Goal: Book appointment/travel/reservation

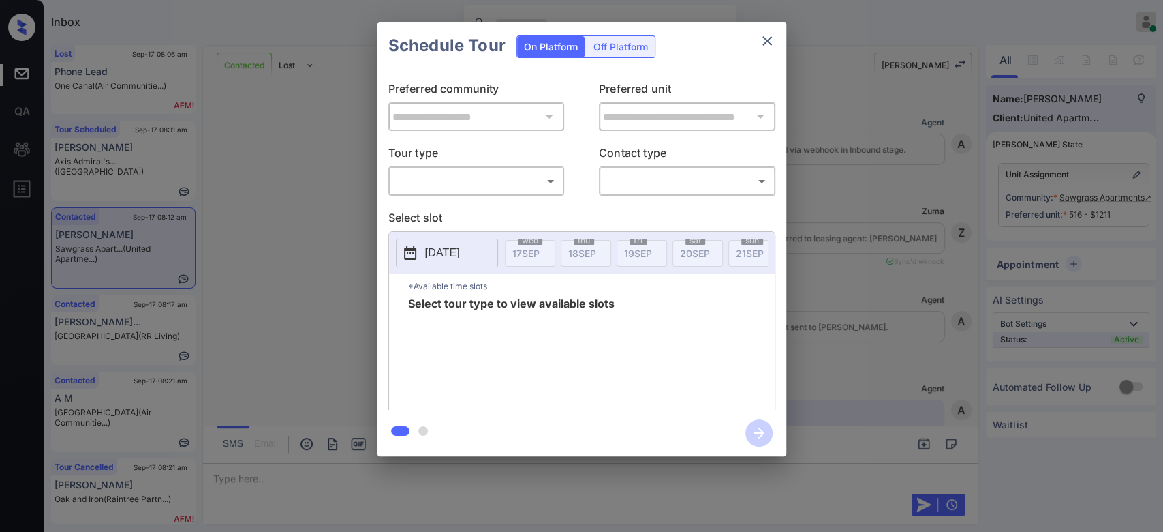
scroll to position [2211, 0]
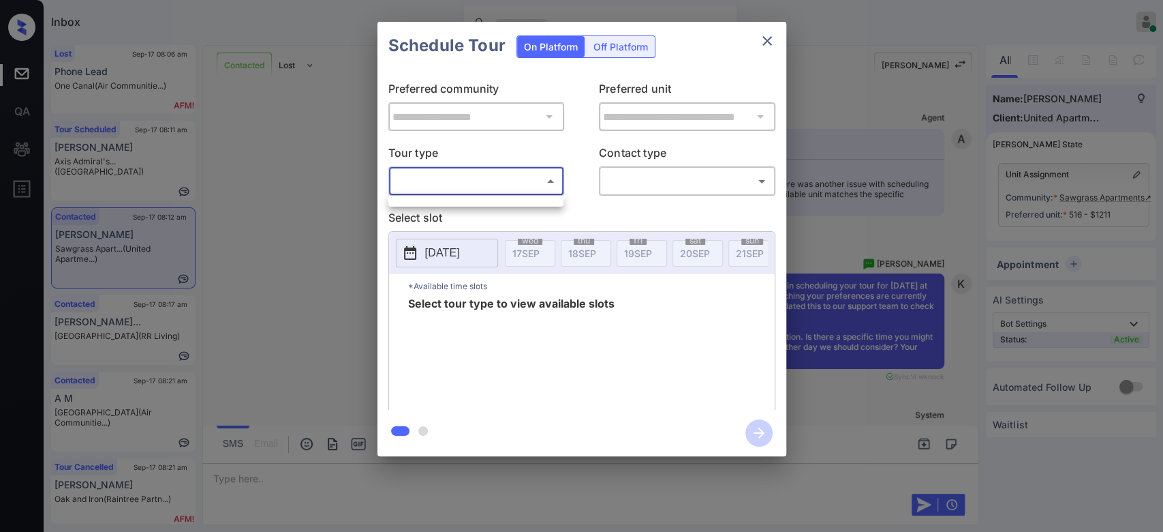
click at [455, 171] on body "Inbox Mukesh Online Set yourself offline Set yourself on break Profile Switch t…" at bounding box center [581, 266] width 1163 height 532
click at [452, 204] on div at bounding box center [475, 201] width 175 height 11
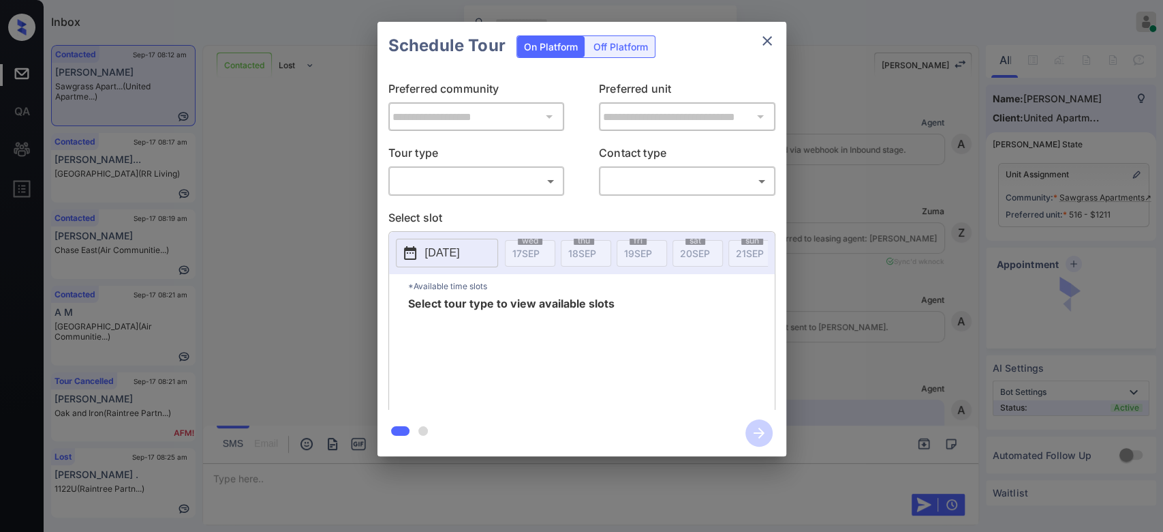
scroll to position [2460, 0]
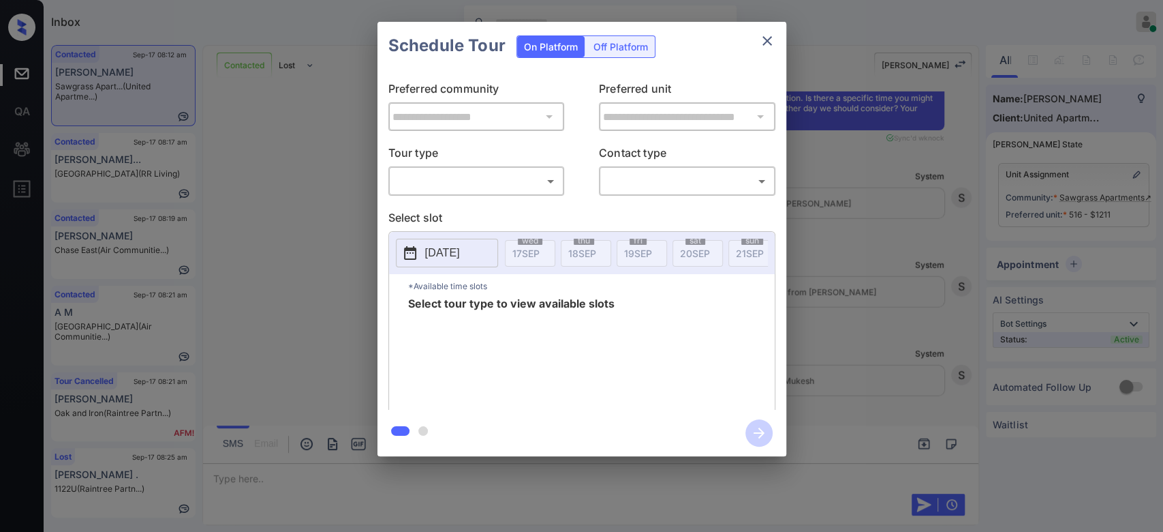
click at [471, 174] on body "Inbox Mukesh Online Set yourself offline Set yourself on break Profile Switch t…" at bounding box center [581, 266] width 1163 height 532
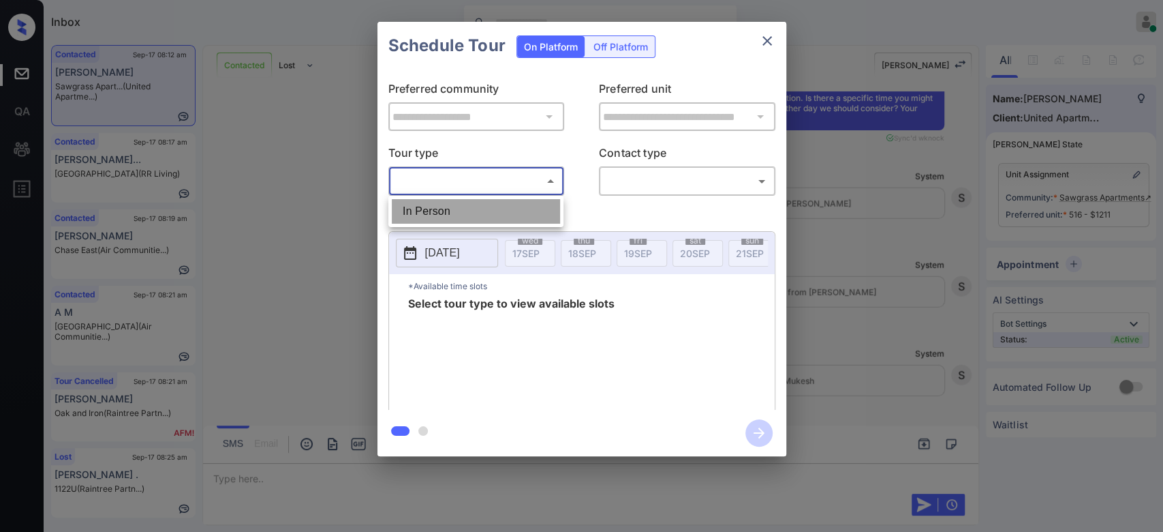
click at [446, 202] on li "In Person" at bounding box center [476, 211] width 168 height 25
type input "********"
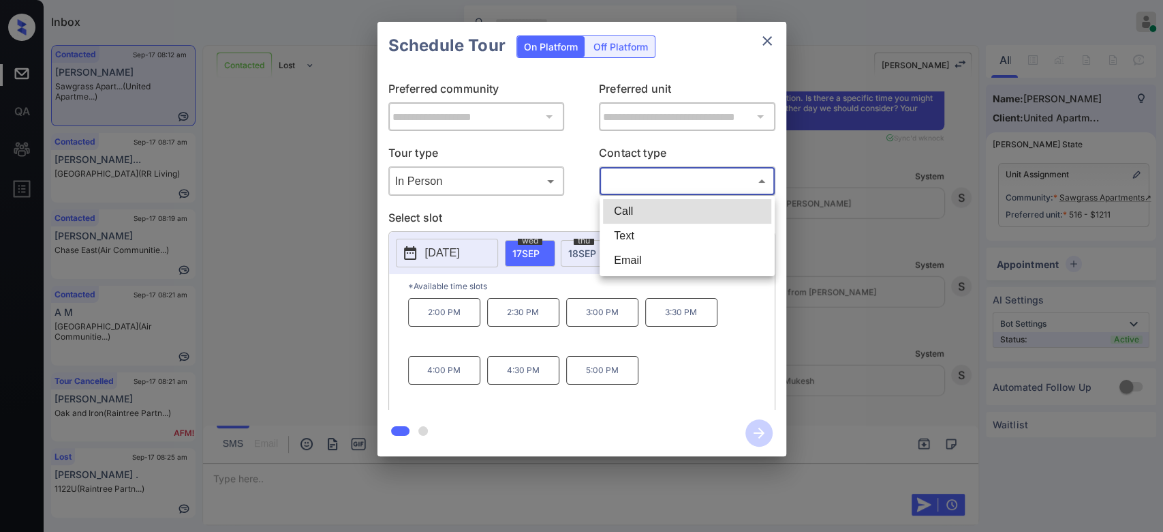
click at [691, 171] on body "Inbox Mukesh Online Set yourself offline Set yourself on break Profile Switch t…" at bounding box center [581, 266] width 1163 height 532
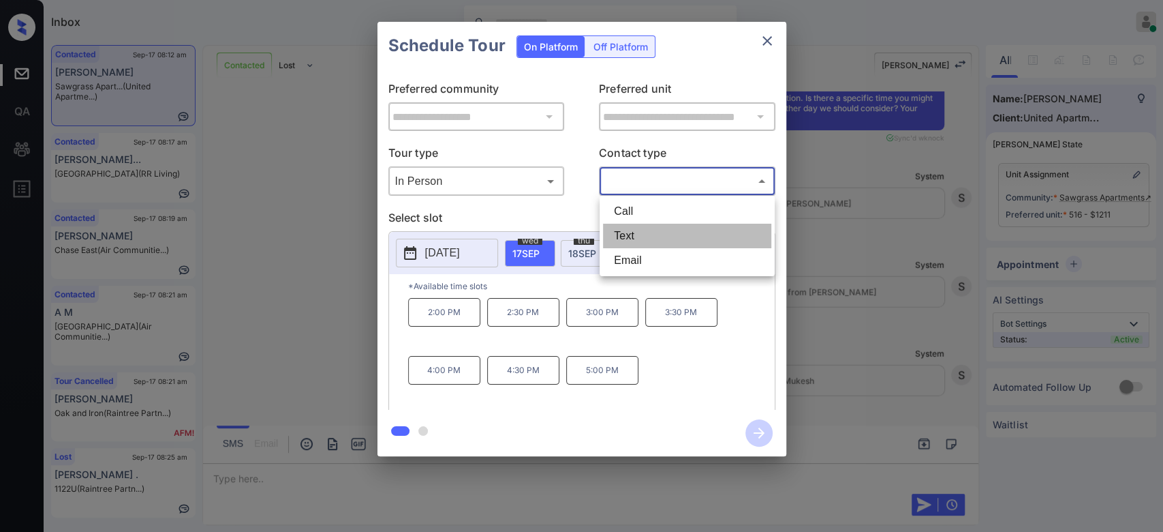
click at [643, 237] on li "Text" at bounding box center [687, 236] width 168 height 25
type input "****"
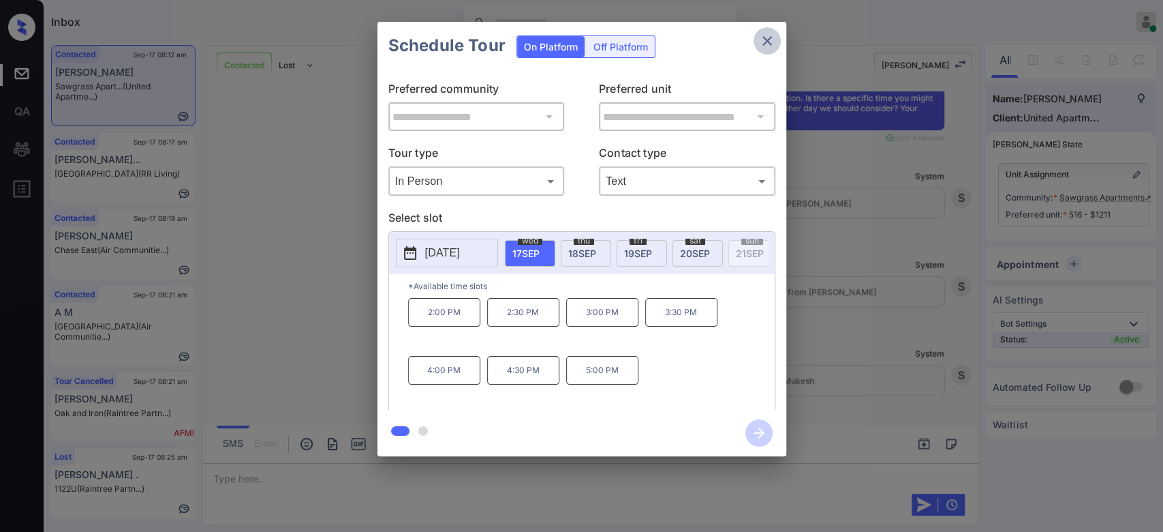
click at [763, 44] on icon "close" at bounding box center [767, 41] width 16 height 16
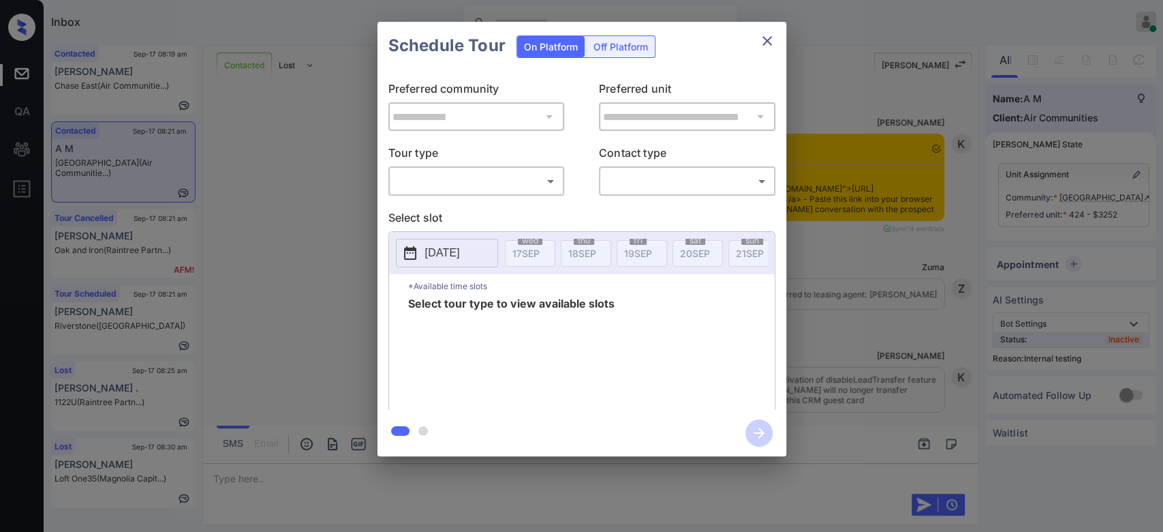
scroll to position [4934, 0]
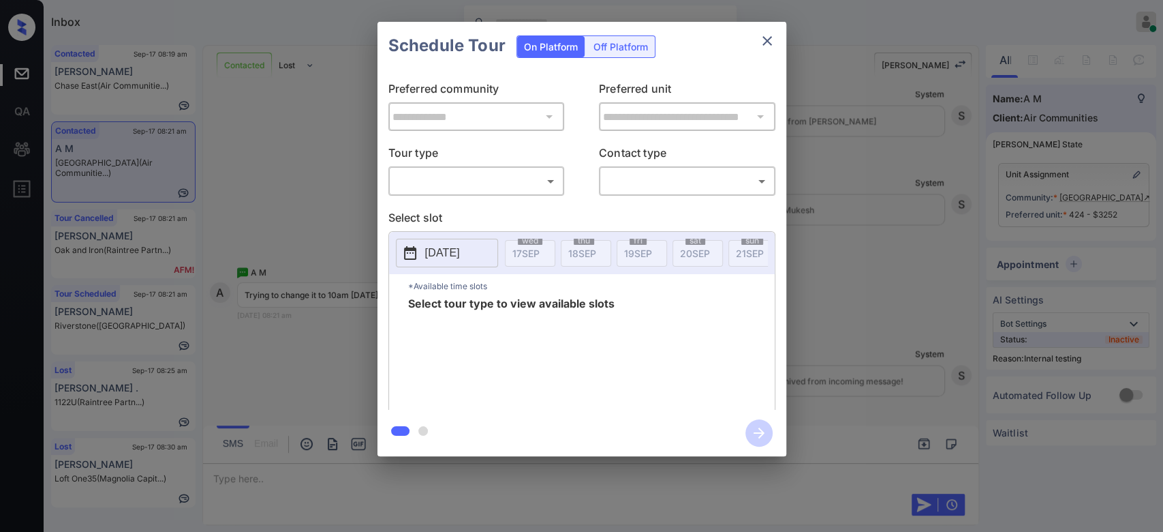
click at [508, 183] on body "Inbox Mukesh Online Set yourself offline Set yourself on break Profile Switch t…" at bounding box center [581, 266] width 1163 height 532
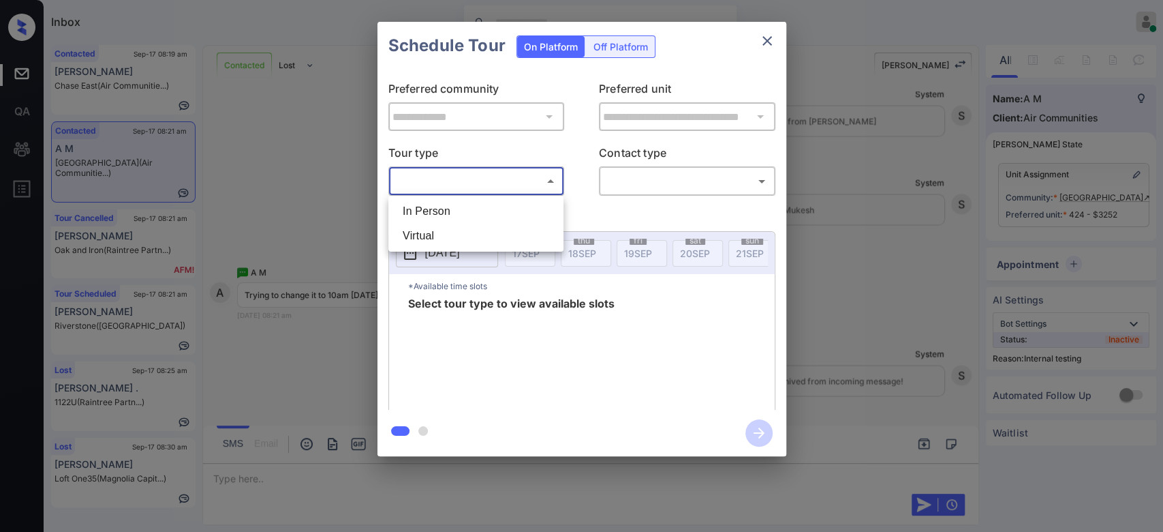
click at [468, 209] on li "In Person" at bounding box center [476, 211] width 168 height 25
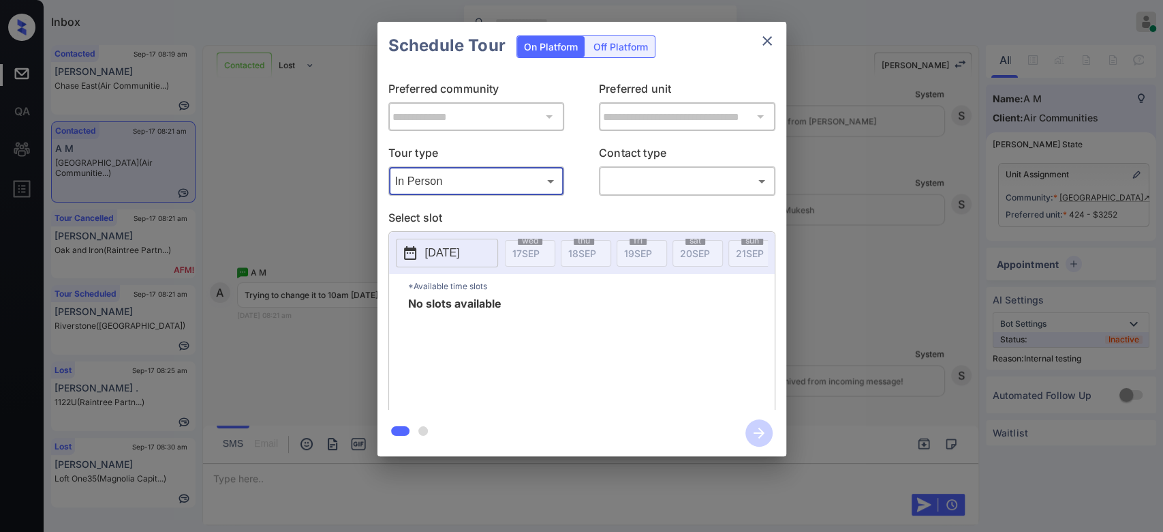
type input "********"
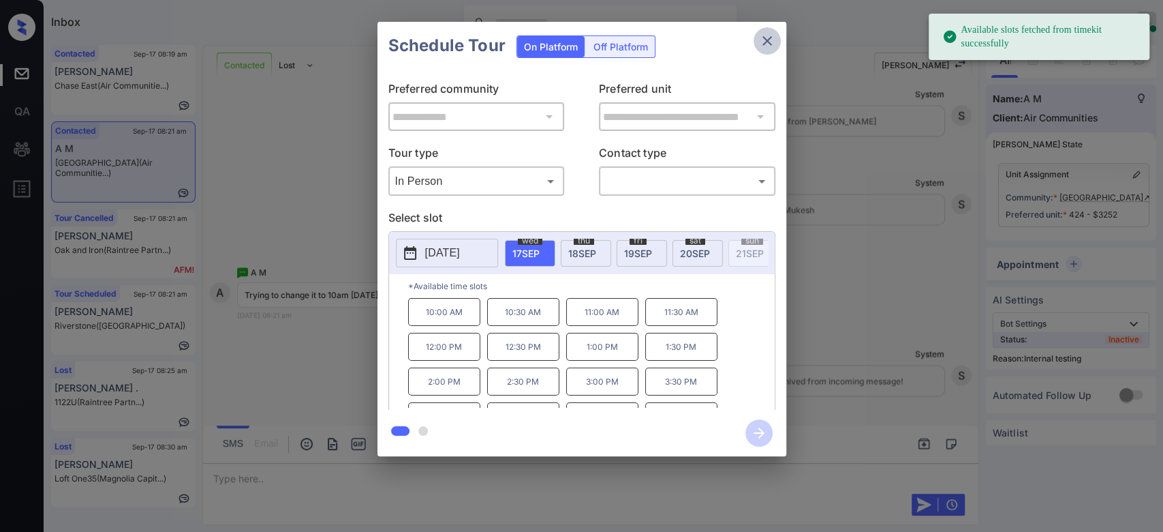
click at [772, 33] on icon "close" at bounding box center [767, 41] width 16 height 16
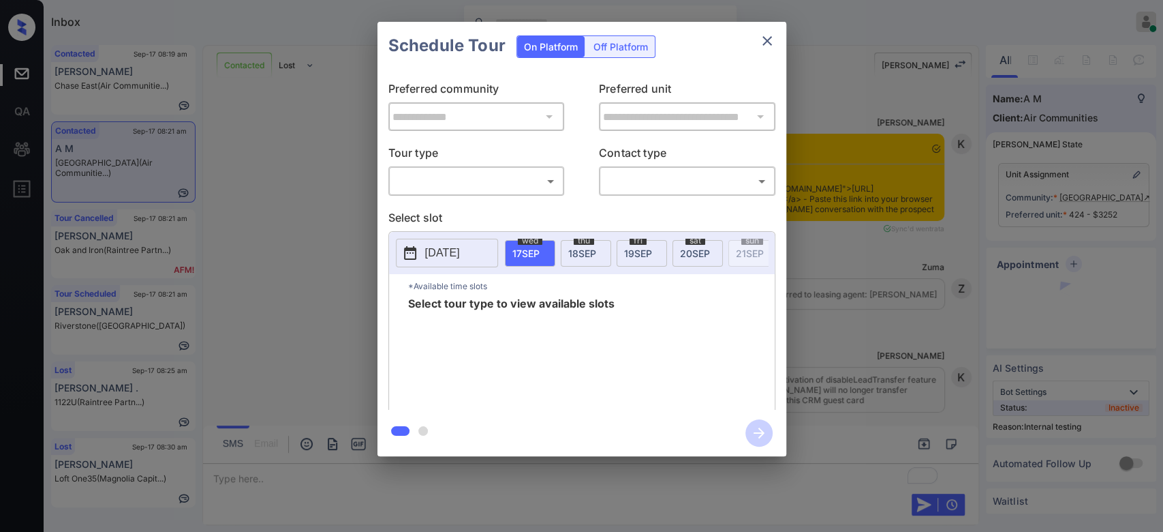
scroll to position [5015, 0]
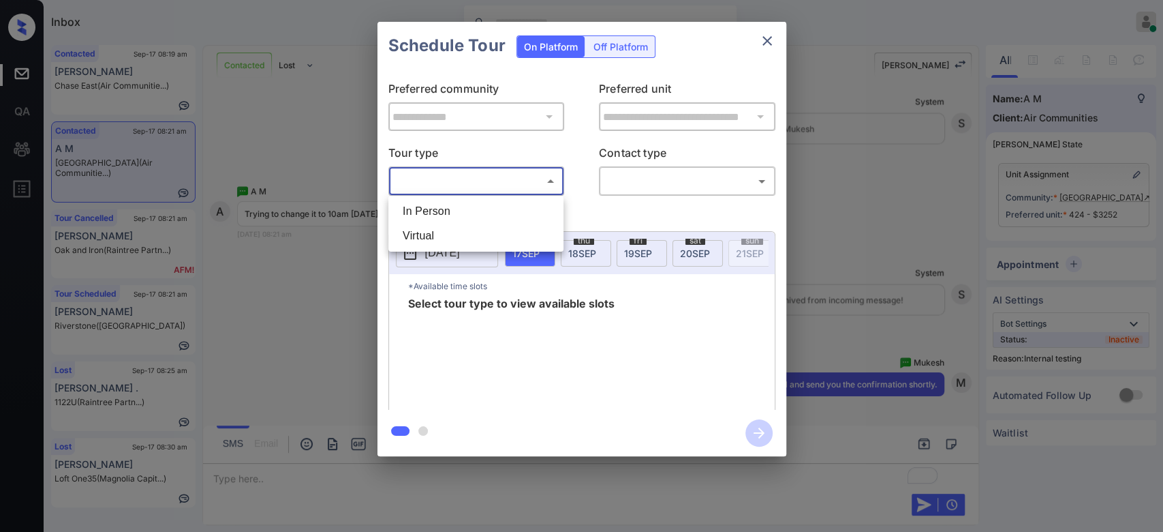
click at [527, 189] on body "Inbox Mukesh Online Set yourself offline Set yourself on break Profile Switch t…" at bounding box center [581, 266] width 1163 height 532
click at [472, 209] on li "In Person" at bounding box center [476, 211] width 168 height 25
type input "********"
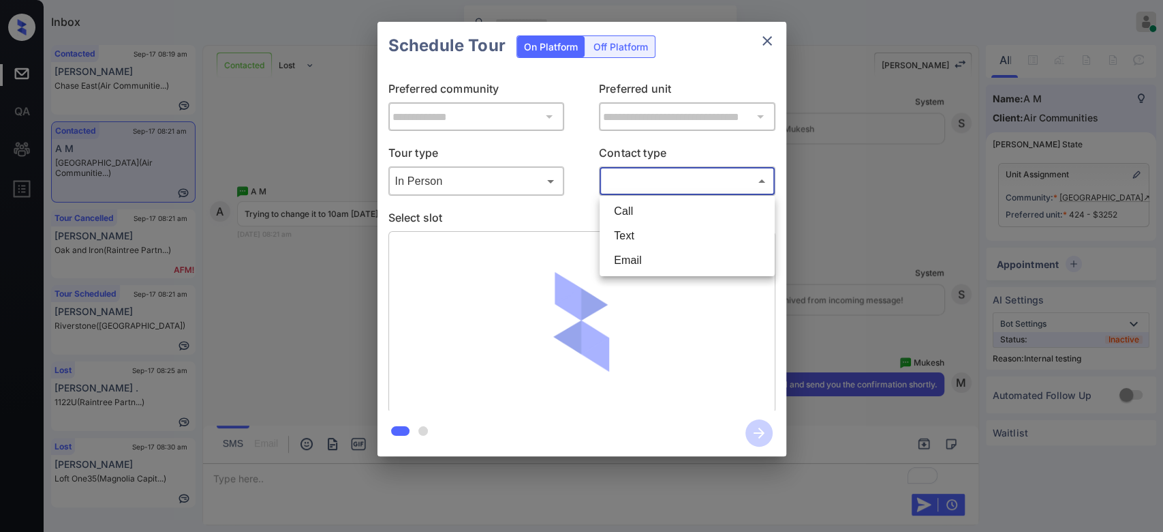
drag, startPoint x: 635, startPoint y: 176, endPoint x: 638, endPoint y: 229, distance: 53.2
click at [638, 229] on body "Inbox Mukesh Online Set yourself offline Set yourself on break Profile Switch t…" at bounding box center [581, 266] width 1163 height 532
click at [638, 229] on li "Text" at bounding box center [687, 236] width 168 height 25
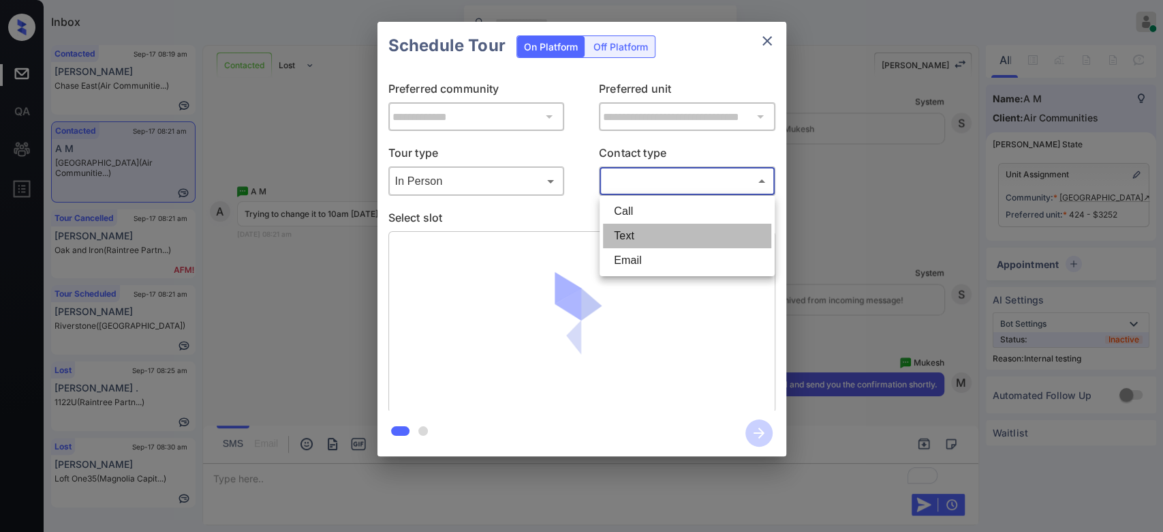
type input "****"
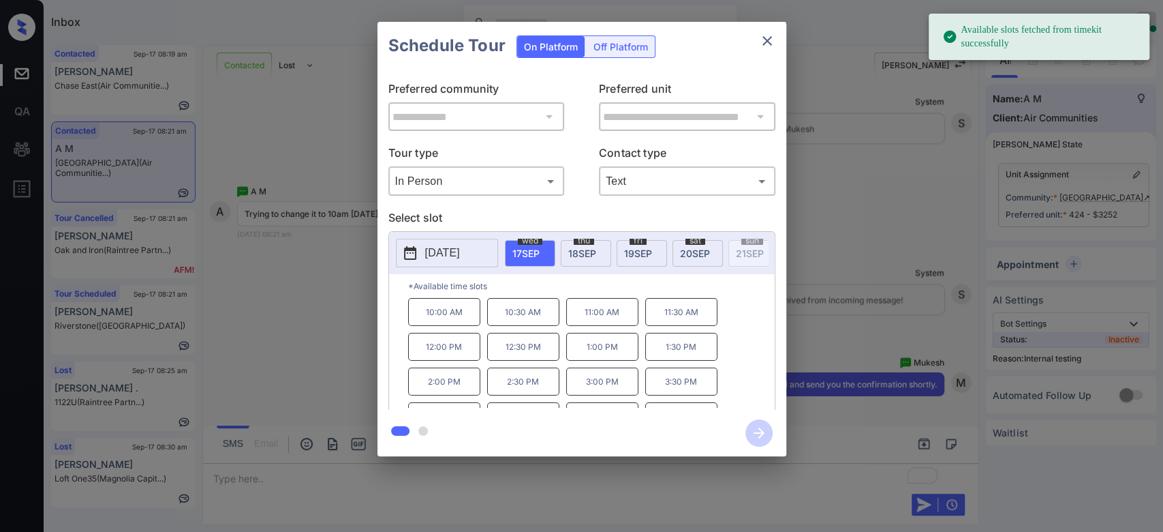
click at [446, 320] on p "10:00 AM" at bounding box center [444, 312] width 72 height 28
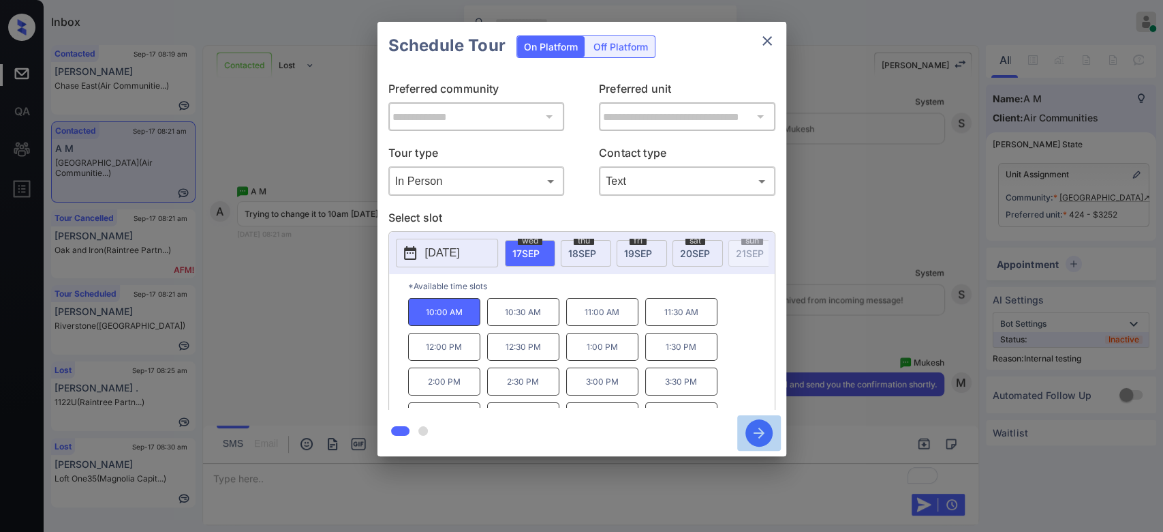
click at [750, 440] on icon "button" at bounding box center [759, 432] width 27 height 27
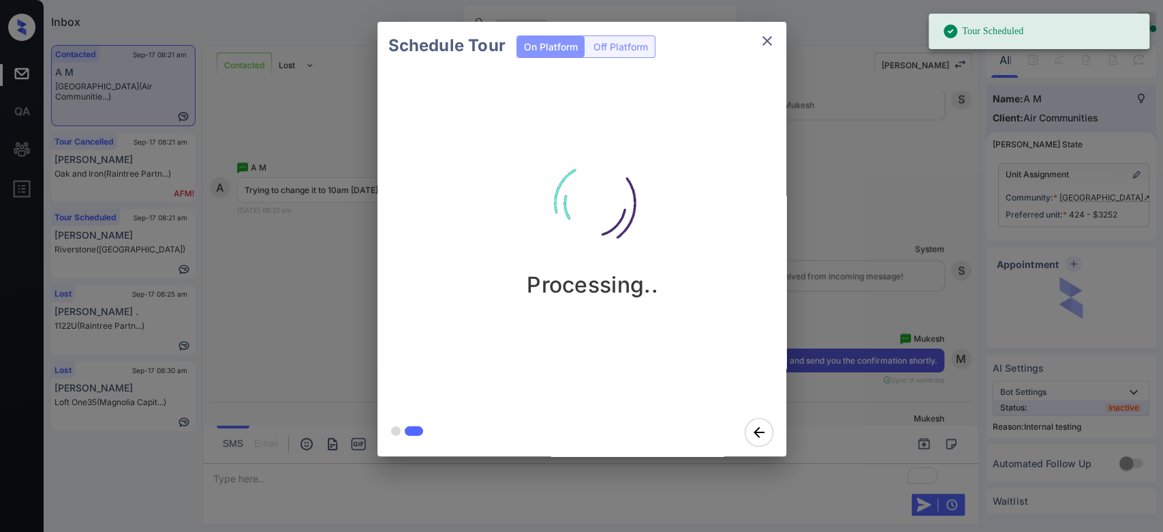
click at [884, 92] on div "Schedule Tour On Platform Off Platform Processing.." at bounding box center [581, 239] width 1163 height 478
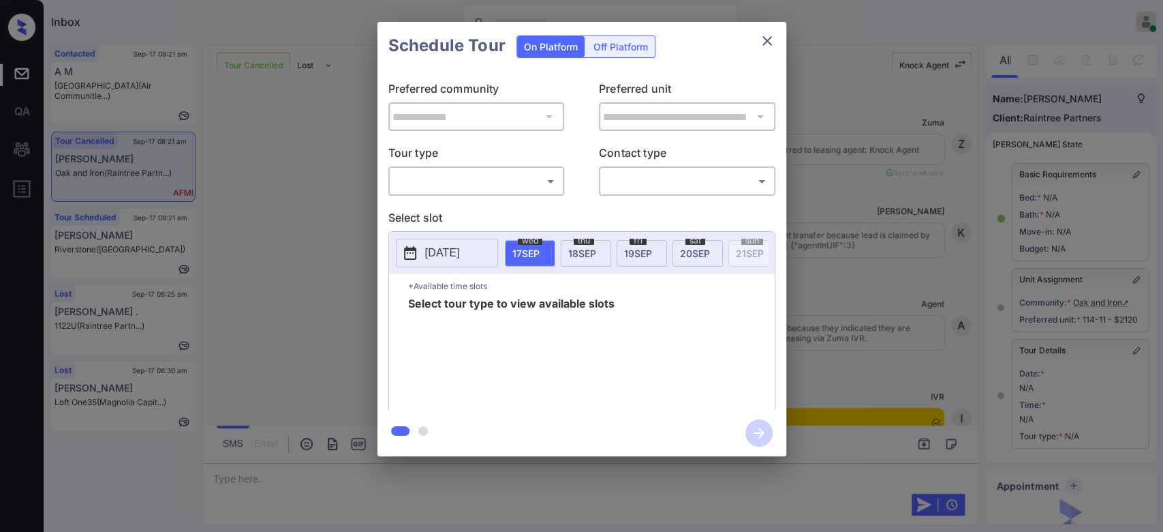
scroll to position [8159, 0]
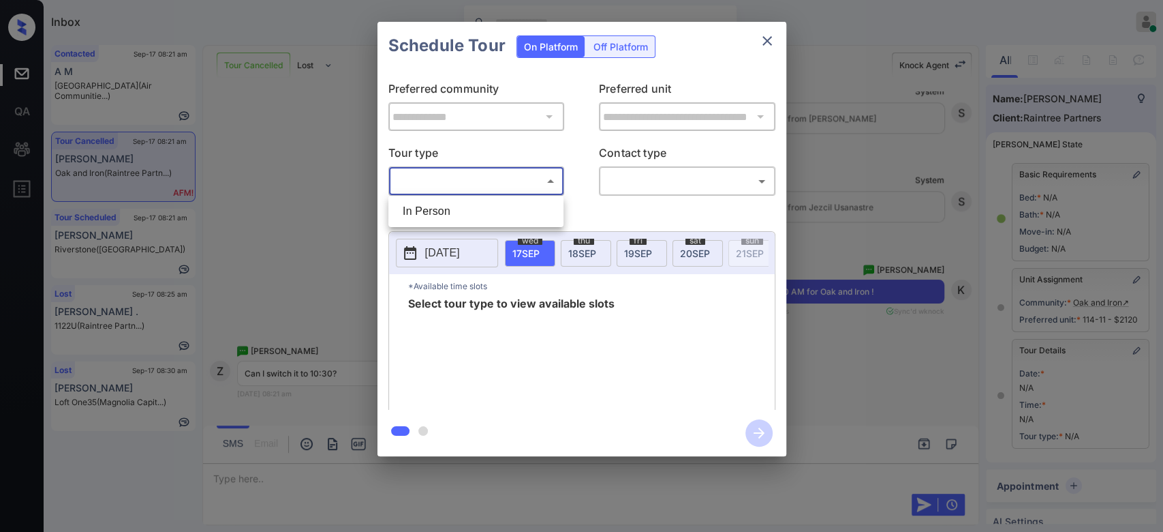
click at [502, 179] on body "Inbox Mukesh Online Set yourself offline Set yourself on break Profile Switch t…" at bounding box center [581, 266] width 1163 height 532
click at [457, 204] on li "In Person" at bounding box center [476, 211] width 168 height 25
type input "********"
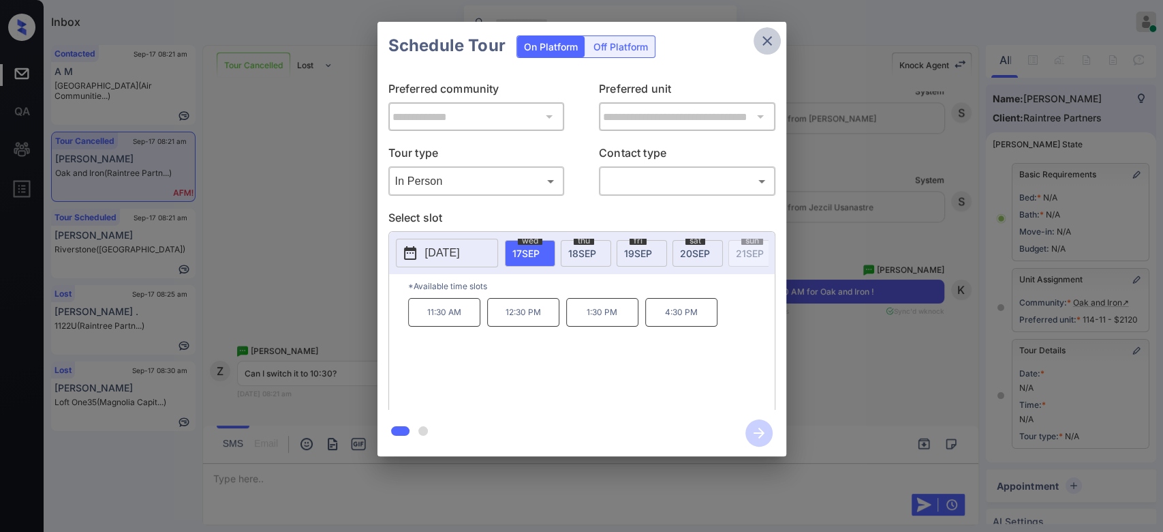
click at [767, 37] on icon "close" at bounding box center [767, 41] width 16 height 16
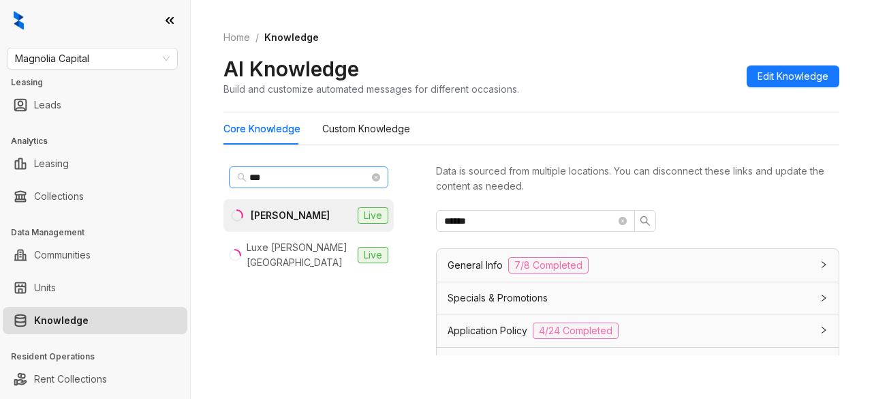
scroll to position [572, 0]
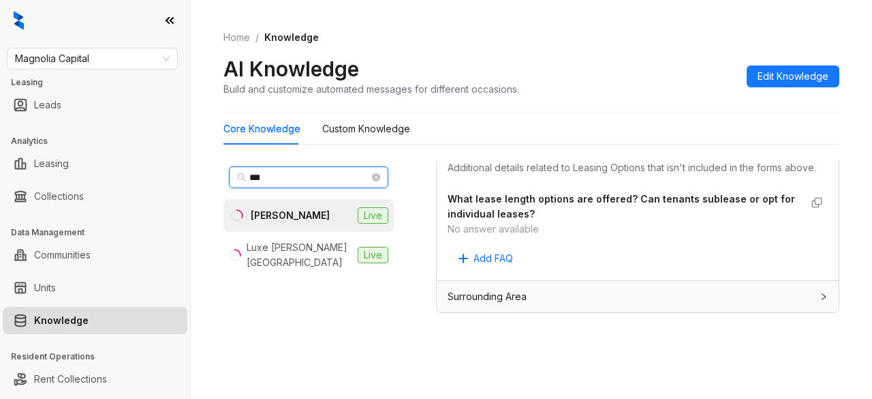
click at [324, 177] on input "***" at bounding box center [309, 177] width 120 height 15
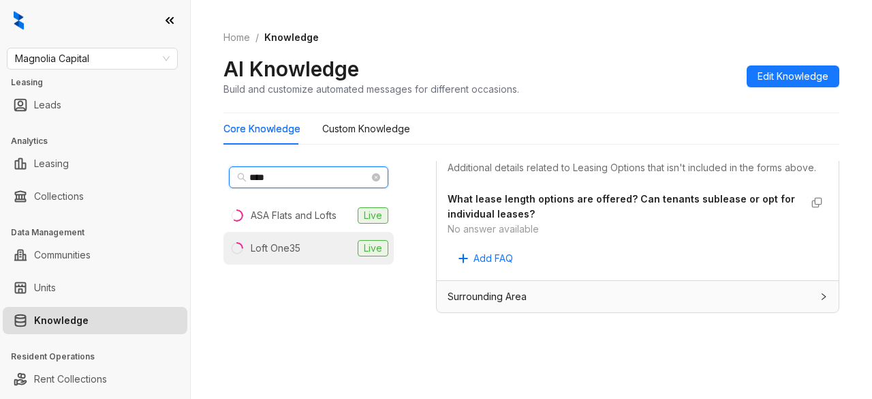
type input "****"
click at [282, 250] on div "Loft One35" at bounding box center [276, 248] width 50 height 15
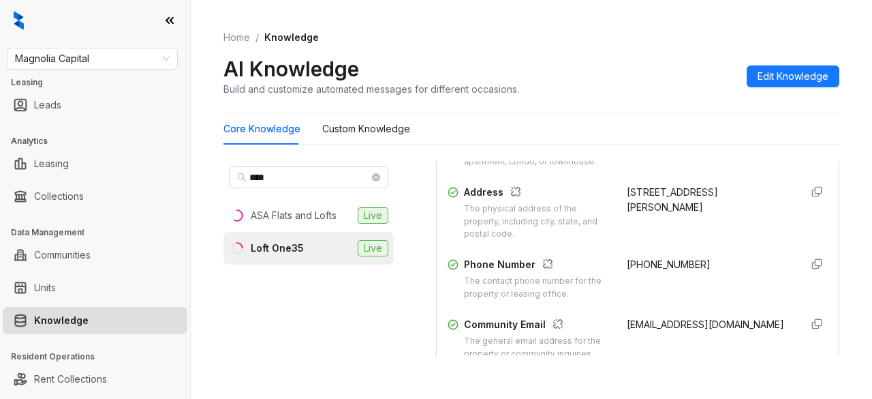
scroll to position [261, 0]
drag, startPoint x: 611, startPoint y: 261, endPoint x: 692, endPoint y: 260, distance: 80.4
click at [692, 260] on div "+18572147921" at bounding box center [708, 278] width 163 height 44
copy span "+18572147921"
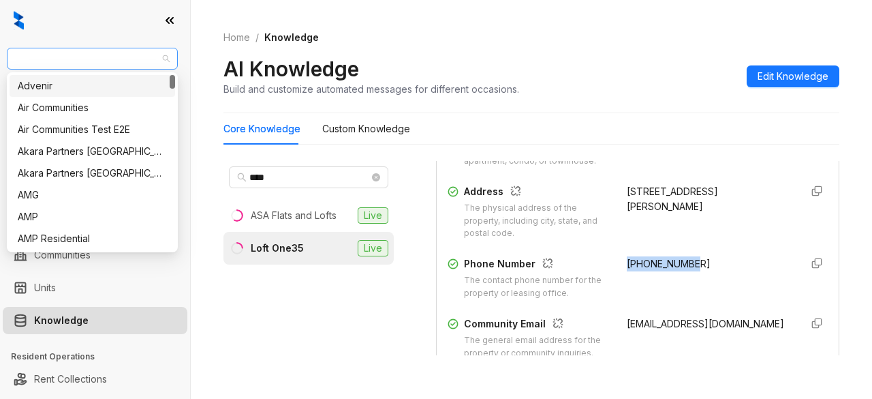
click at [132, 59] on span "Magnolia Capital" at bounding box center [92, 58] width 155 height 20
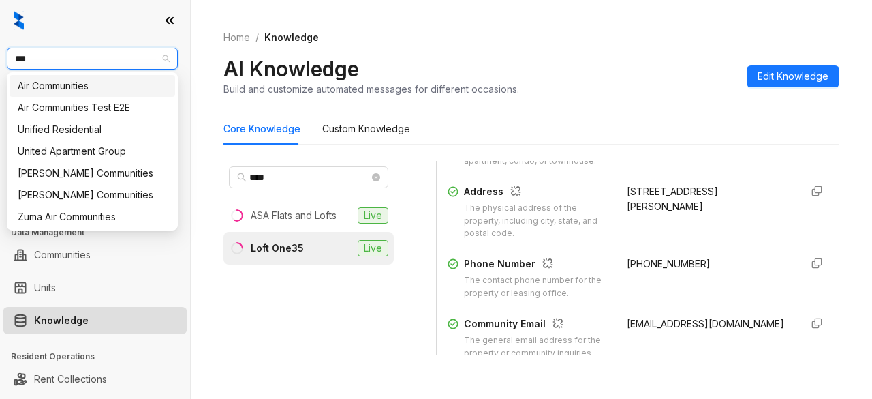
type input "****"
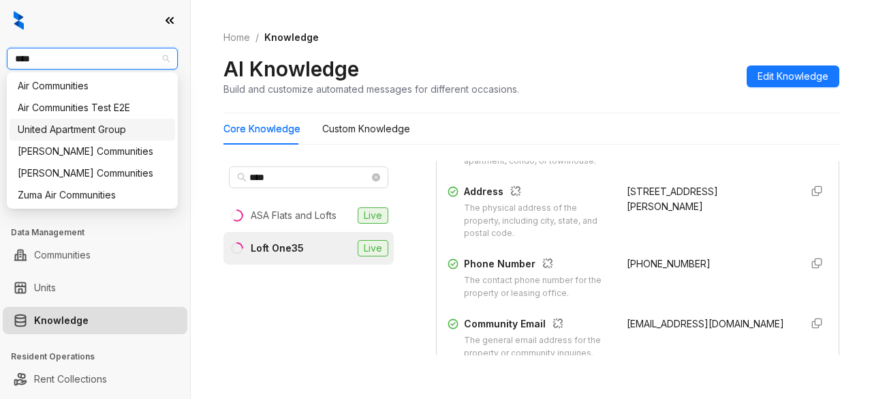
click at [85, 124] on div "United Apartment Group" at bounding box center [92, 129] width 149 height 15
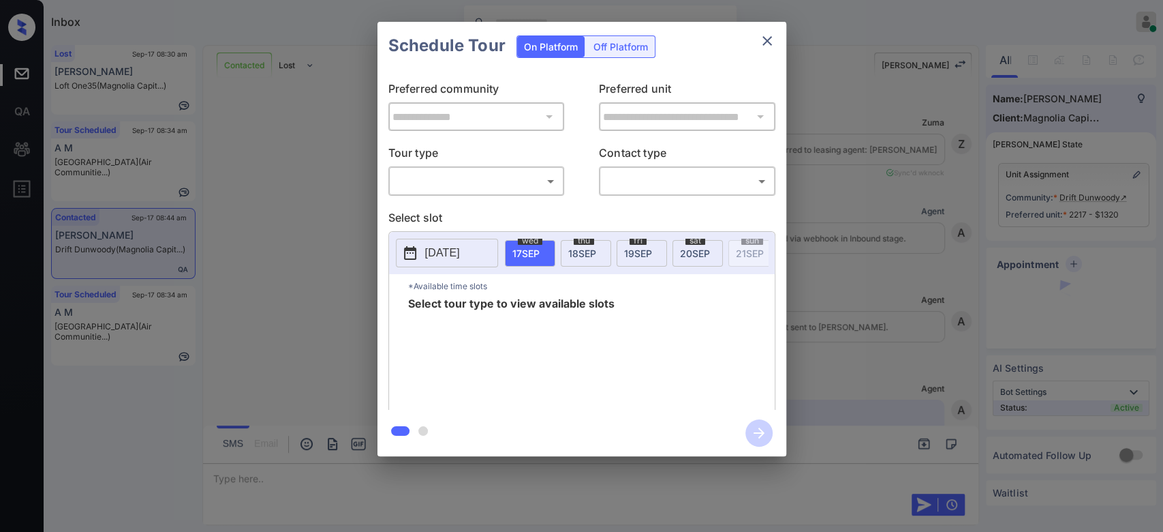
scroll to position [2068, 0]
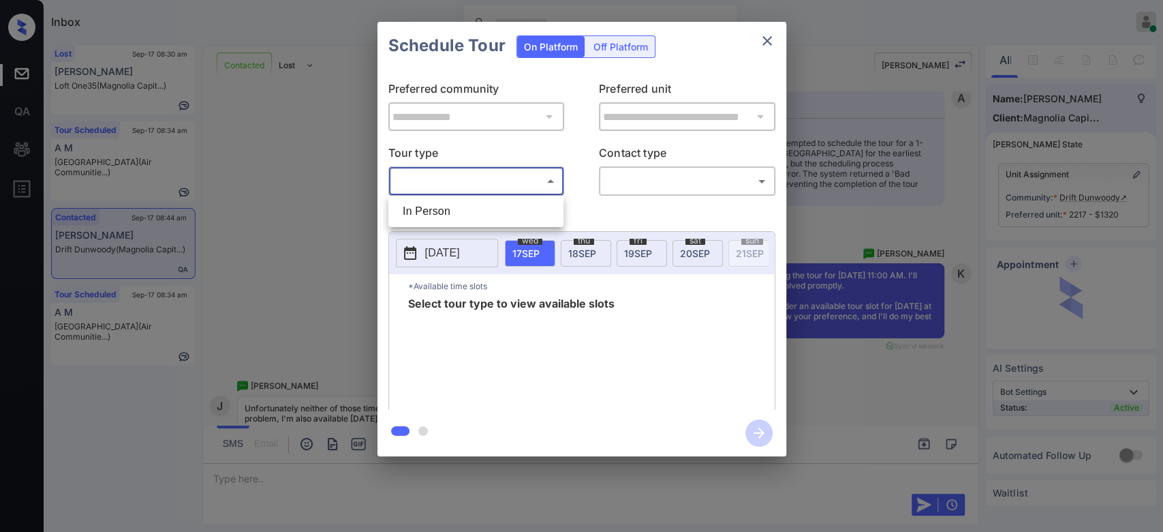
click at [547, 180] on body "Inbox Mukesh Online Set yourself offline Set yourself on break Profile Switch t…" at bounding box center [581, 266] width 1163 height 532
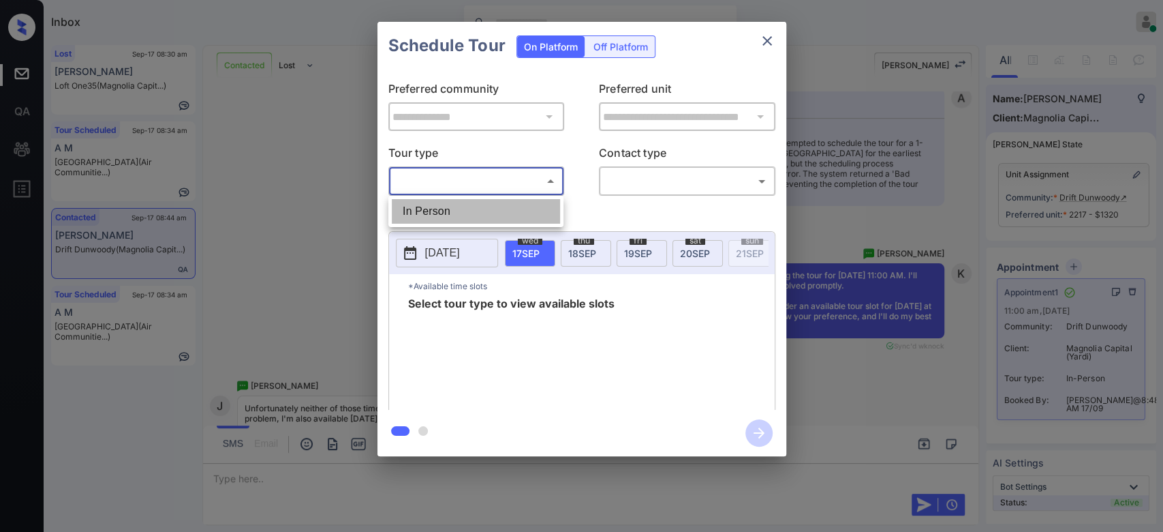
click at [425, 221] on li "In Person" at bounding box center [476, 211] width 168 height 25
type input "********"
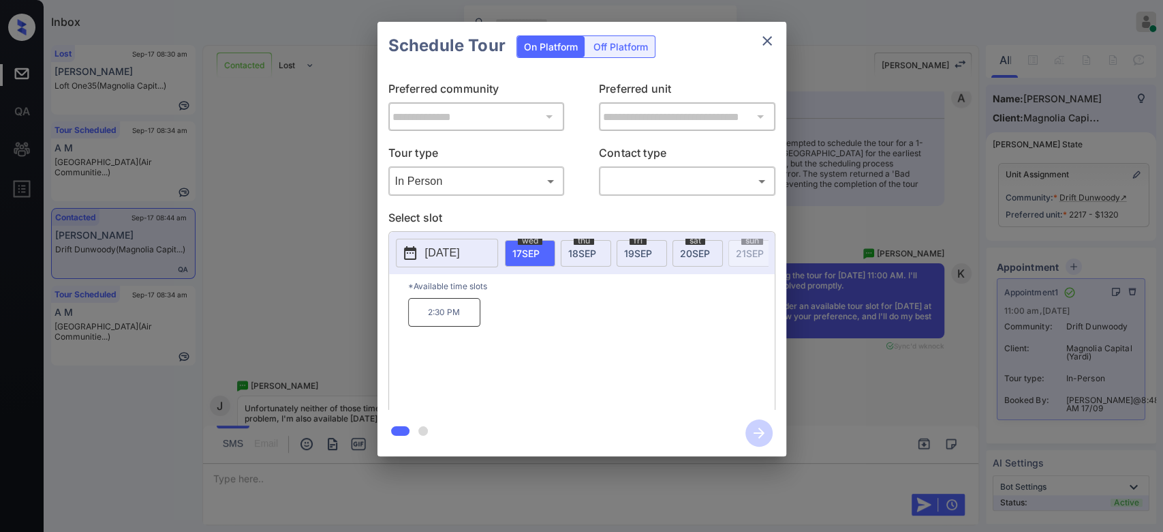
click at [459, 254] on p "[DATE]" at bounding box center [442, 253] width 35 height 16
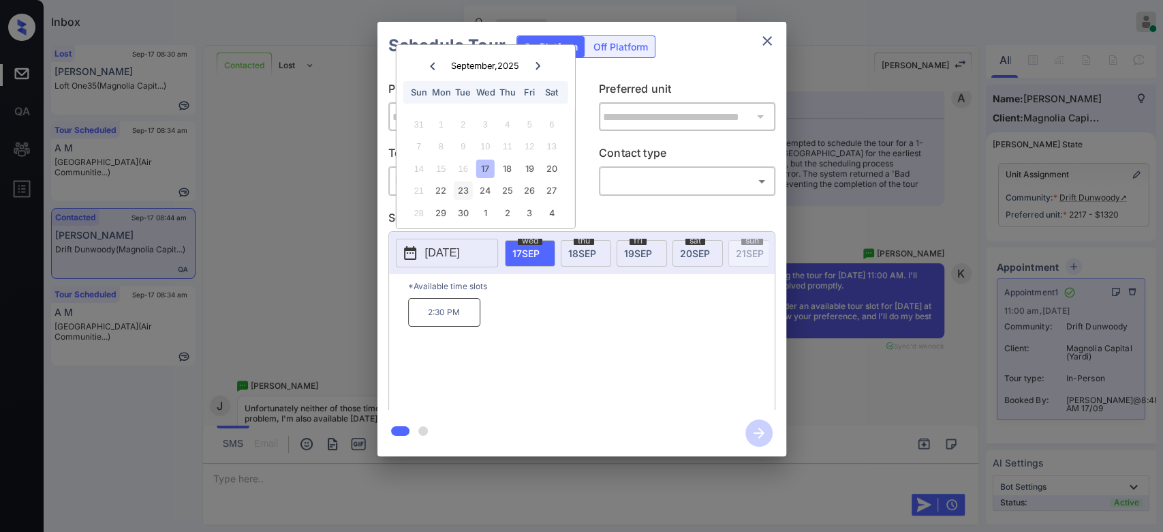
click at [455, 188] on div "23" at bounding box center [463, 190] width 18 height 18
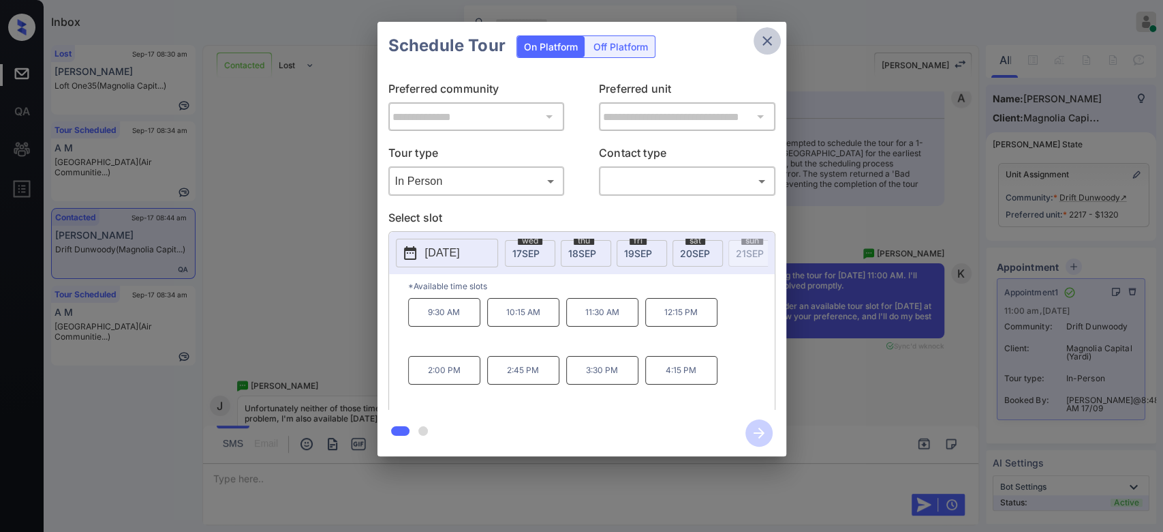
click at [773, 37] on icon "close" at bounding box center [767, 41] width 16 height 16
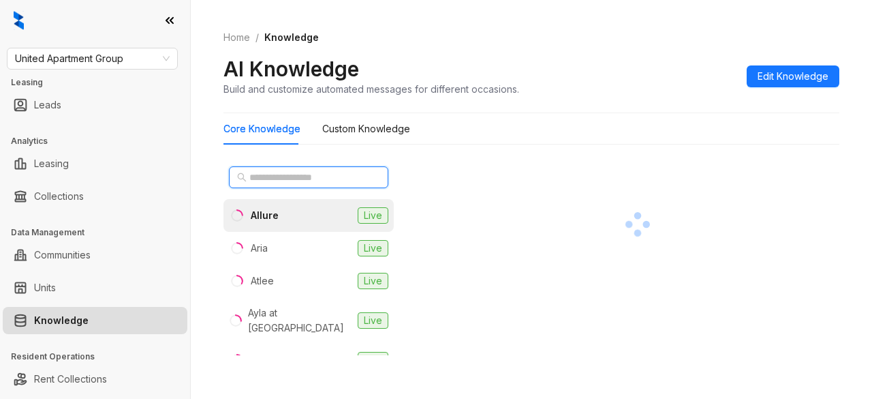
click at [275, 175] on input "text" at bounding box center [309, 177] width 120 height 15
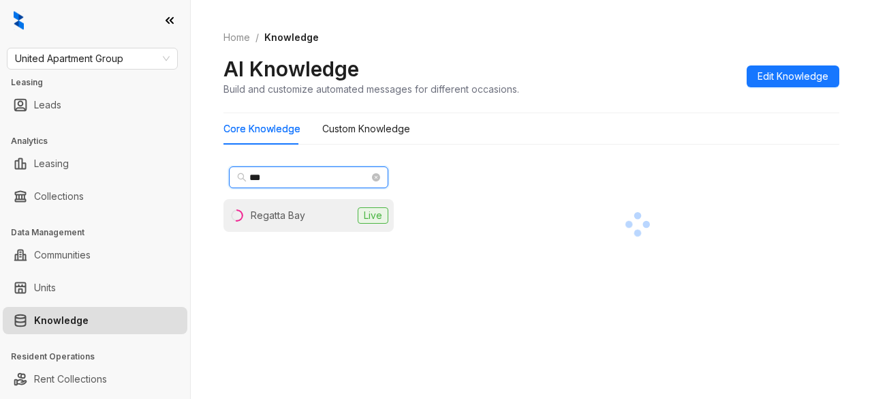
type input "***"
click at [273, 214] on div "Regatta Bay" at bounding box center [278, 215] width 55 height 15
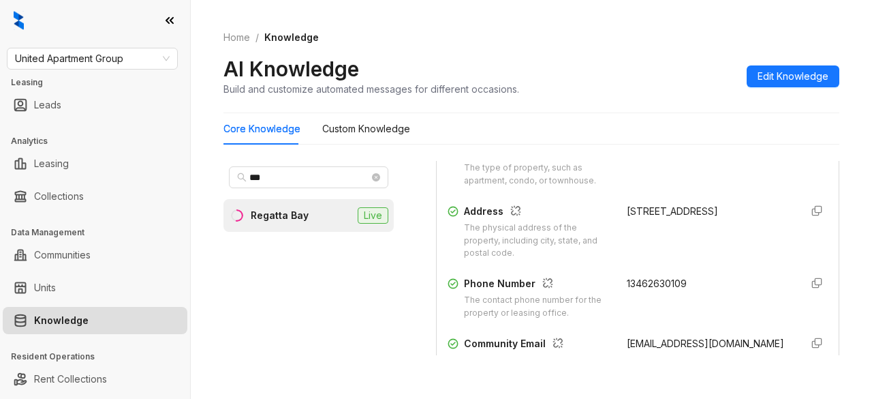
scroll to position [254, 0]
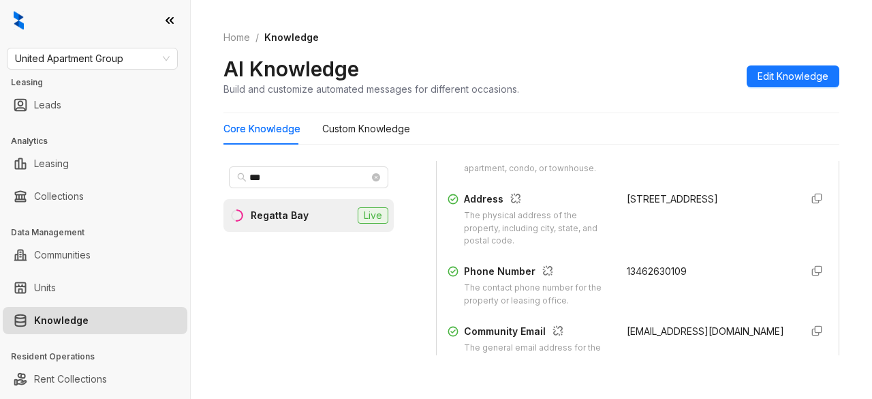
click at [634, 269] on span "13462630109" at bounding box center [657, 271] width 60 height 12
copy div "13462630109"
click at [94, 62] on span "United Apartment Group" at bounding box center [92, 58] width 155 height 20
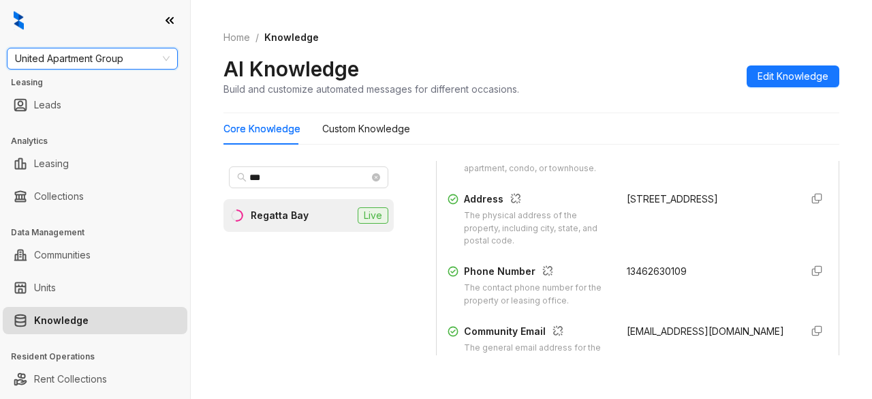
click at [94, 62] on span "United Apartment Group" at bounding box center [92, 58] width 155 height 20
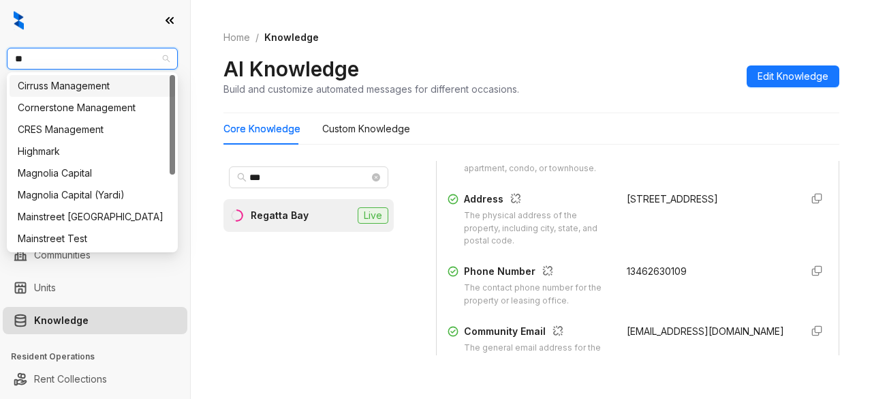
type input "***"
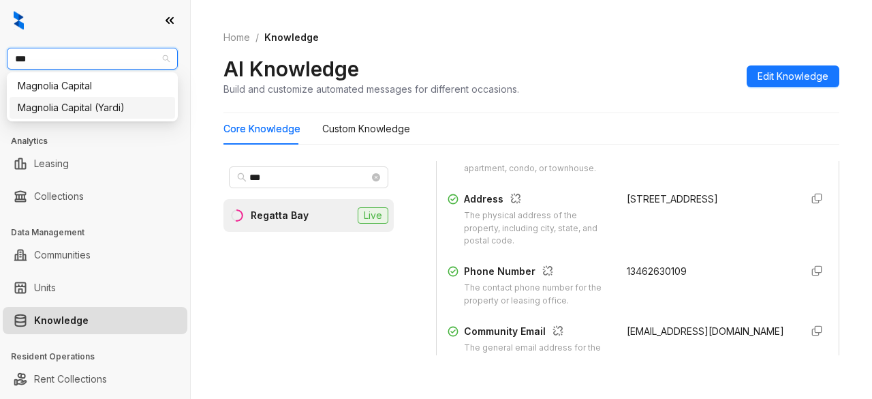
click at [89, 103] on div "Magnolia Capital (Yardi)" at bounding box center [92, 107] width 149 height 15
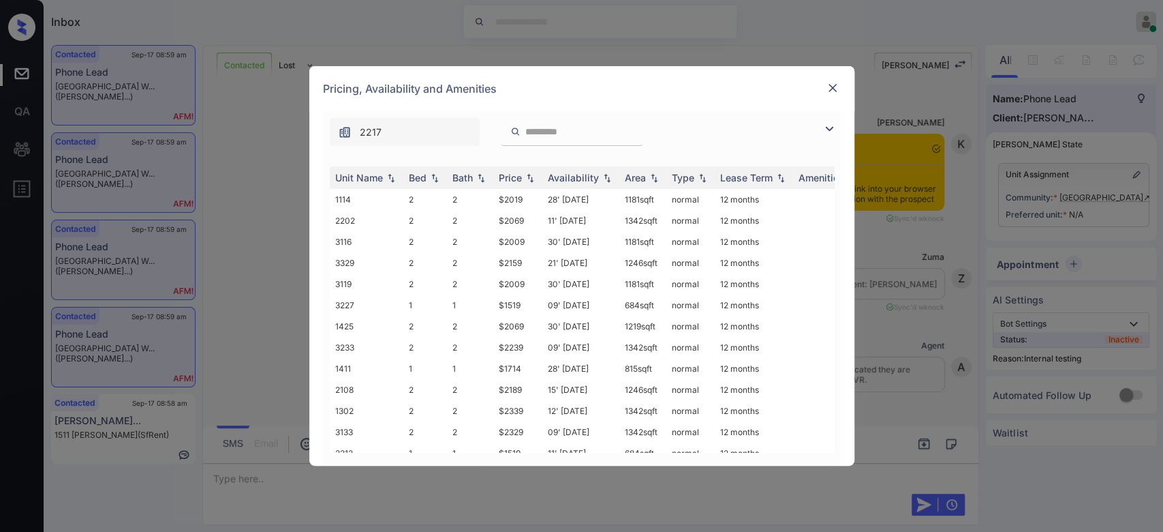
scroll to position [3560, 0]
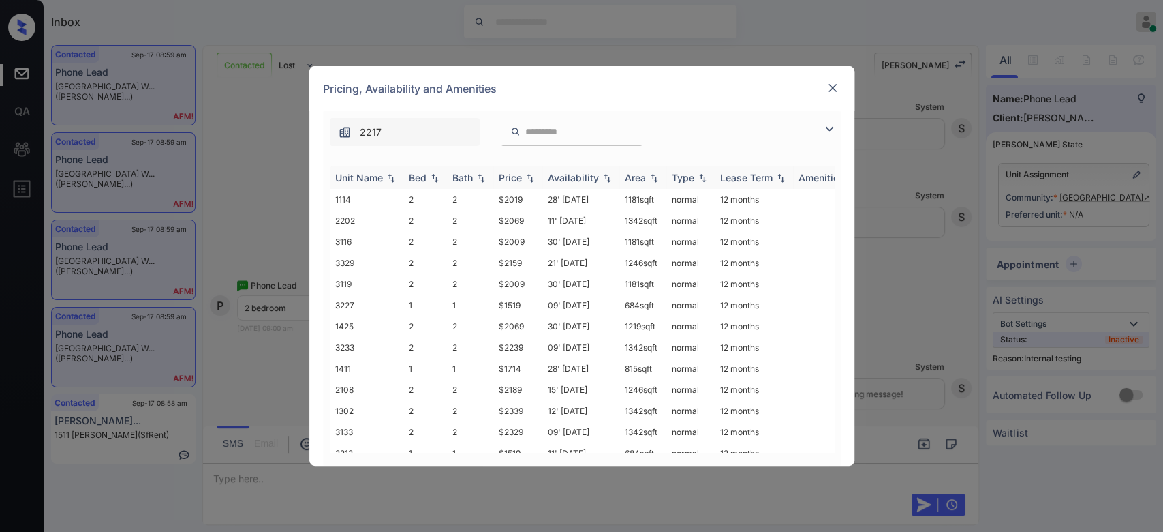
click at [507, 182] on div "Price" at bounding box center [510, 178] width 23 height 12
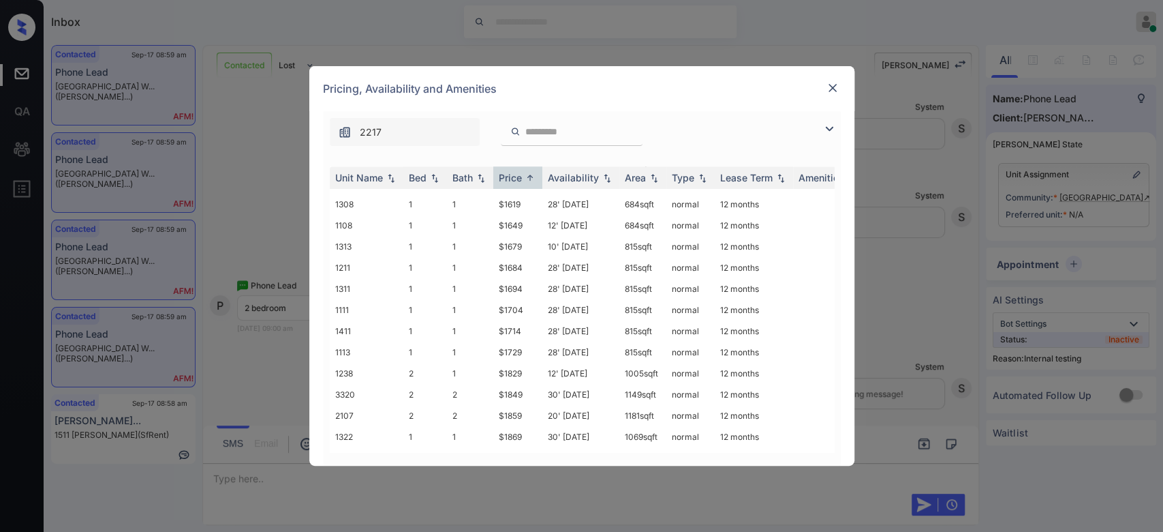
scroll to position [1052, 0]
click at [512, 362] on td "$1829" at bounding box center [517, 372] width 49 height 21
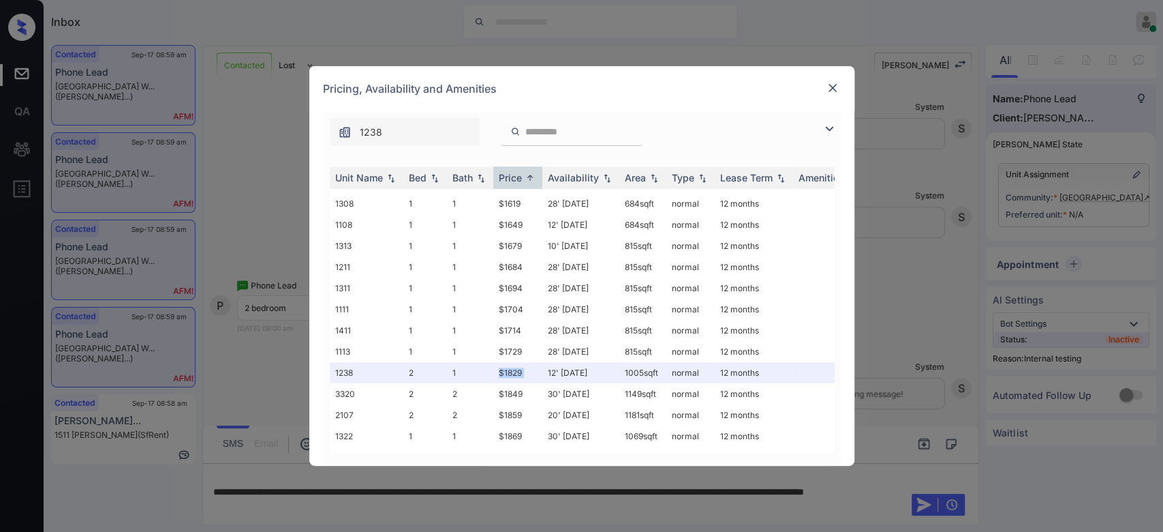
click at [832, 93] on img at bounding box center [833, 88] width 14 height 14
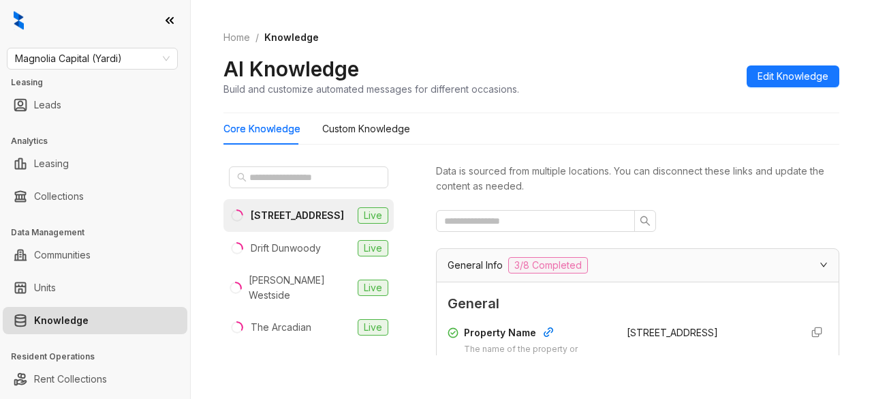
click at [304, 215] on div "[STREET_ADDRESS]" at bounding box center [297, 215] width 93 height 15
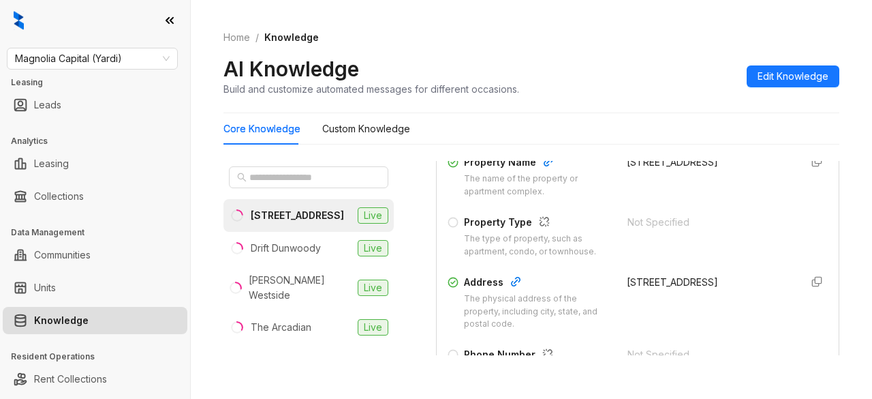
scroll to position [52, 0]
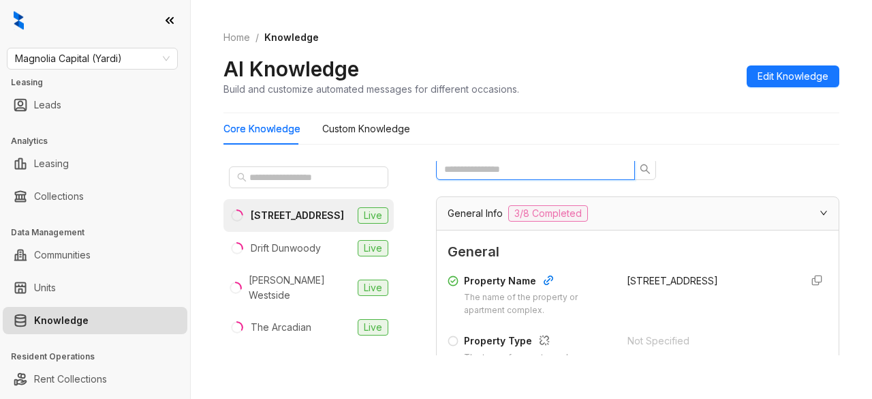
click at [570, 170] on input "text" at bounding box center [530, 169] width 172 height 15
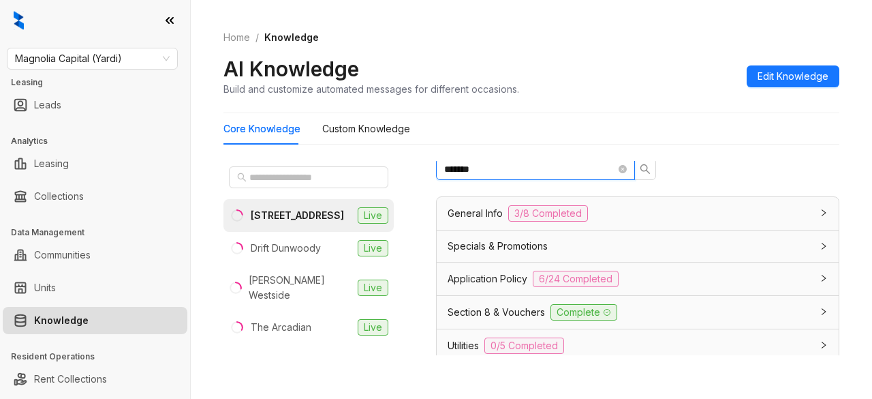
type input "*******"
click at [646, 168] on icon "search" at bounding box center [645, 169] width 11 height 11
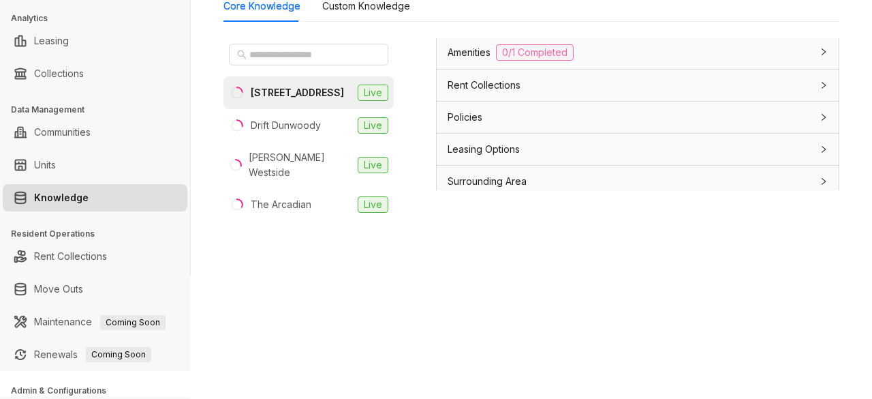
scroll to position [124, 0]
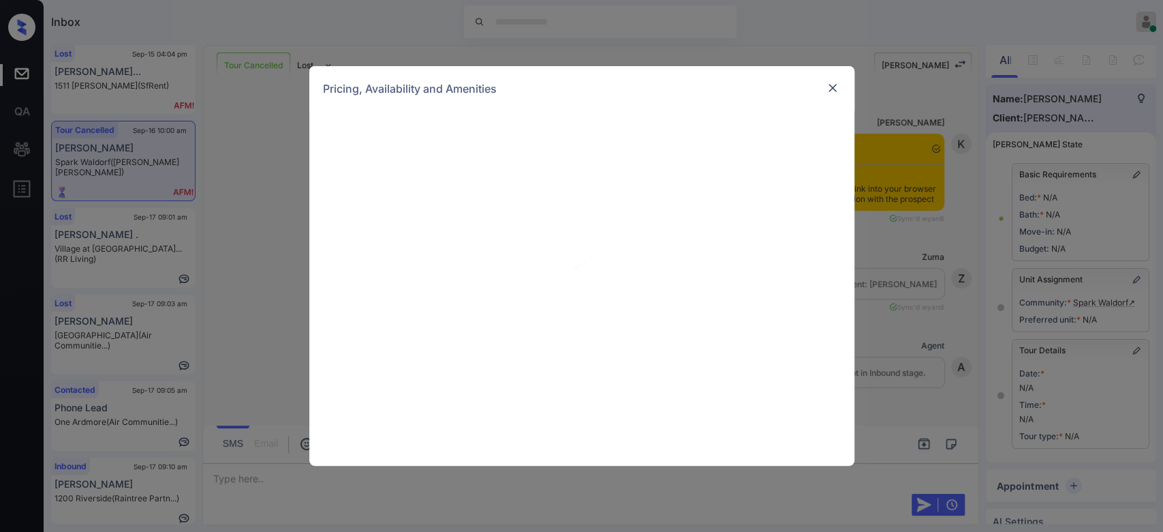
scroll to position [148, 0]
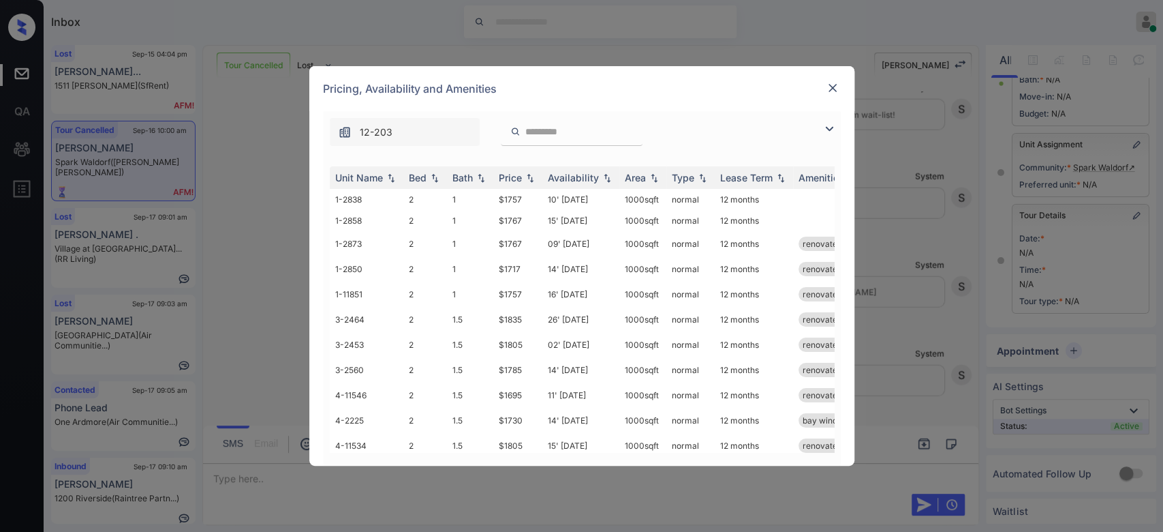
click at [826, 93] on img at bounding box center [833, 88] width 14 height 14
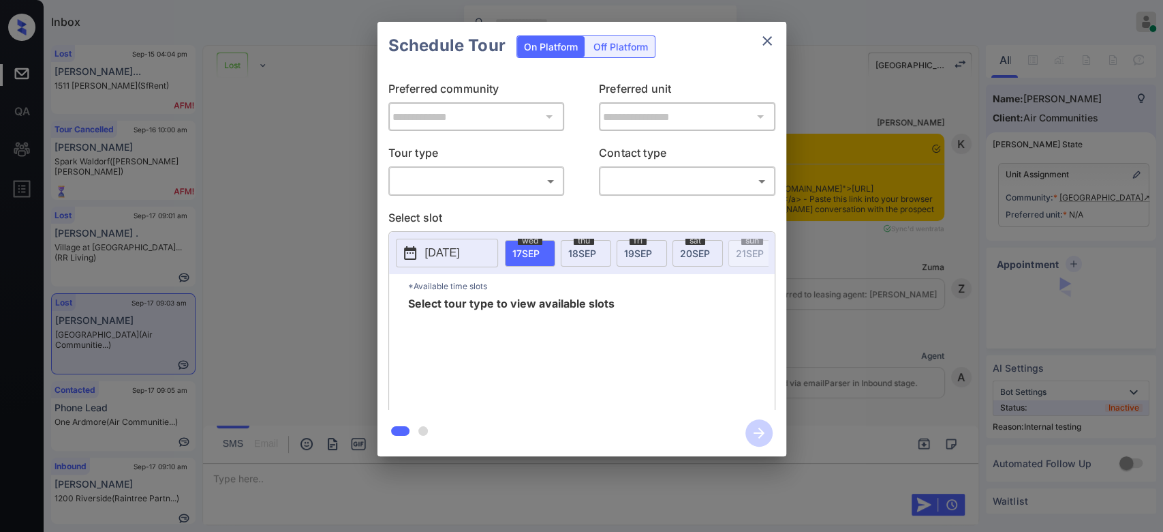
scroll to position [5726, 0]
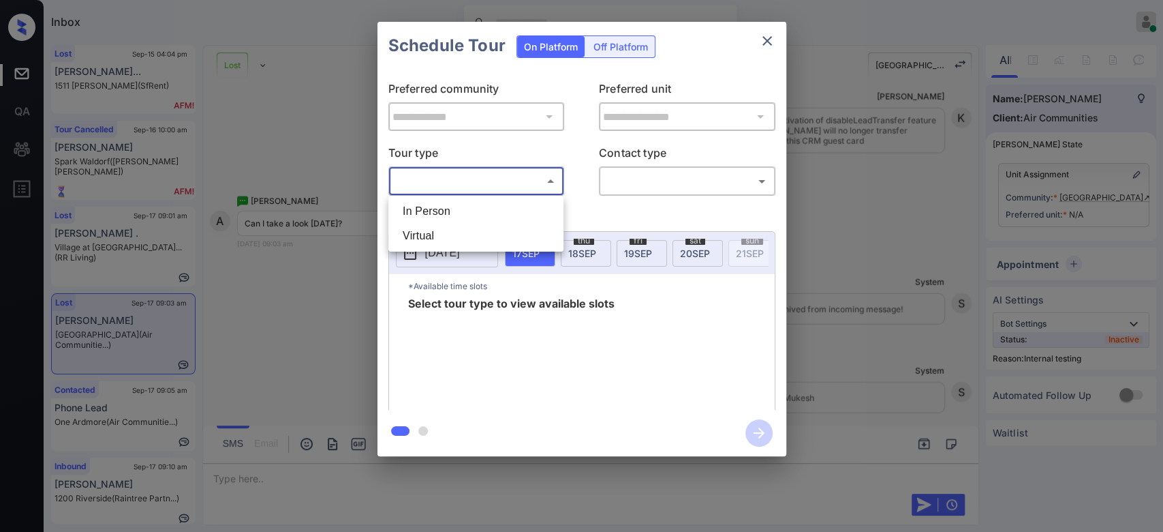
click at [510, 181] on body "Inbox Mukesh Online Set yourself offline Set yourself on break Profile Switch t…" at bounding box center [581, 266] width 1163 height 532
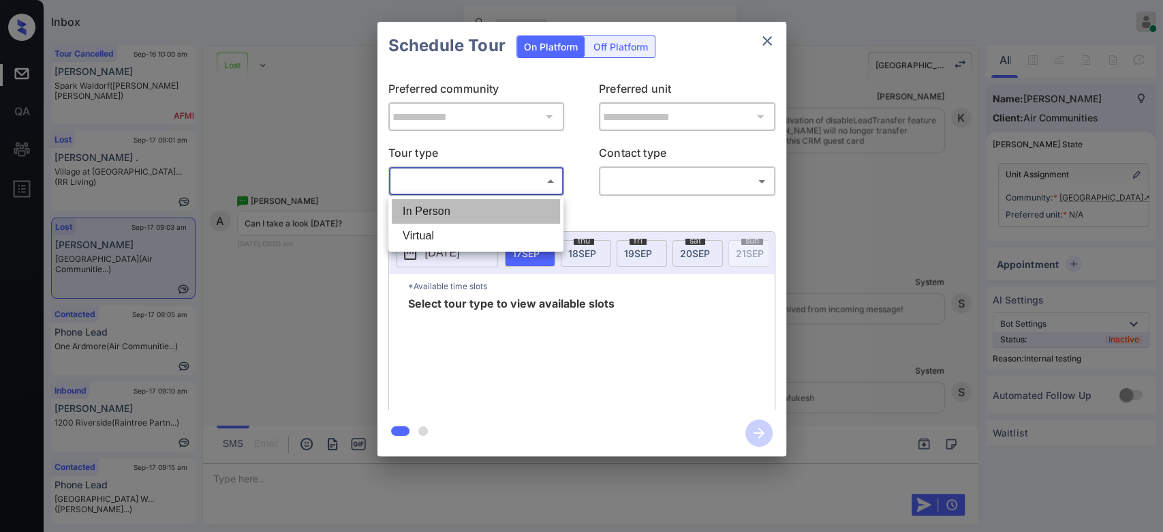
click at [431, 215] on li "In Person" at bounding box center [476, 211] width 168 height 25
type input "********"
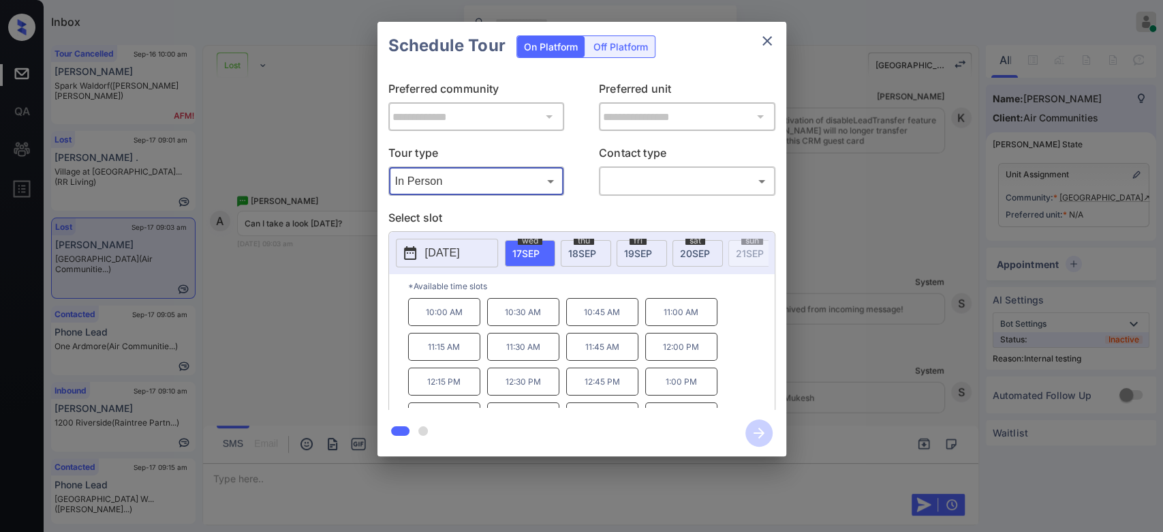
scroll to position [196, 0]
click at [766, 46] on icon "close" at bounding box center [767, 41] width 16 height 16
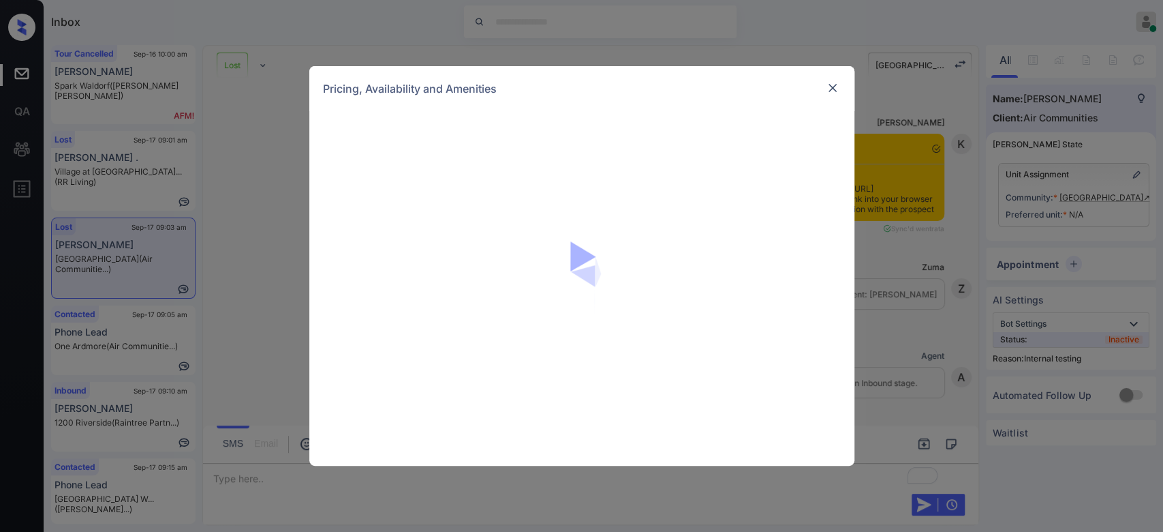
scroll to position [5726, 0]
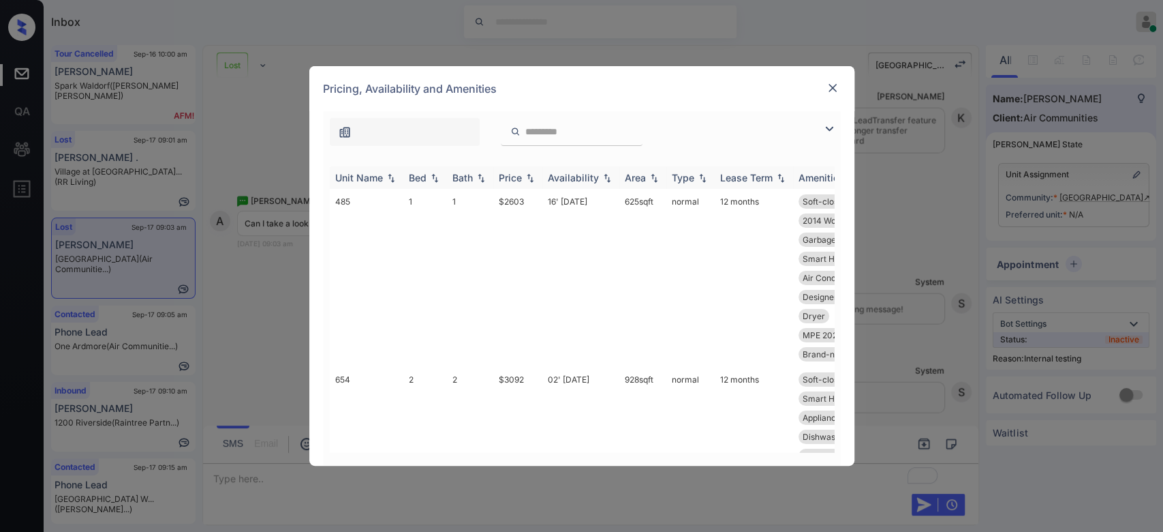
click at [510, 176] on div "Price" at bounding box center [510, 178] width 23 height 12
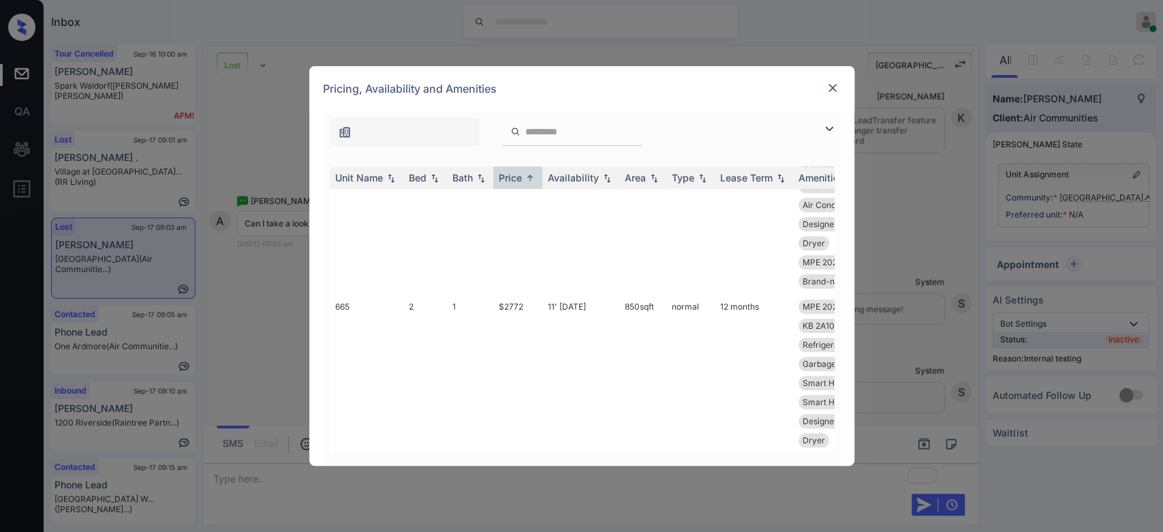
scroll to position [946, 0]
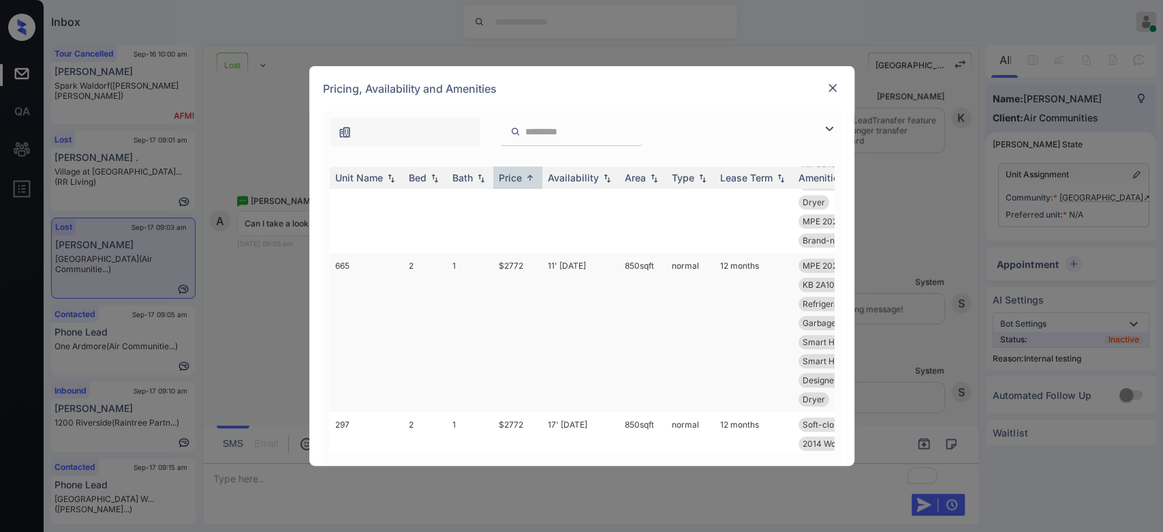
click at [512, 264] on td "$2772" at bounding box center [517, 332] width 49 height 159
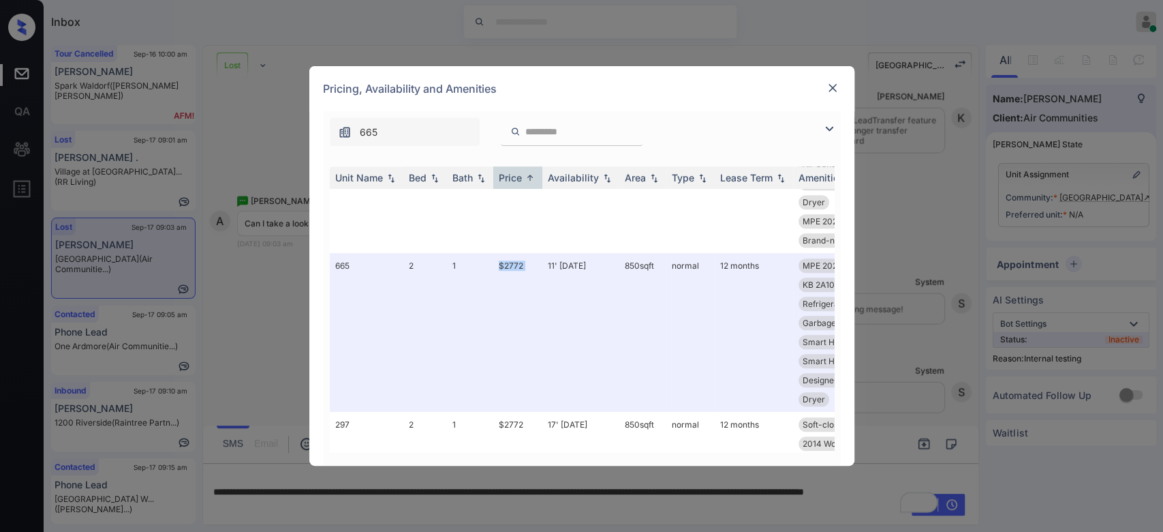
click at [833, 81] on img at bounding box center [833, 88] width 14 height 14
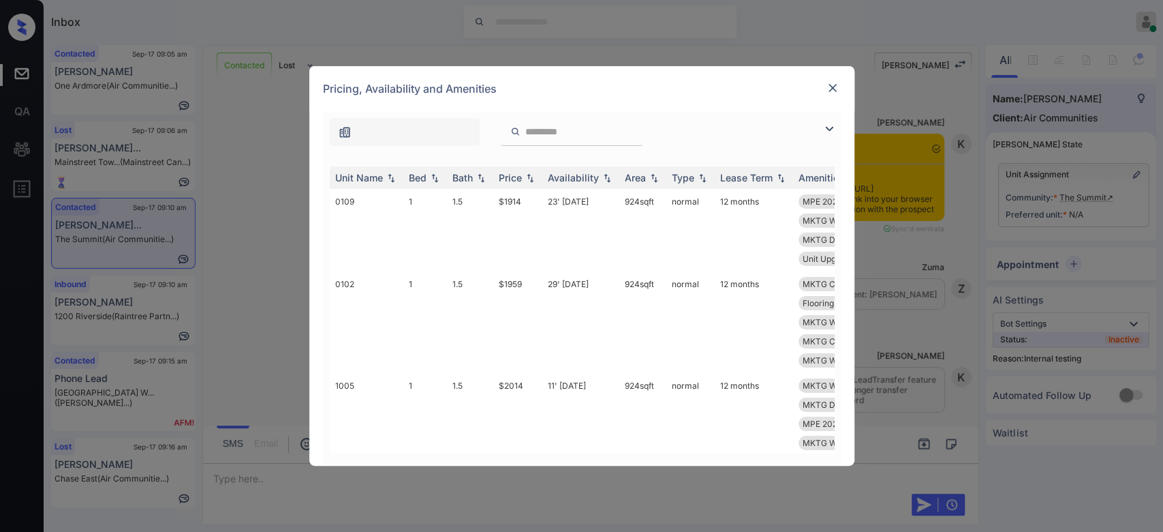
scroll to position [15329, 0]
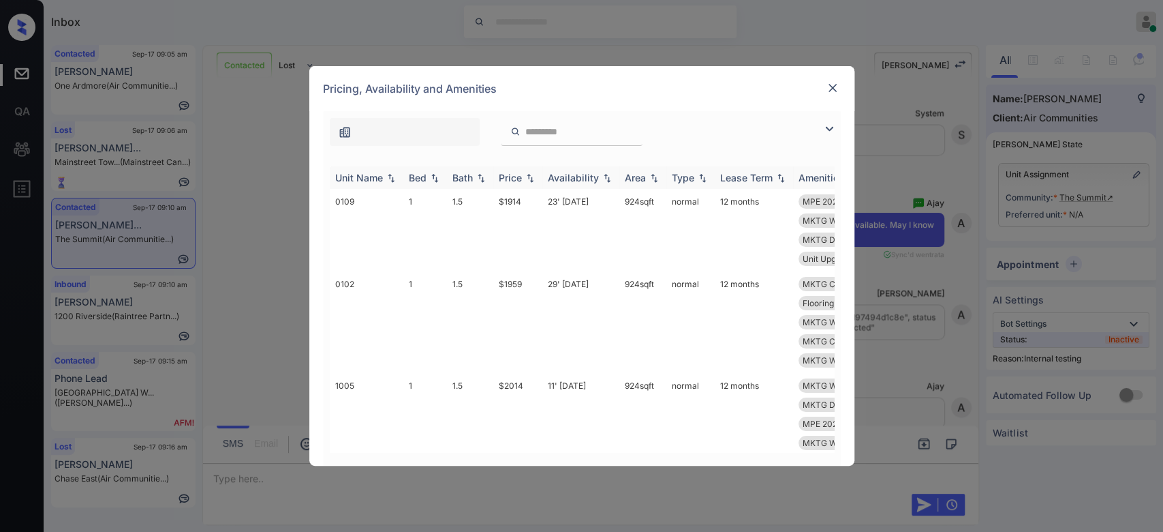
click at [516, 173] on div "Price" at bounding box center [510, 178] width 23 height 12
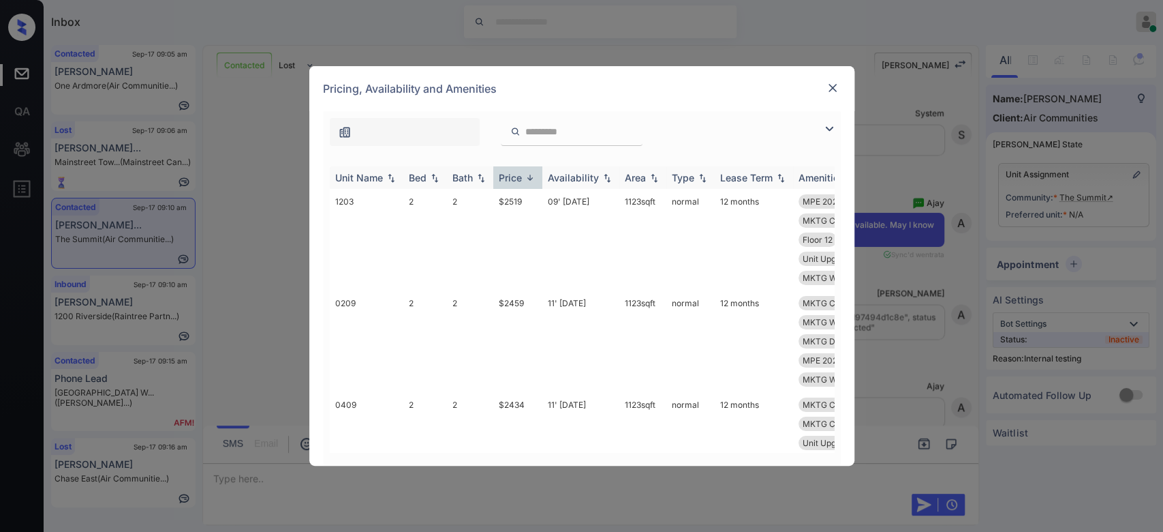
click at [516, 173] on div "Price" at bounding box center [510, 178] width 23 height 12
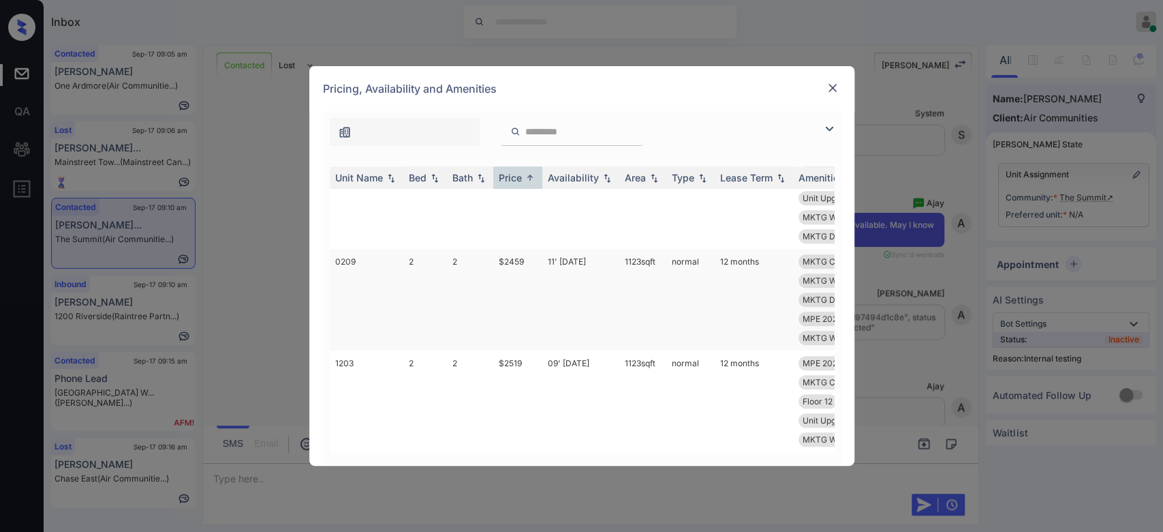
scroll to position [568, 0]
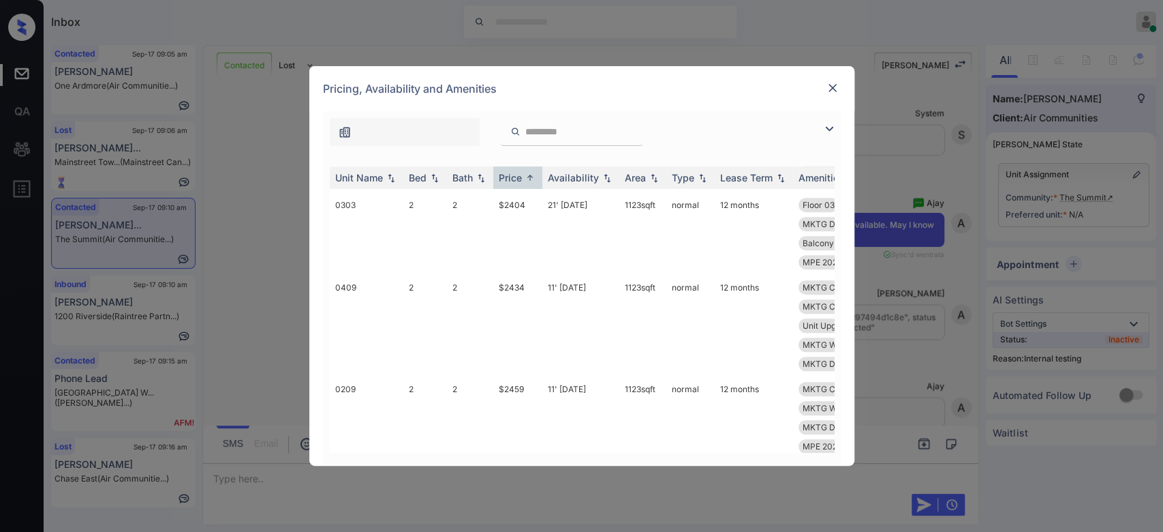
click at [836, 89] on img at bounding box center [833, 88] width 14 height 14
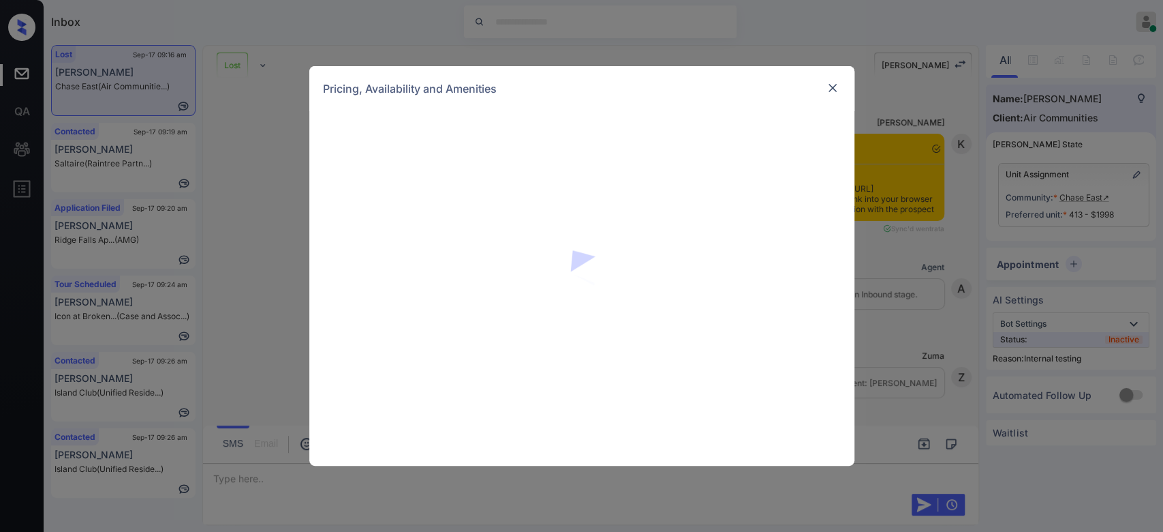
scroll to position [7184, 0]
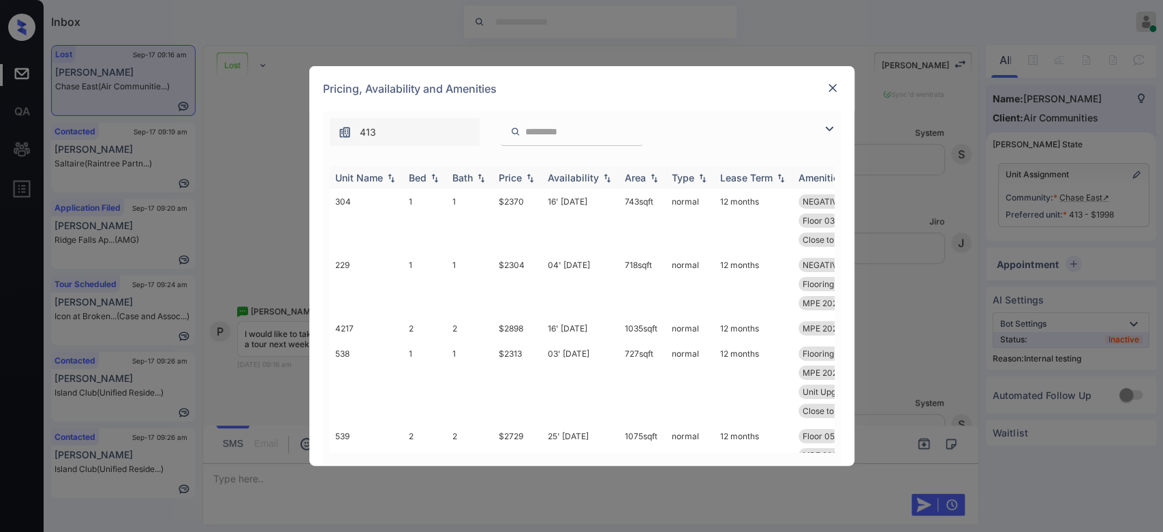
click at [517, 176] on div "Price" at bounding box center [510, 178] width 23 height 12
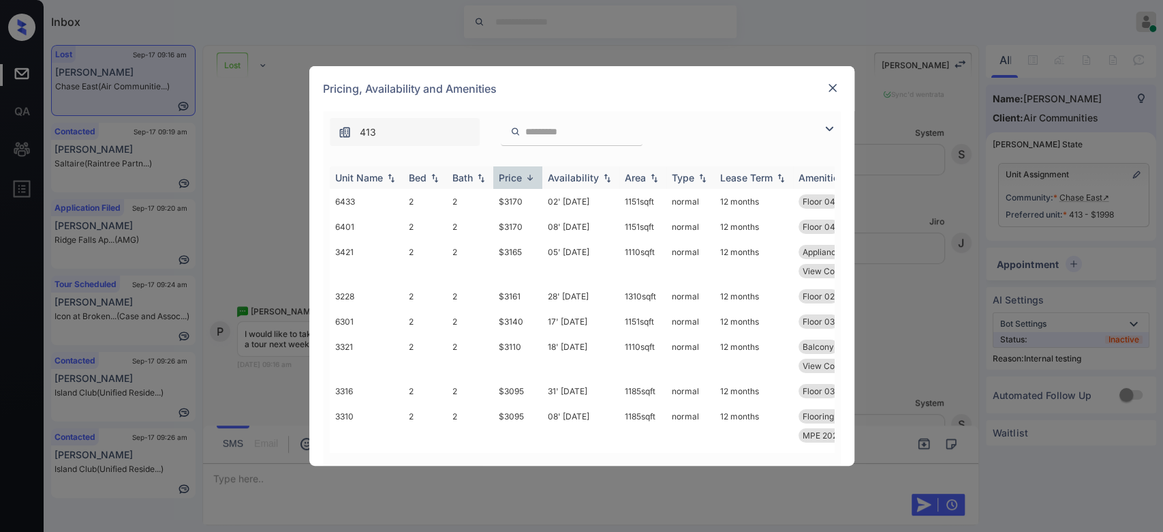
click at [517, 176] on div "Price" at bounding box center [510, 178] width 23 height 12
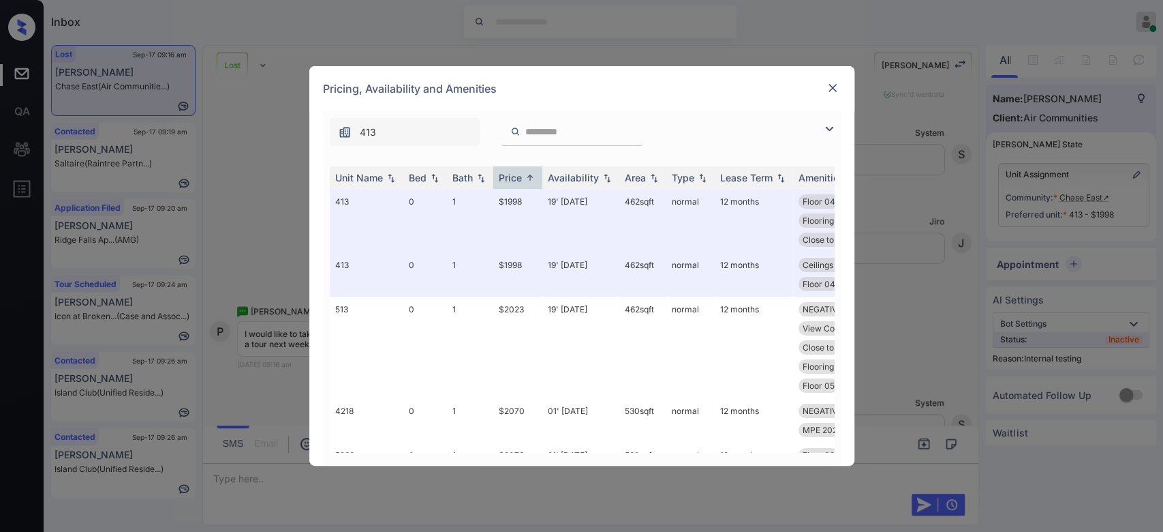
click at [837, 87] on img at bounding box center [833, 88] width 14 height 14
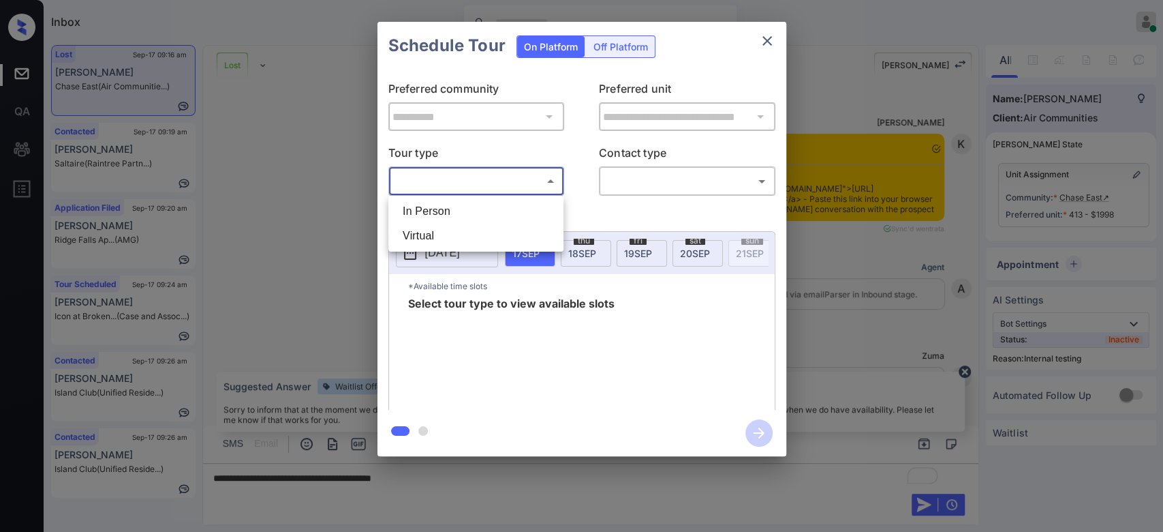
scroll to position [7305, 0]
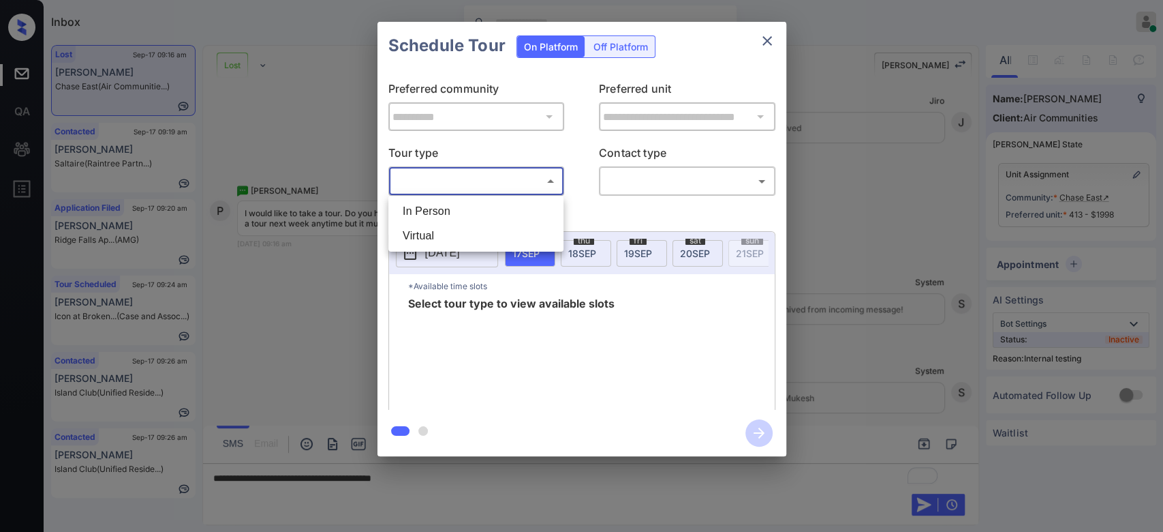
click at [476, 190] on body "Inbox Mukesh Online Set yourself offline Set yourself on break Profile Switch t…" at bounding box center [581, 266] width 1163 height 532
click at [463, 201] on li "In Person" at bounding box center [476, 211] width 168 height 25
type input "********"
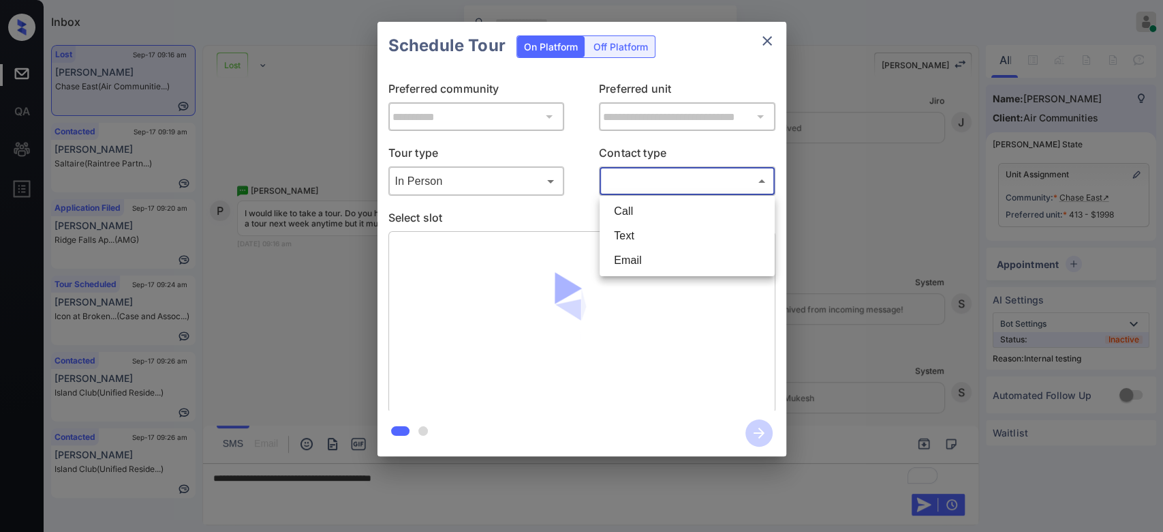
drag, startPoint x: 694, startPoint y: 173, endPoint x: 649, endPoint y: 238, distance: 78.8
click at [649, 238] on body "Inbox Mukesh Online Set yourself offline Set yourself on break Profile Switch t…" at bounding box center [581, 266] width 1163 height 532
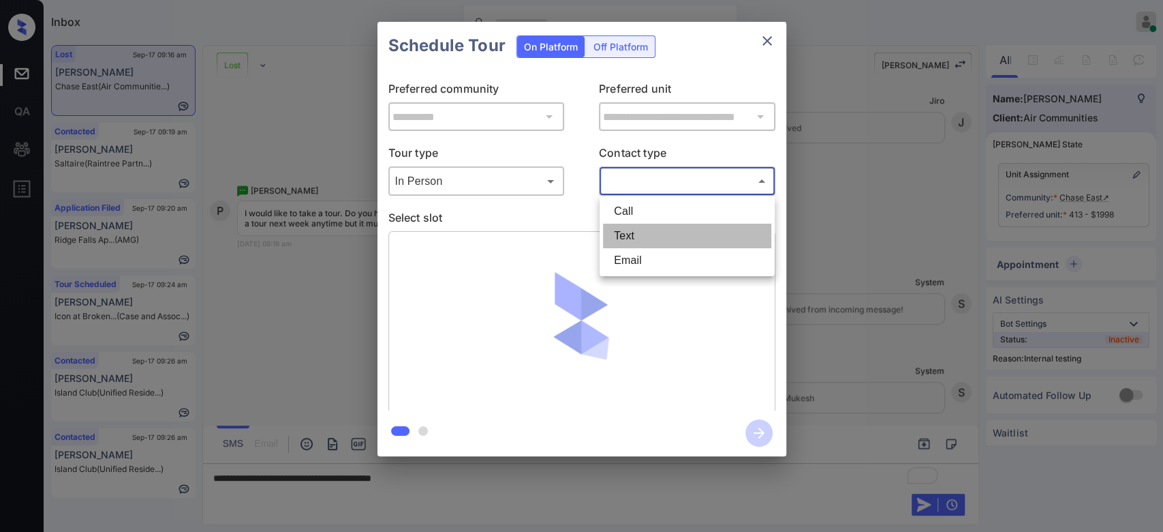
click at [649, 238] on li "Text" at bounding box center [687, 236] width 168 height 25
type input "****"
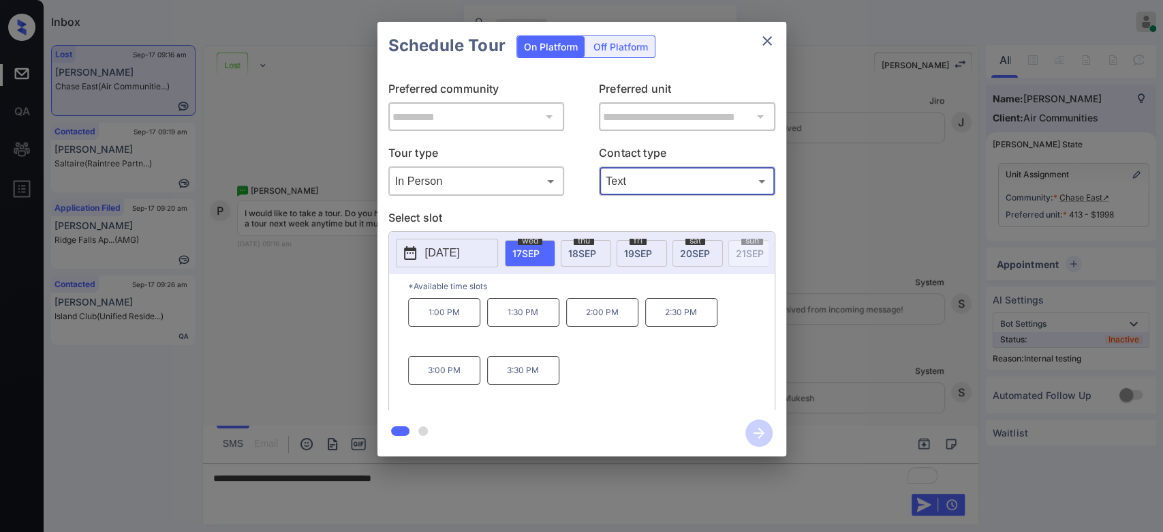
click at [456, 264] on button "[DATE]" at bounding box center [447, 253] width 102 height 29
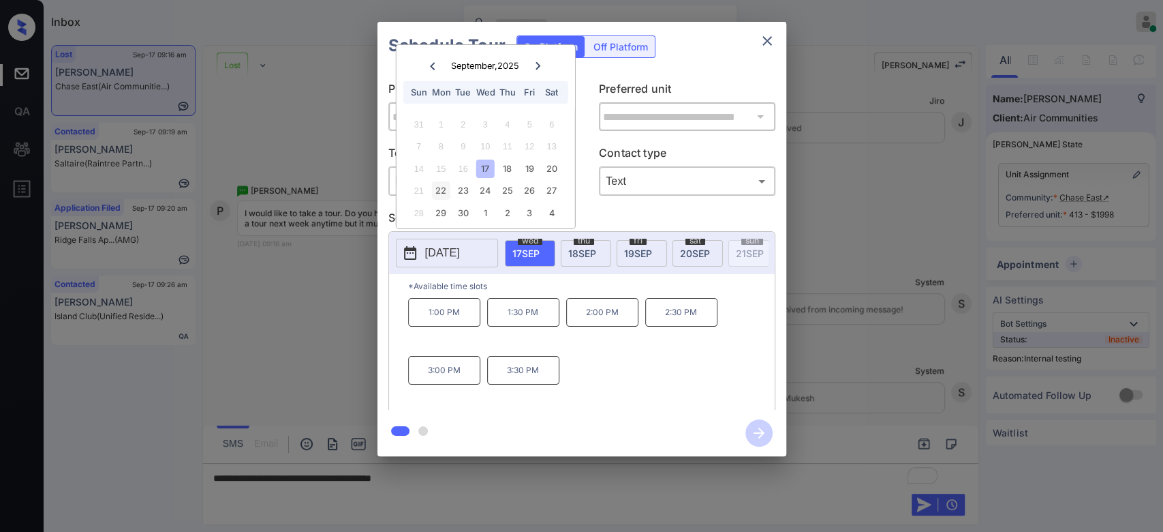
click at [436, 192] on div "22" at bounding box center [441, 190] width 18 height 18
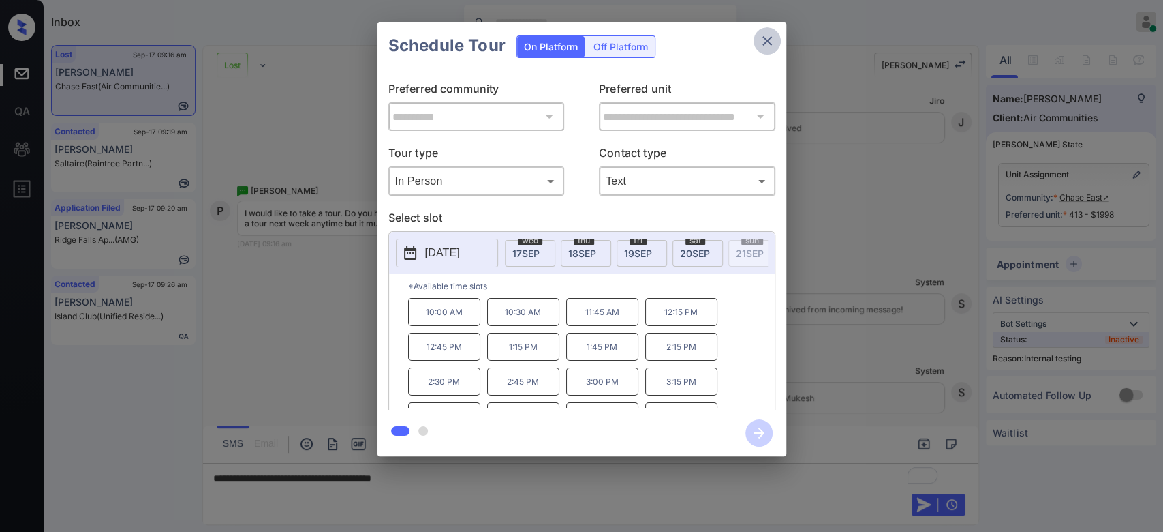
click at [762, 44] on icon "close" at bounding box center [767, 41] width 16 height 16
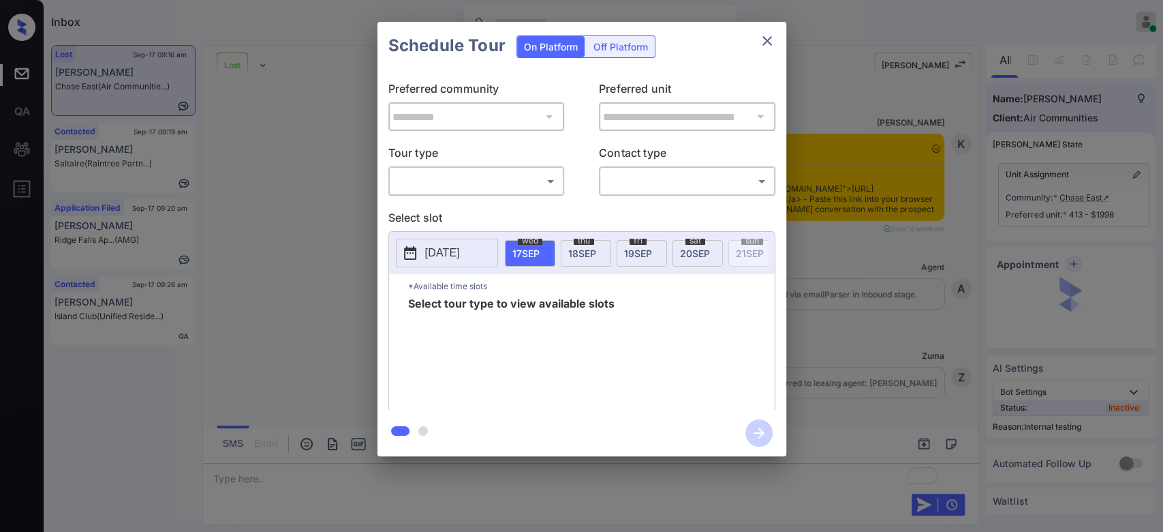
scroll to position [7305, 0]
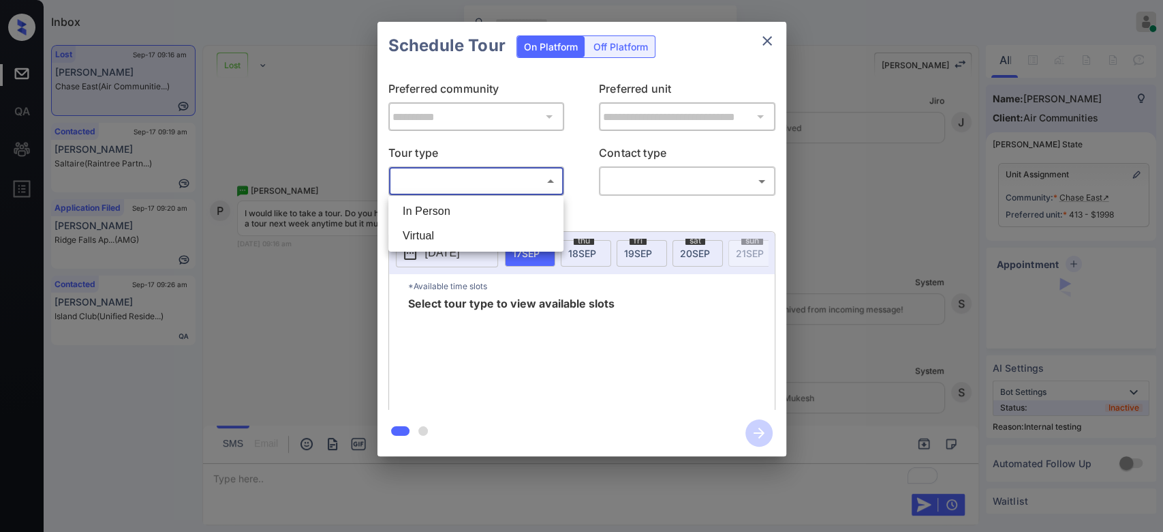
click at [491, 180] on body "Inbox Mukesh Online Set yourself offline Set yourself on break Profile Switch t…" at bounding box center [581, 266] width 1163 height 532
click at [440, 204] on li "In Person" at bounding box center [476, 211] width 168 height 25
type input "********"
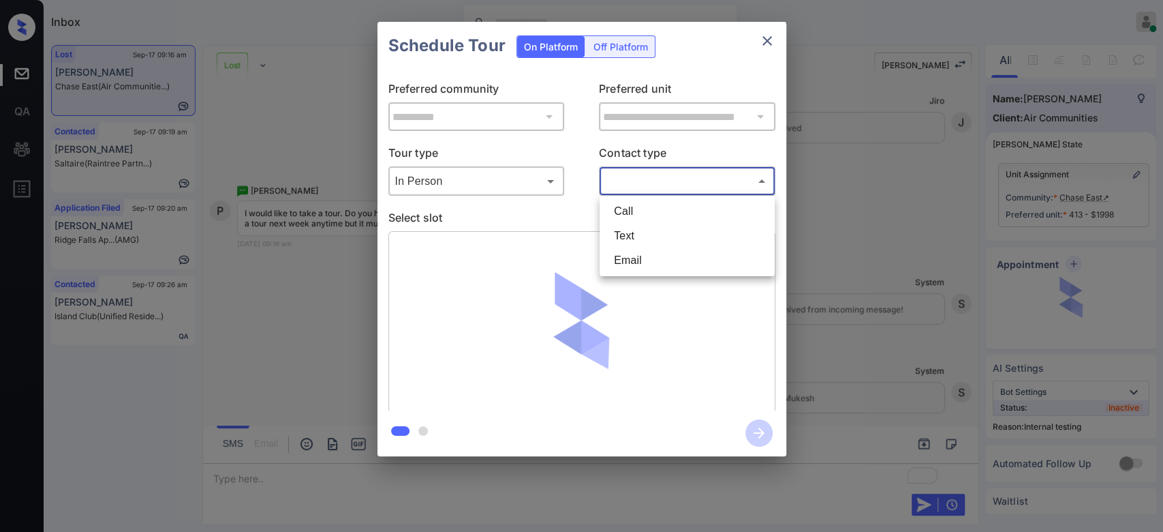
drag, startPoint x: 625, startPoint y: 173, endPoint x: 632, endPoint y: 232, distance: 59.1
click at [632, 232] on body "Inbox Mukesh Online Set yourself offline Set yourself on break Profile Switch t…" at bounding box center [581, 266] width 1163 height 532
click at [632, 232] on li "Text" at bounding box center [687, 236] width 168 height 25
type input "****"
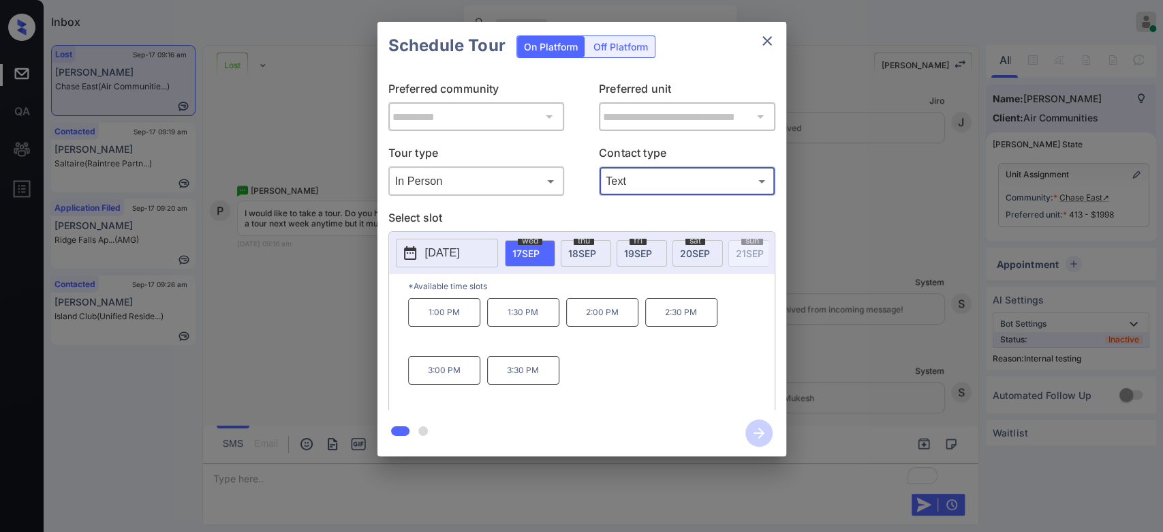
click at [458, 247] on p "[DATE]" at bounding box center [442, 253] width 35 height 16
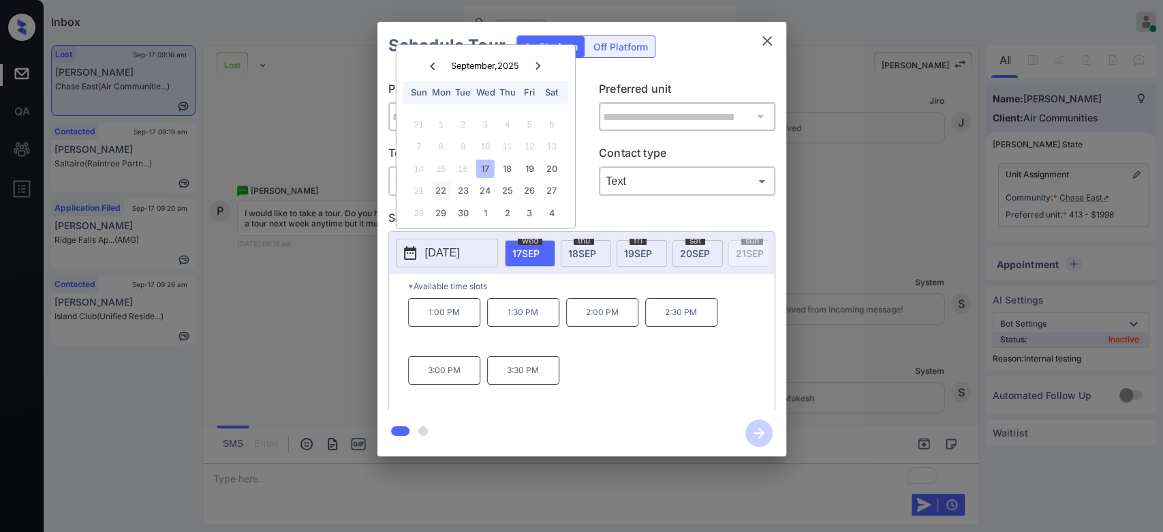
click at [444, 194] on div "22" at bounding box center [441, 190] width 18 height 18
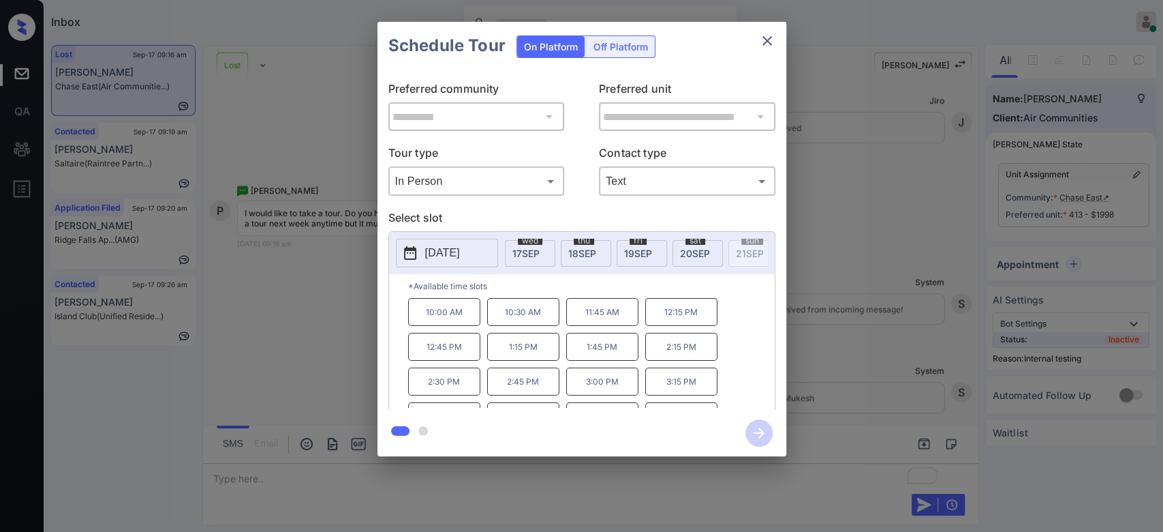
click at [678, 352] on p "2:15 PM" at bounding box center [681, 347] width 72 height 28
click at [752, 429] on icon "button" at bounding box center [759, 432] width 27 height 27
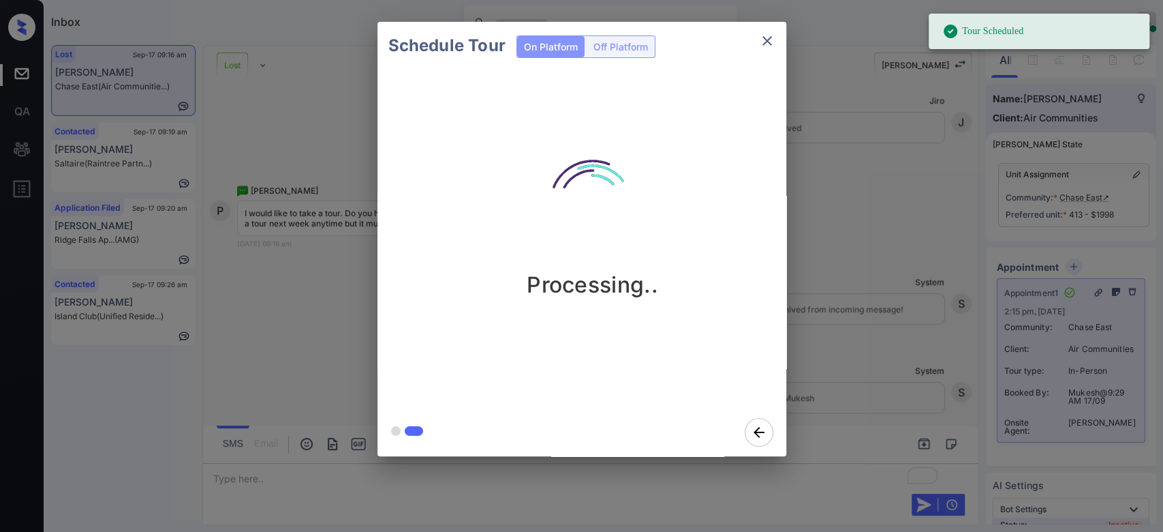
click at [863, 199] on div "Schedule Tour On Platform Off Platform Processing.." at bounding box center [581, 239] width 1163 height 478
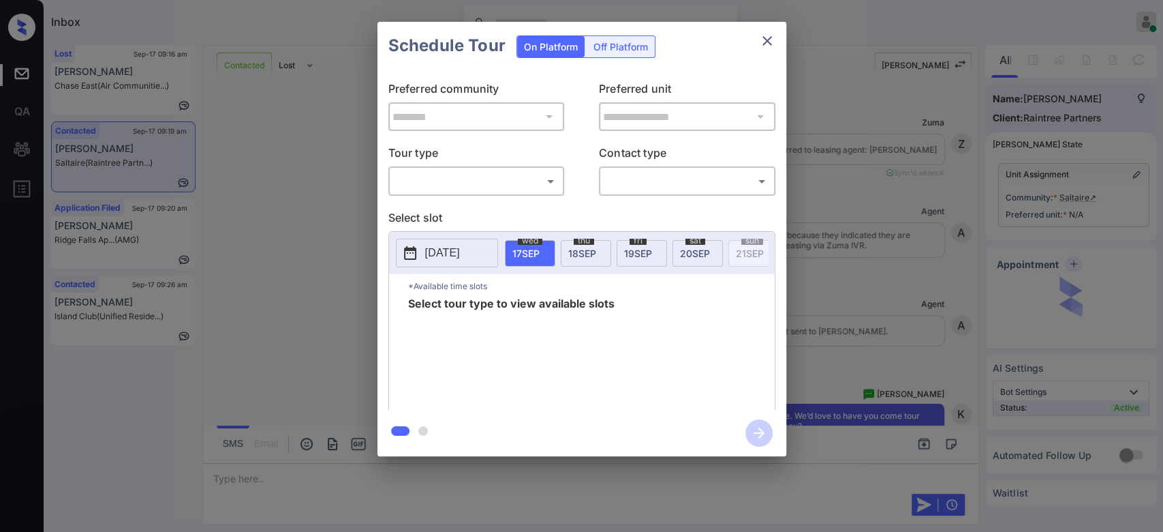
scroll to position [995, 0]
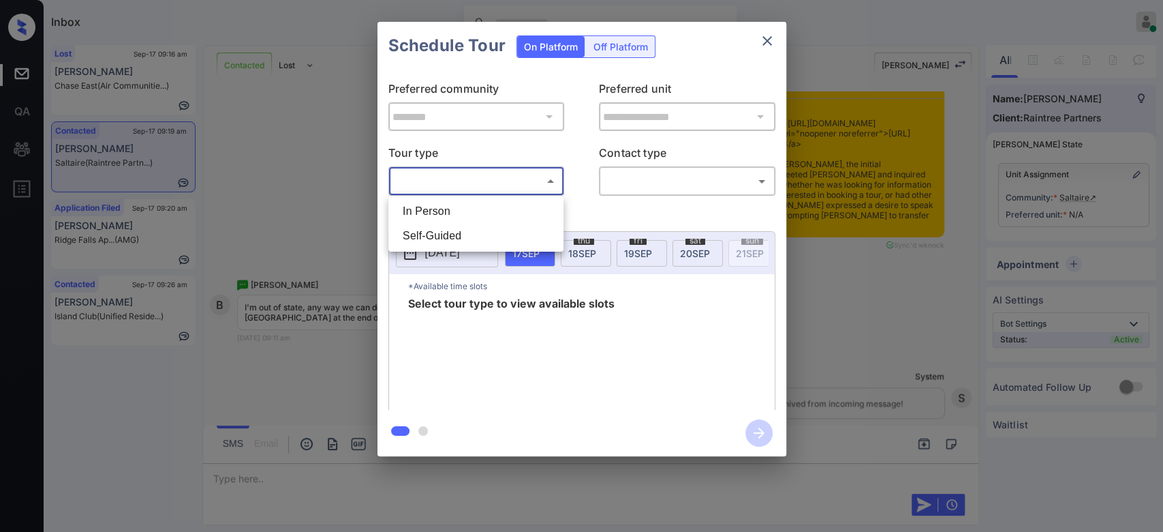
click at [502, 181] on body "Inbox Mukesh Online Set yourself offline Set yourself on break Profile Switch t…" at bounding box center [581, 266] width 1163 height 532
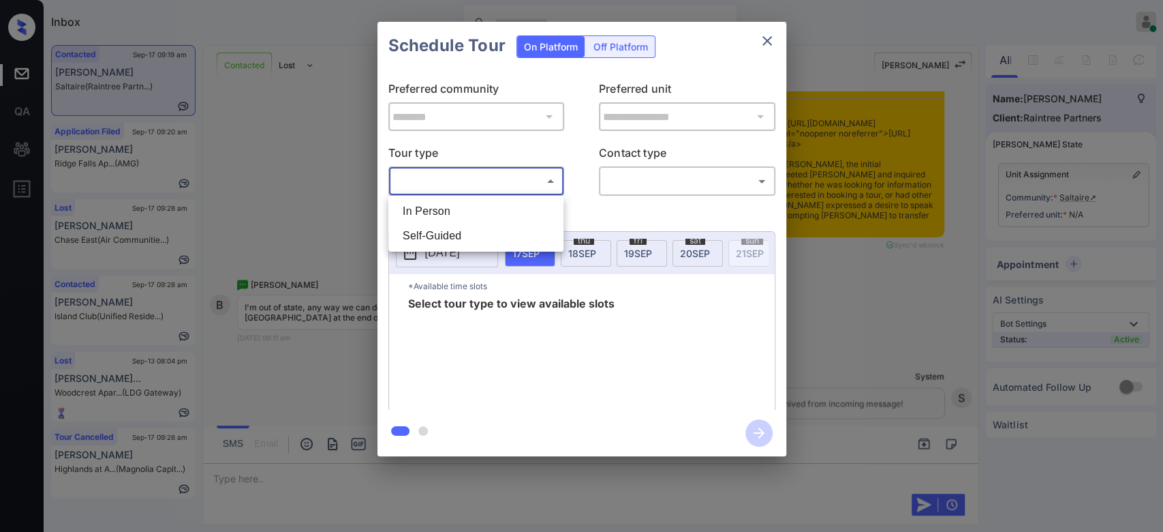
click at [767, 45] on div at bounding box center [581, 266] width 1163 height 532
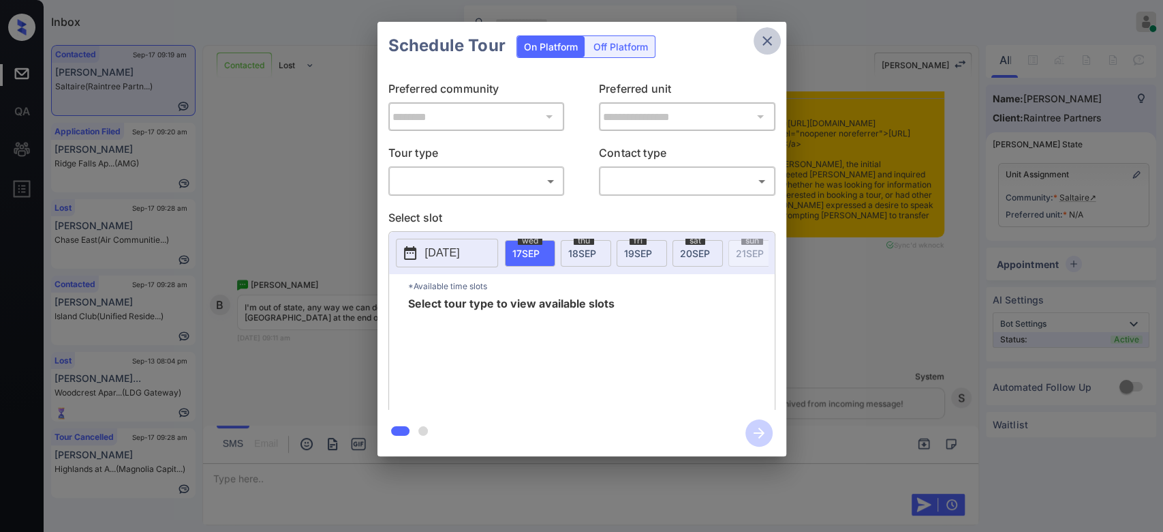
click at [767, 45] on icon "close" at bounding box center [767, 41] width 16 height 16
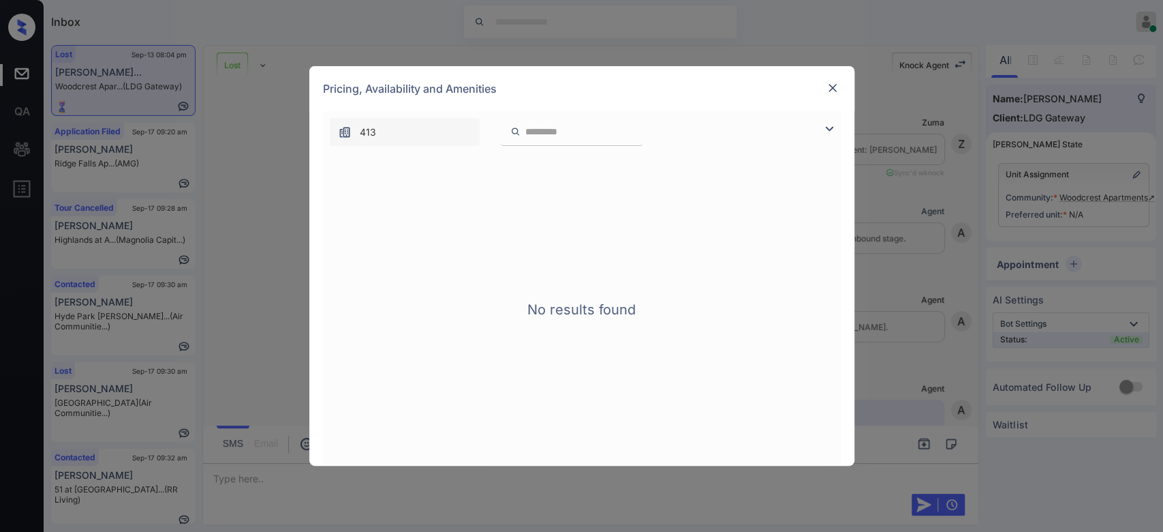
scroll to position [6117, 0]
click at [834, 85] on img at bounding box center [833, 88] width 14 height 14
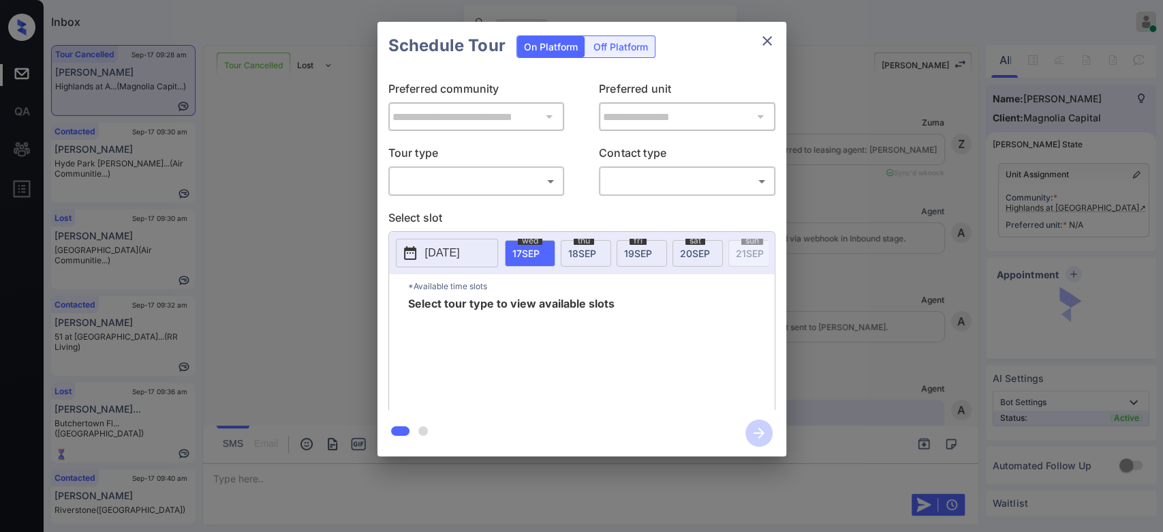
scroll to position [9274, 0]
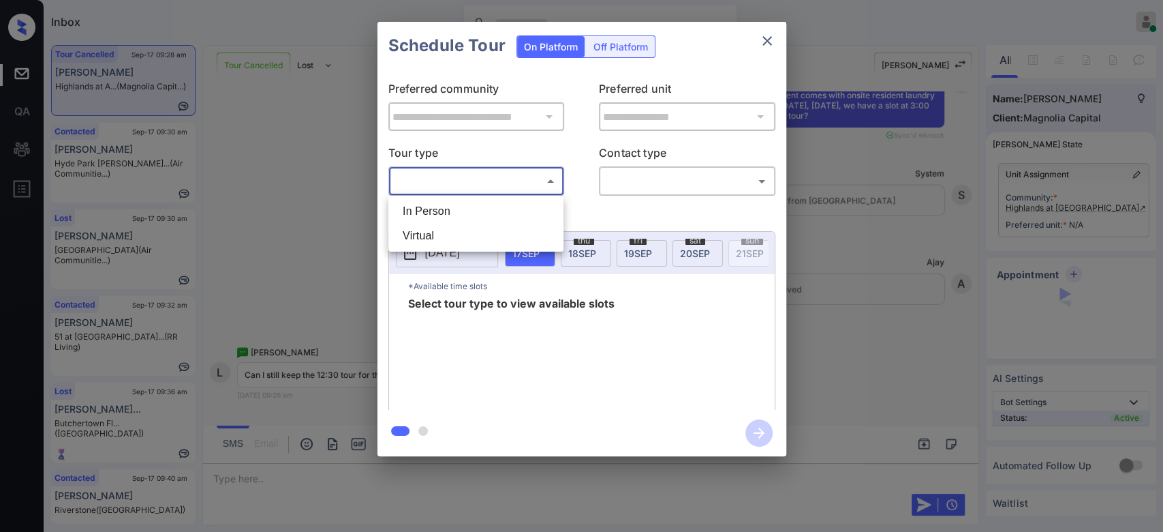
click at [455, 191] on body "Inbox Mukesh Online Set yourself offline Set yourself on break Profile Switch t…" at bounding box center [581, 266] width 1163 height 532
click at [450, 229] on li "Virtual" at bounding box center [476, 236] width 168 height 25
type input "*******"
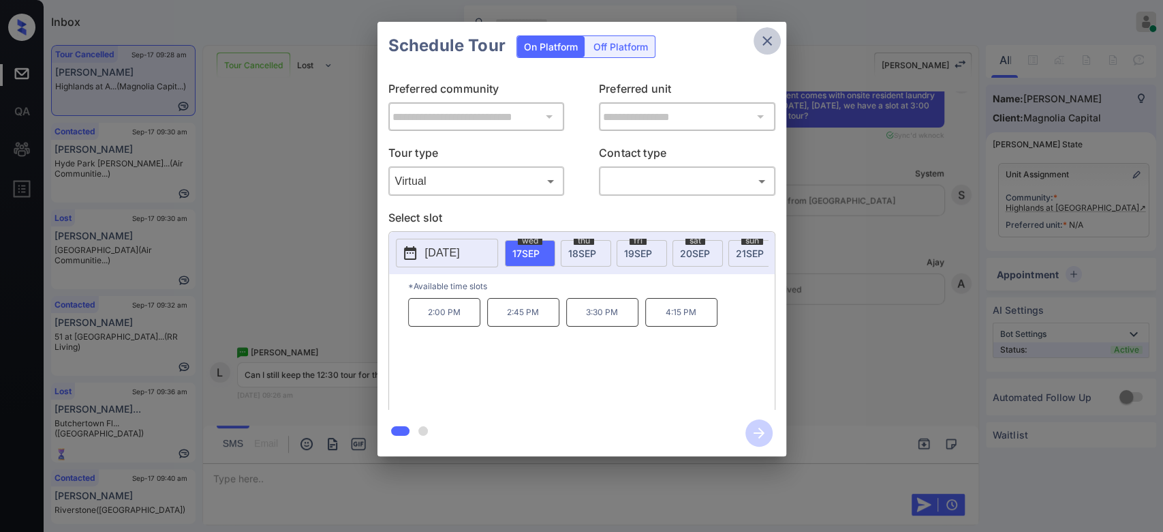
click at [773, 41] on icon "close" at bounding box center [767, 41] width 16 height 16
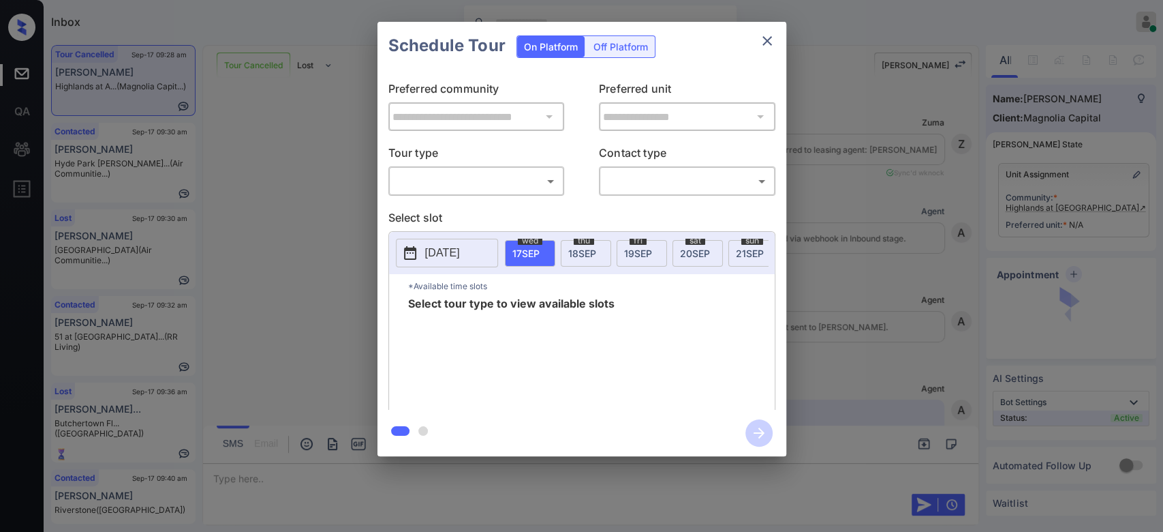
scroll to position [10387, 0]
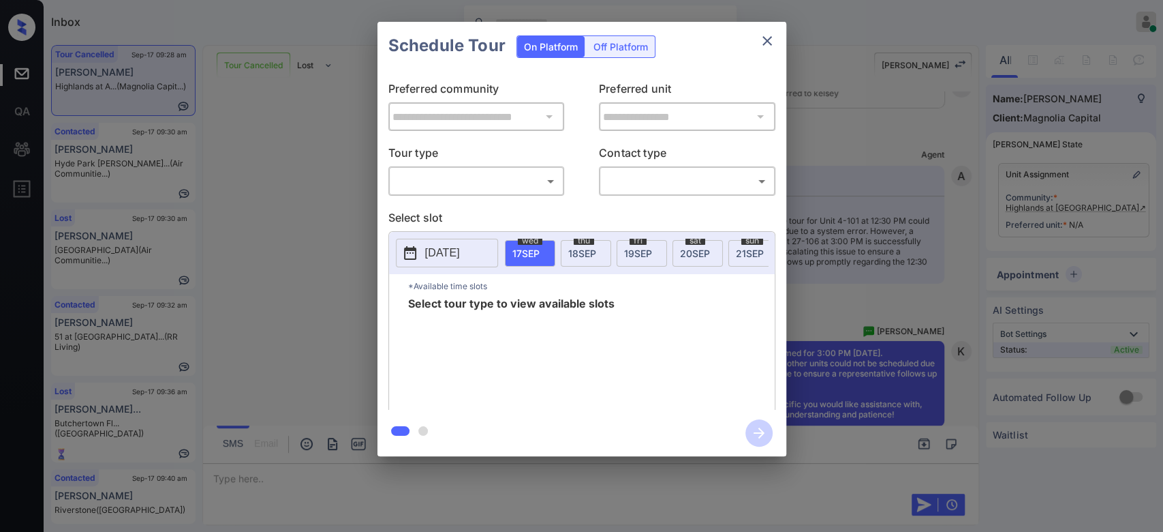
click at [526, 185] on body "Inbox Mukesh Online Set yourself offline Set yourself on break Profile Switch t…" at bounding box center [581, 266] width 1163 height 532
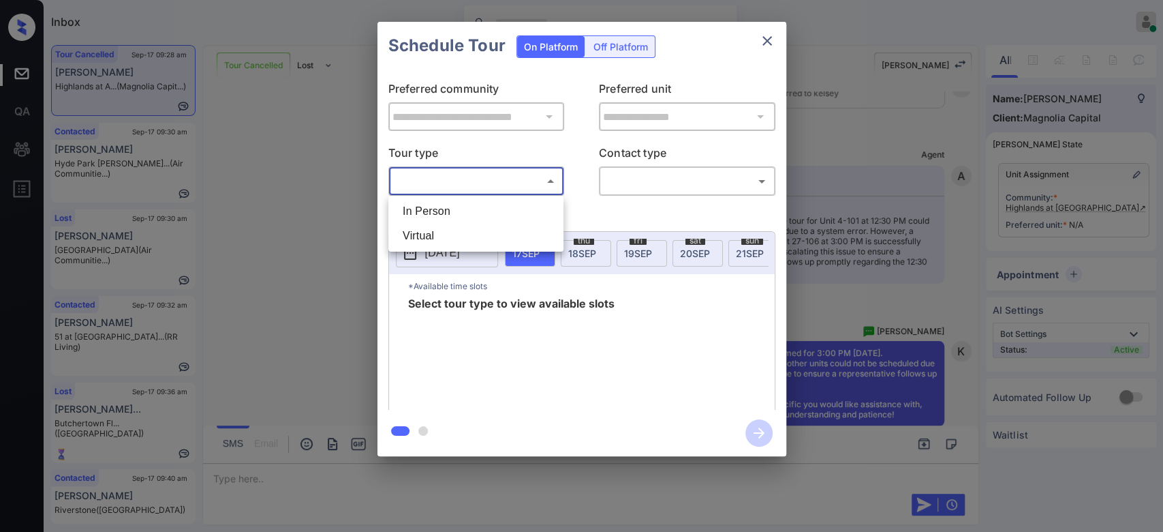
click at [446, 230] on li "Virtual" at bounding box center [476, 236] width 168 height 25
type input "*******"
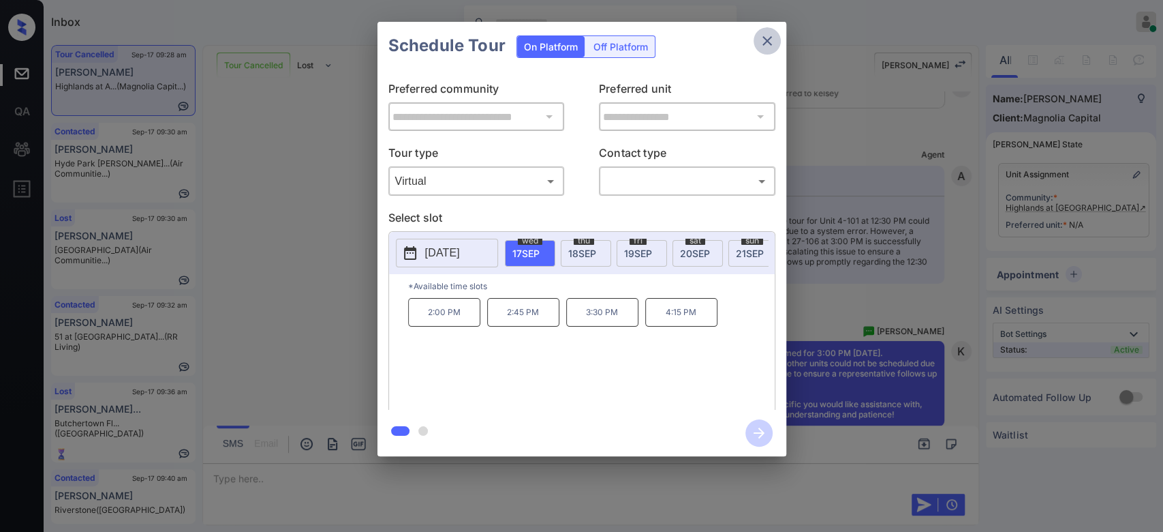
click at [773, 42] on icon "close" at bounding box center [767, 41] width 16 height 16
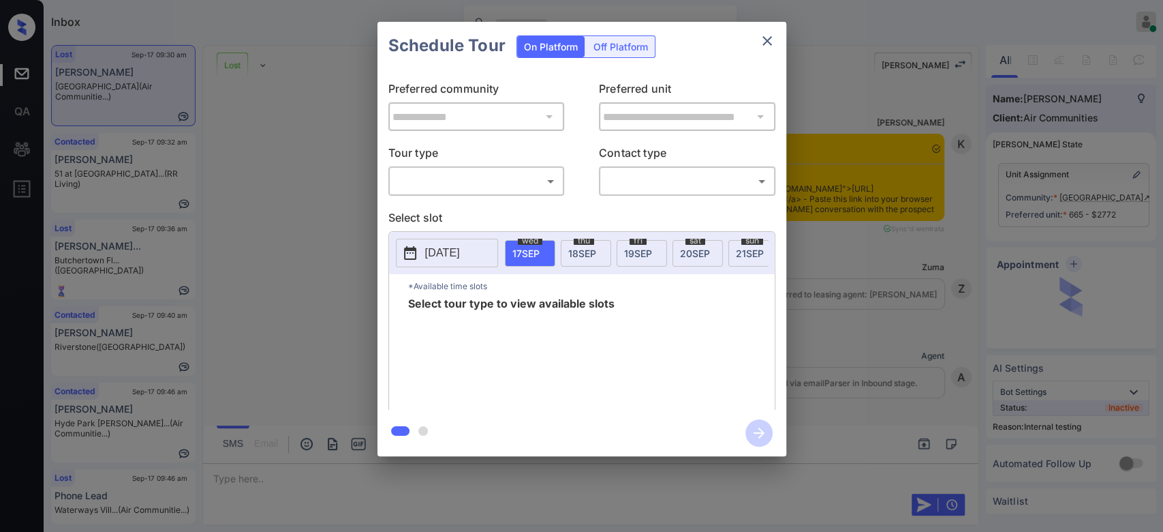
scroll to position [7472, 0]
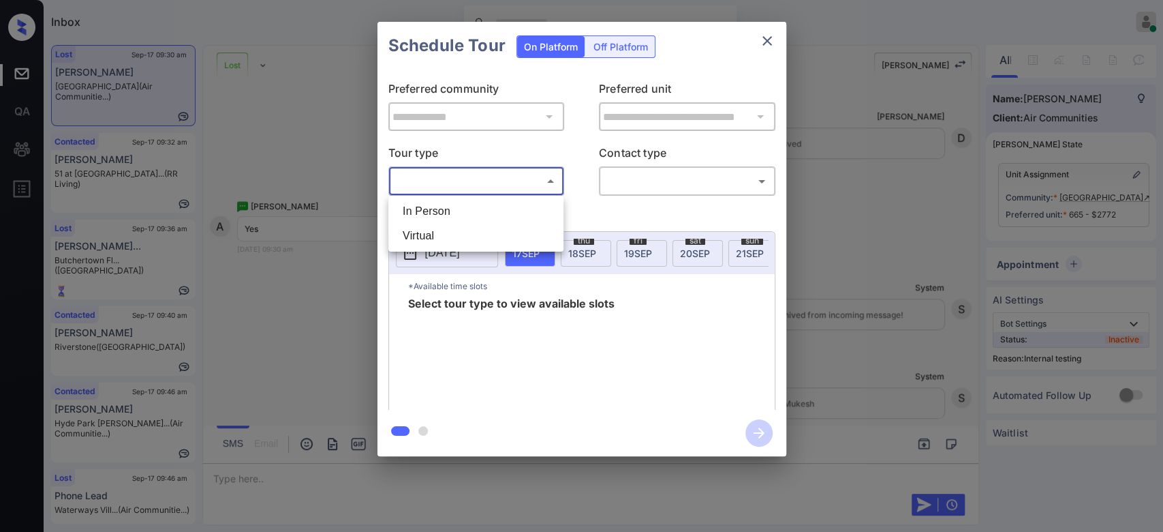
click at [457, 183] on body "Inbox Mukesh Online Set yourself offline Set yourself on break Profile Switch t…" at bounding box center [581, 266] width 1163 height 532
click at [446, 211] on li "In Person" at bounding box center [476, 211] width 168 height 25
type input "********"
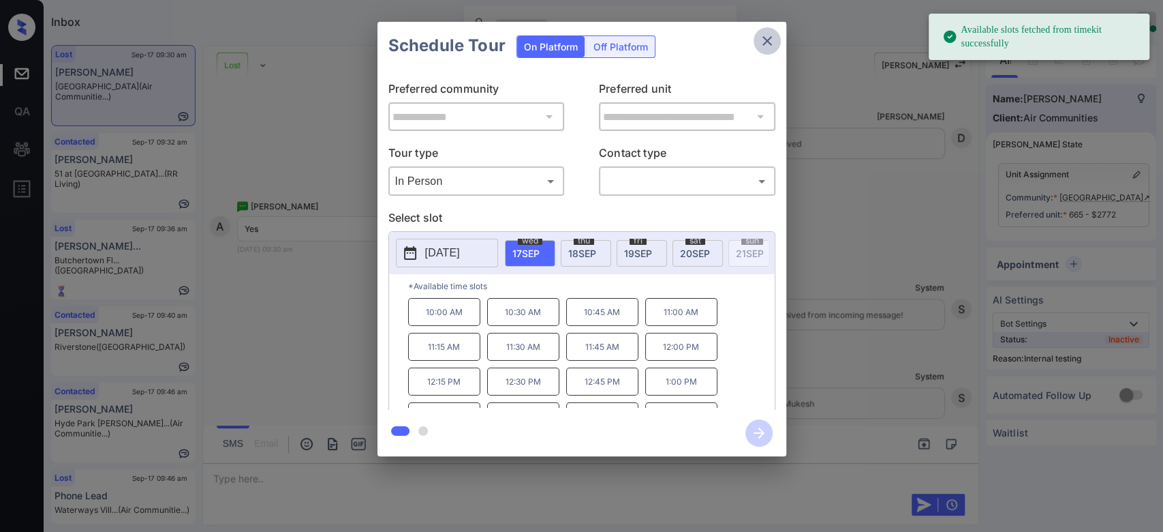
click at [759, 44] on icon "close" at bounding box center [767, 41] width 16 height 16
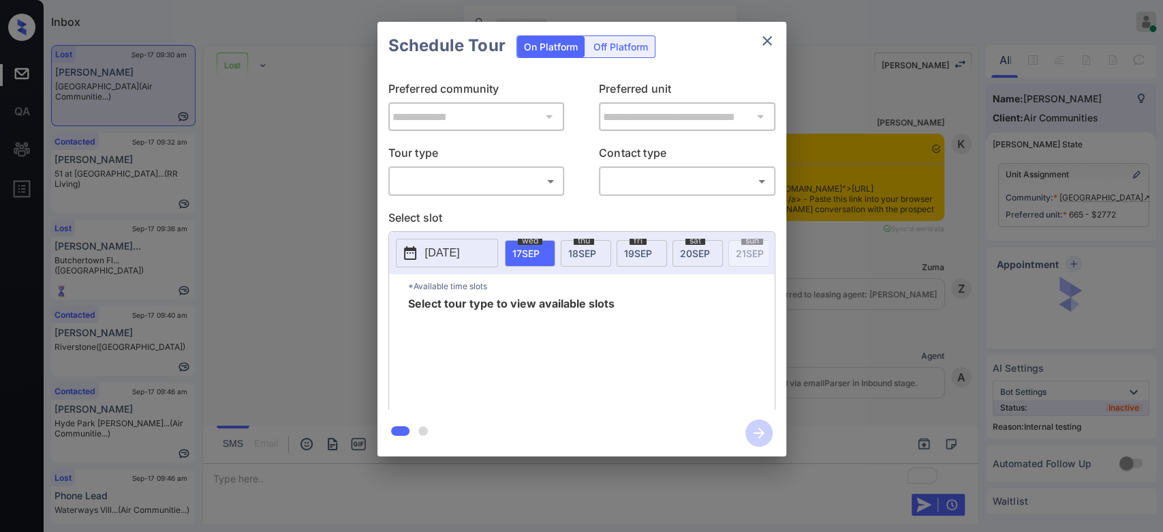
scroll to position [7472, 0]
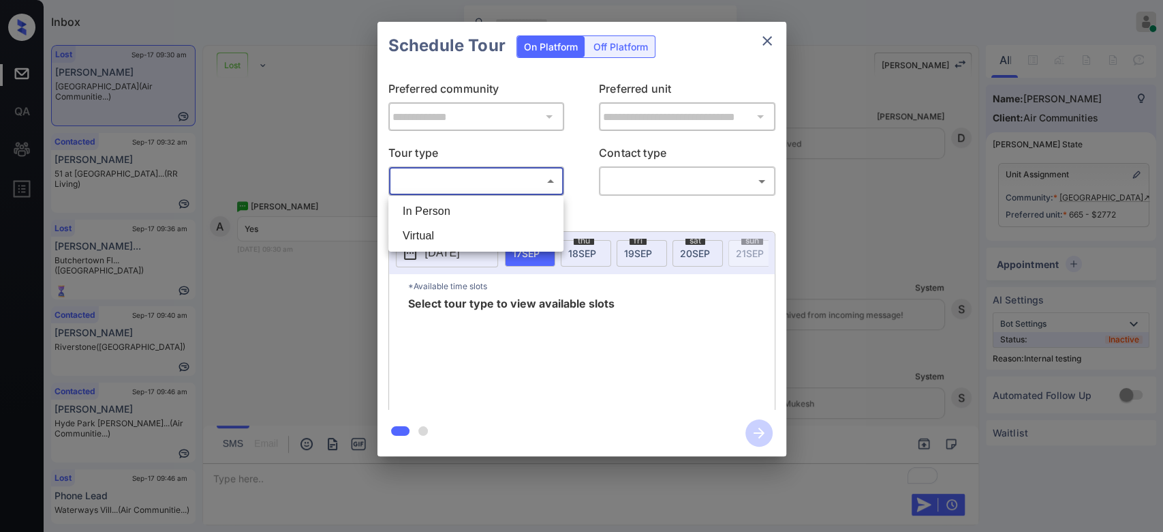
click at [491, 176] on body "Inbox Mukesh Online Set yourself offline Set yourself on break Profile Switch t…" at bounding box center [581, 266] width 1163 height 532
click at [423, 208] on li "In Person" at bounding box center [476, 211] width 168 height 25
type input "********"
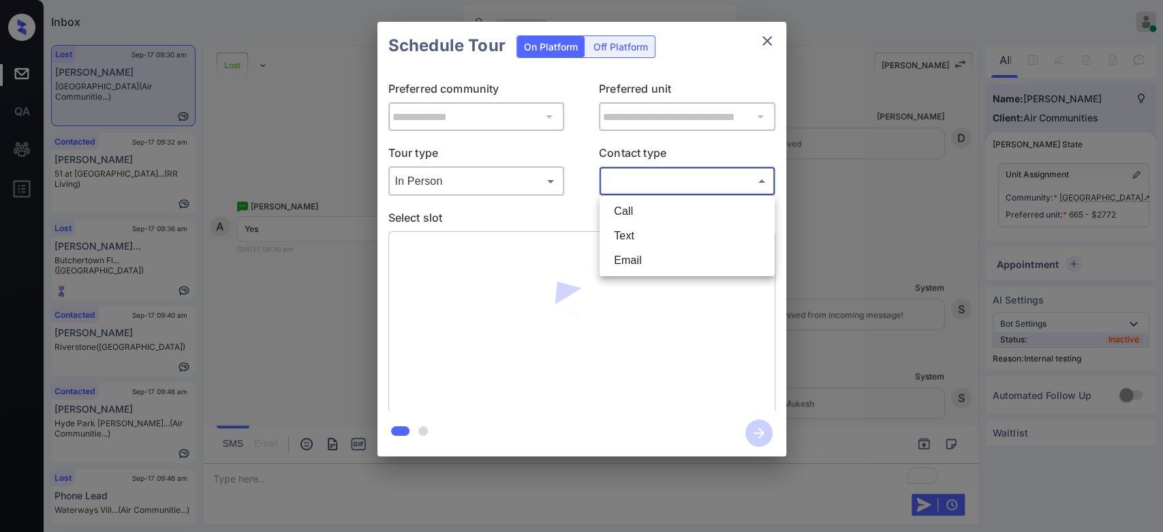
drag, startPoint x: 635, startPoint y: 177, endPoint x: 627, endPoint y: 252, distance: 76.1
click at [627, 252] on body "Inbox Mukesh Online Set yourself offline Set yourself on break Profile Switch t…" at bounding box center [581, 266] width 1163 height 532
click at [626, 231] on li "Text" at bounding box center [687, 236] width 168 height 25
type input "****"
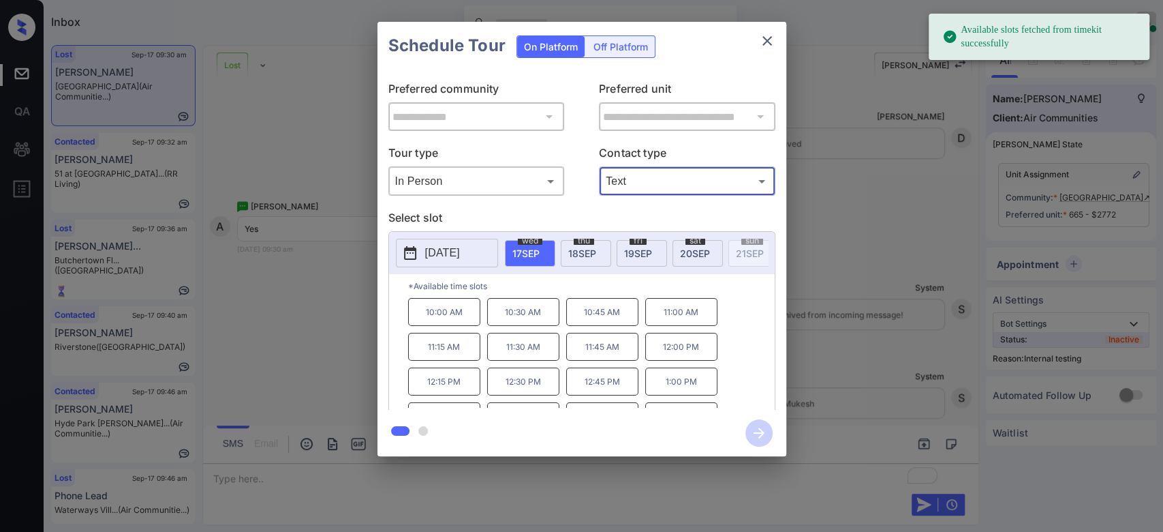
click at [428, 326] on p "10:00 AM" at bounding box center [444, 312] width 72 height 28
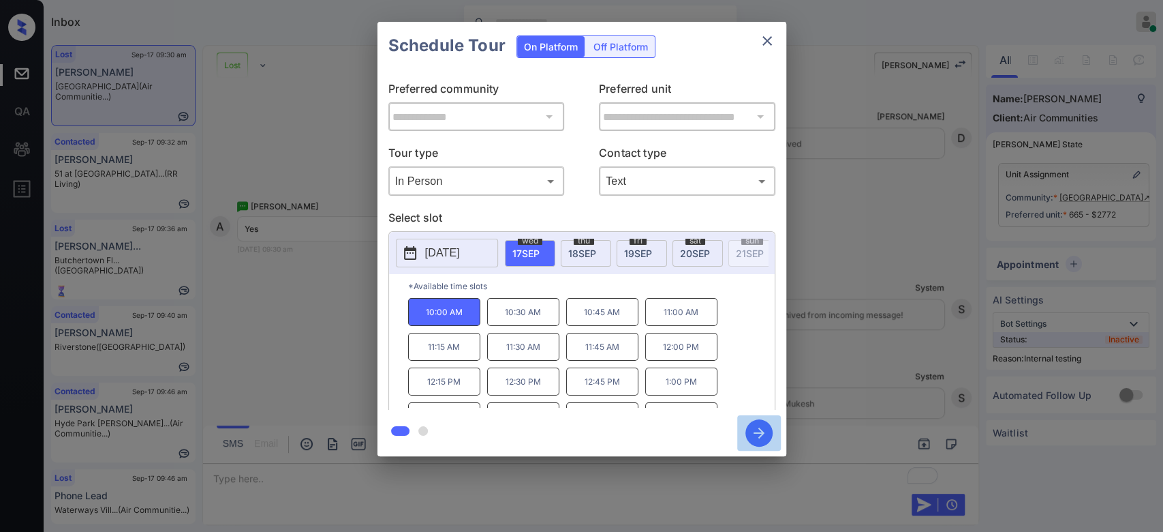
click at [758, 433] on icon "button" at bounding box center [759, 432] width 11 height 11
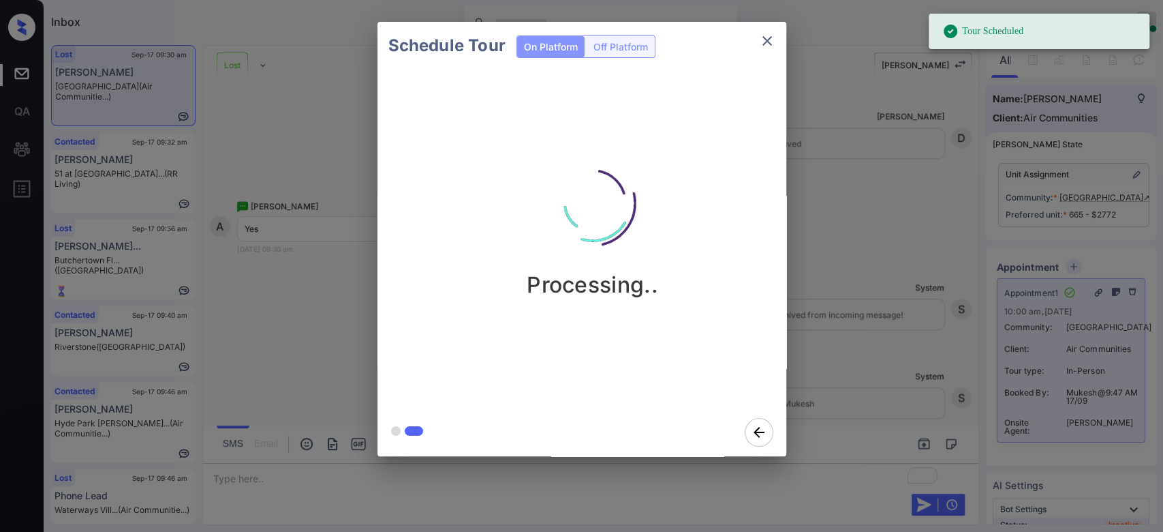
click at [862, 139] on div "Schedule Tour On Platform Off Platform Processing.." at bounding box center [581, 239] width 1163 height 478
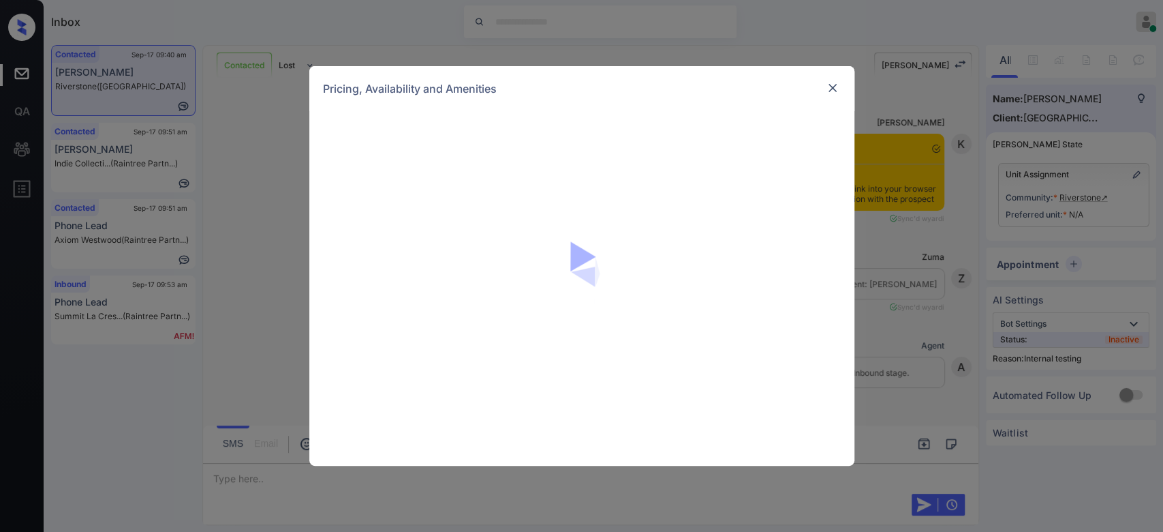
scroll to position [2916, 0]
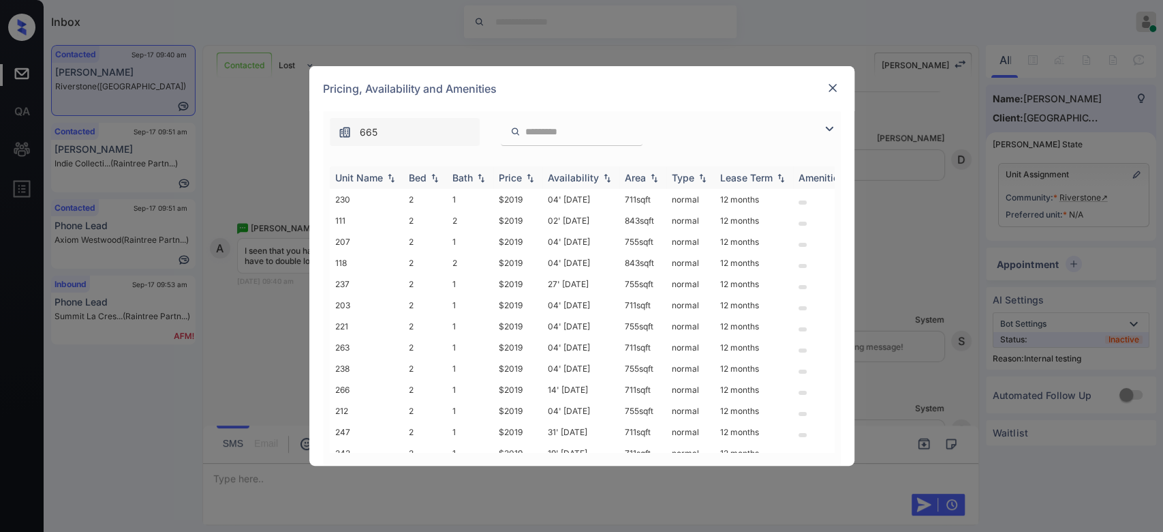
click at [519, 181] on div "Price" at bounding box center [510, 178] width 23 height 12
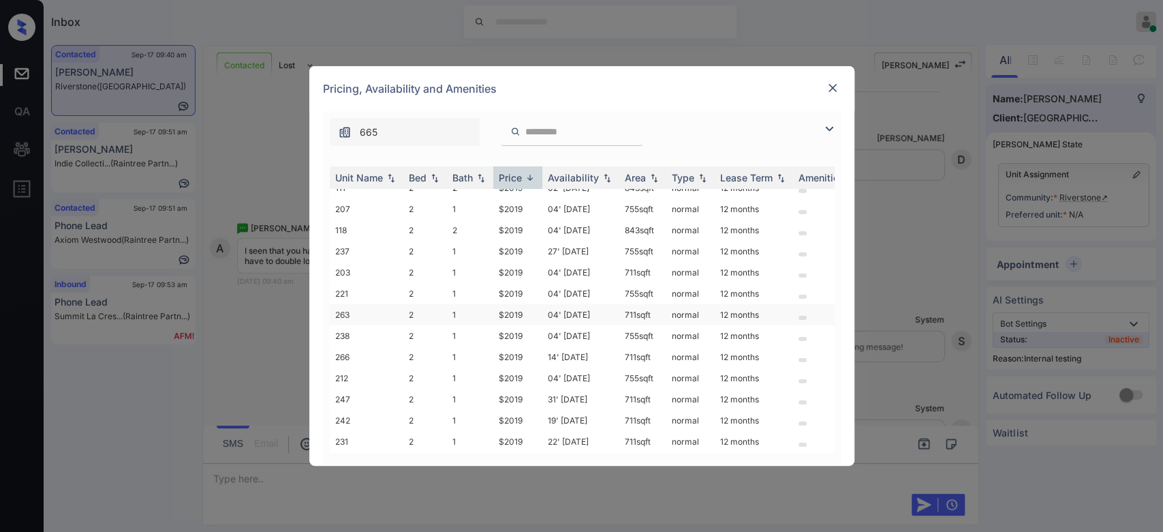
scroll to position [0, 0]
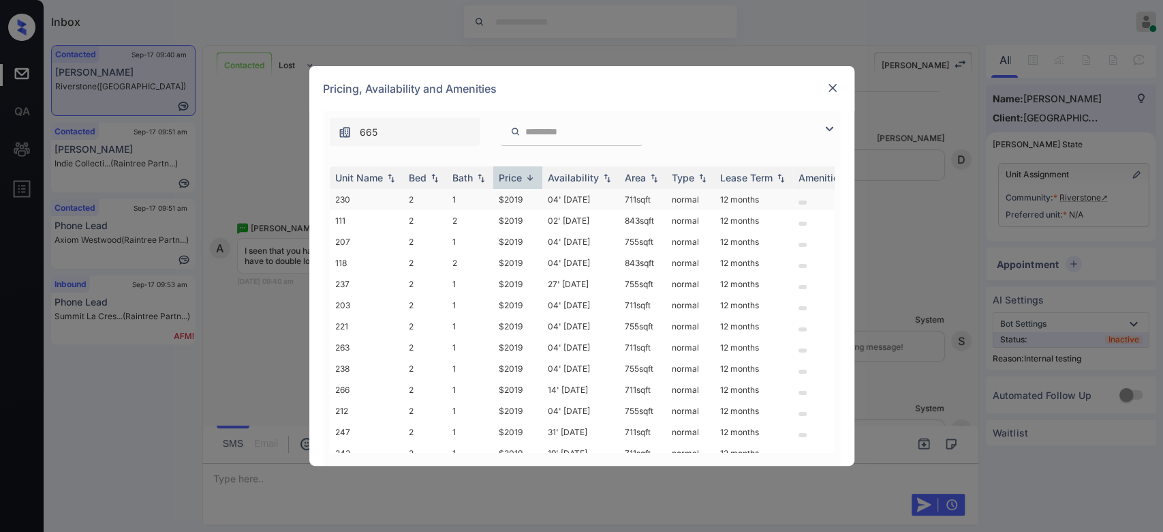
click at [515, 194] on td "$2019" at bounding box center [517, 199] width 49 height 21
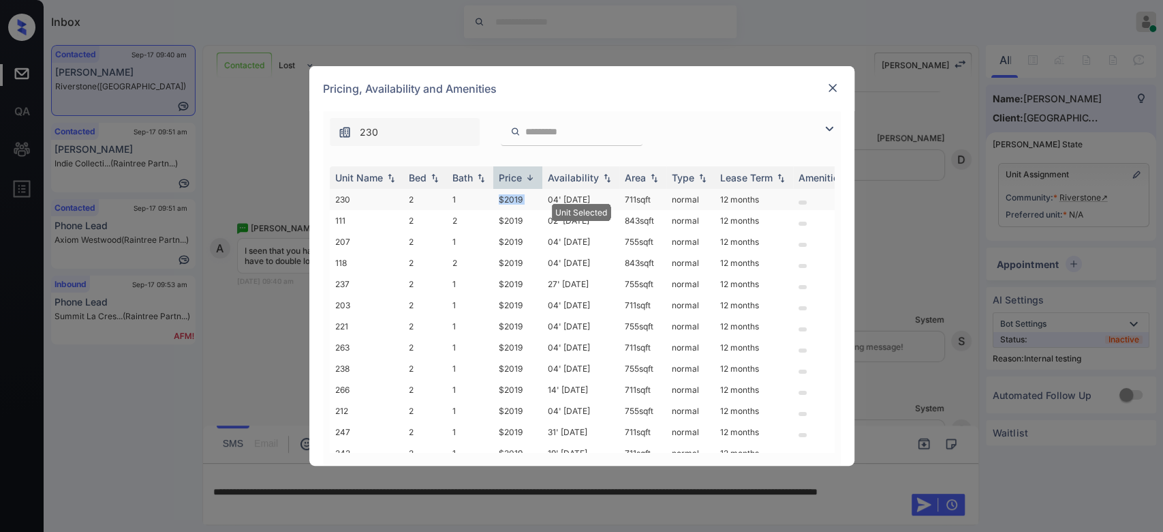
click at [515, 194] on td "$2019" at bounding box center [517, 199] width 49 height 21
click at [833, 81] on img at bounding box center [833, 88] width 14 height 14
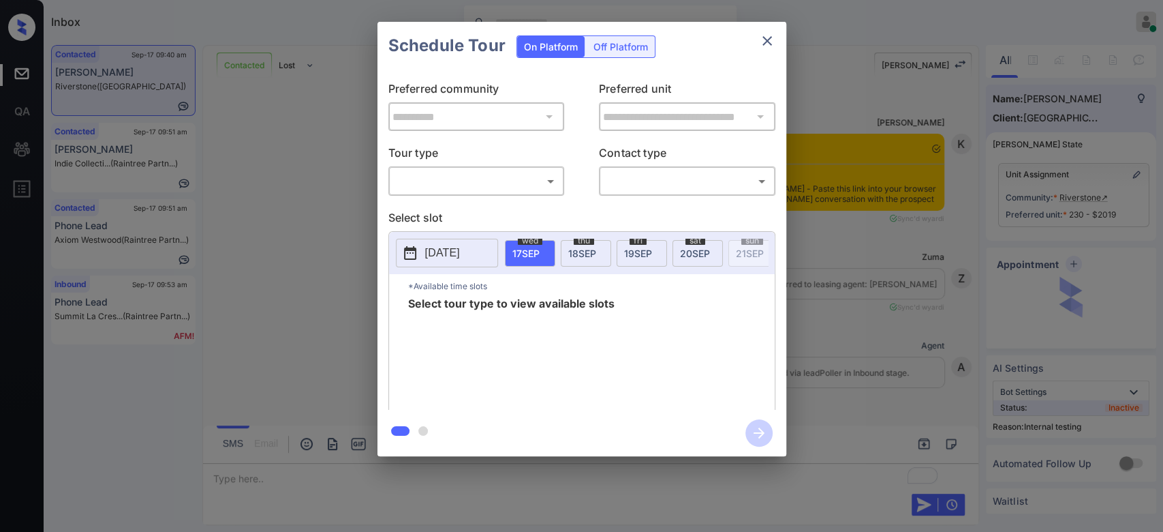
click at [555, 172] on body "Inbox Mukesh Online Set yourself offline Set yourself on break Profile Switch t…" at bounding box center [581, 266] width 1163 height 532
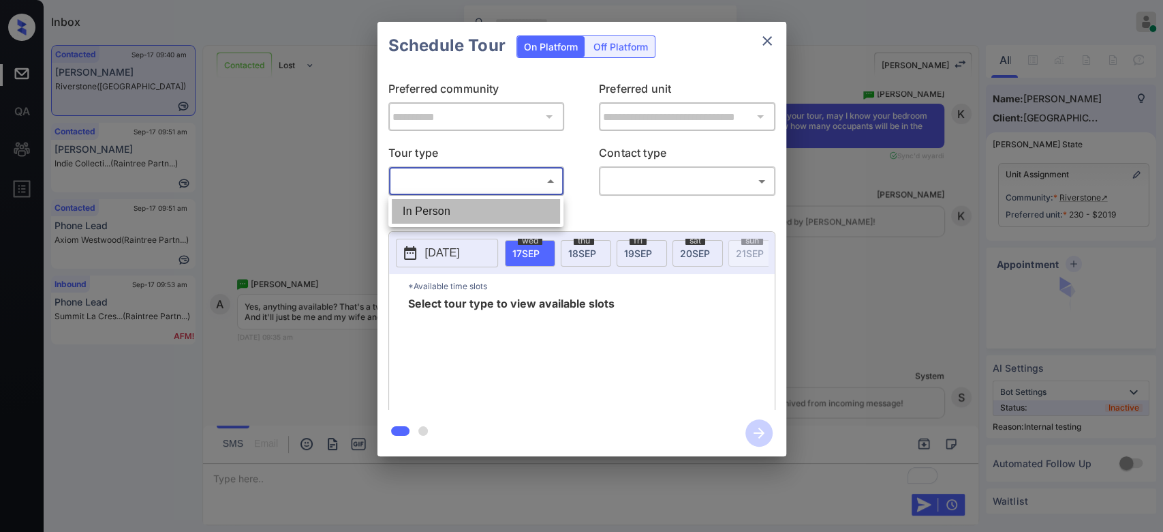
click at [484, 199] on li "In Person" at bounding box center [476, 211] width 168 height 25
type input "********"
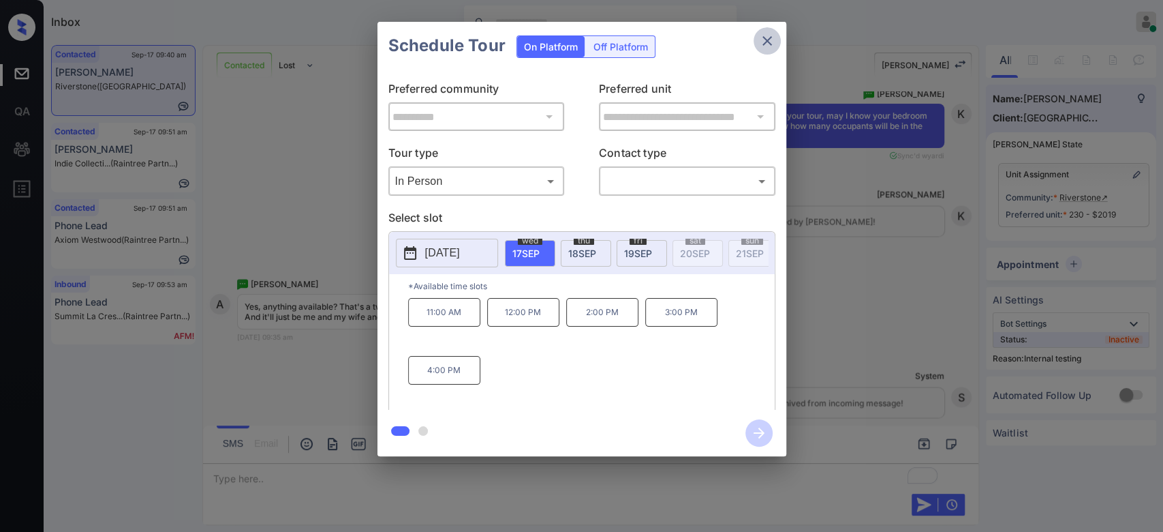
click at [767, 41] on icon "close" at bounding box center [768, 41] width 10 height 10
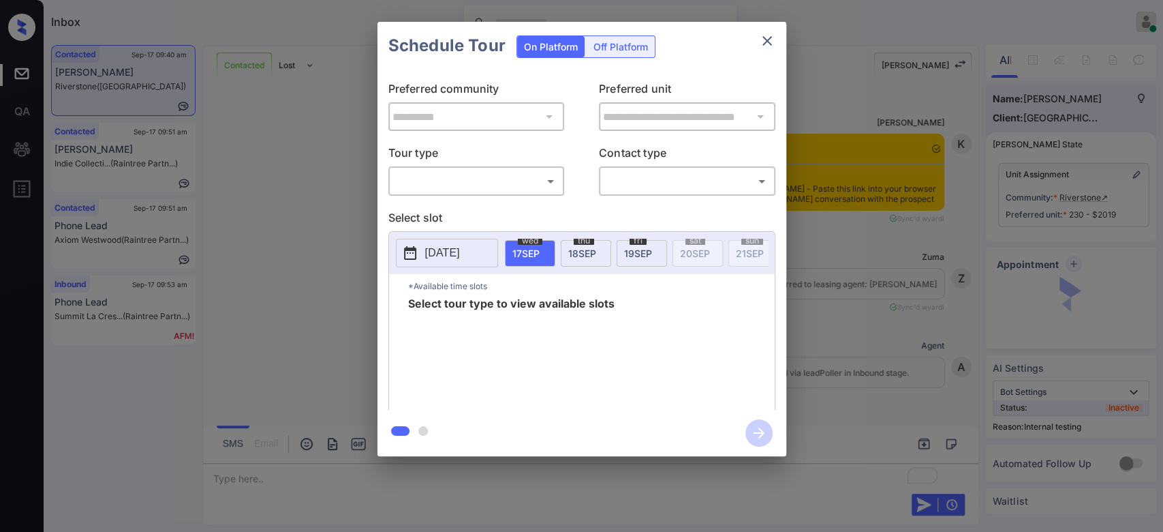
scroll to position [3250, 0]
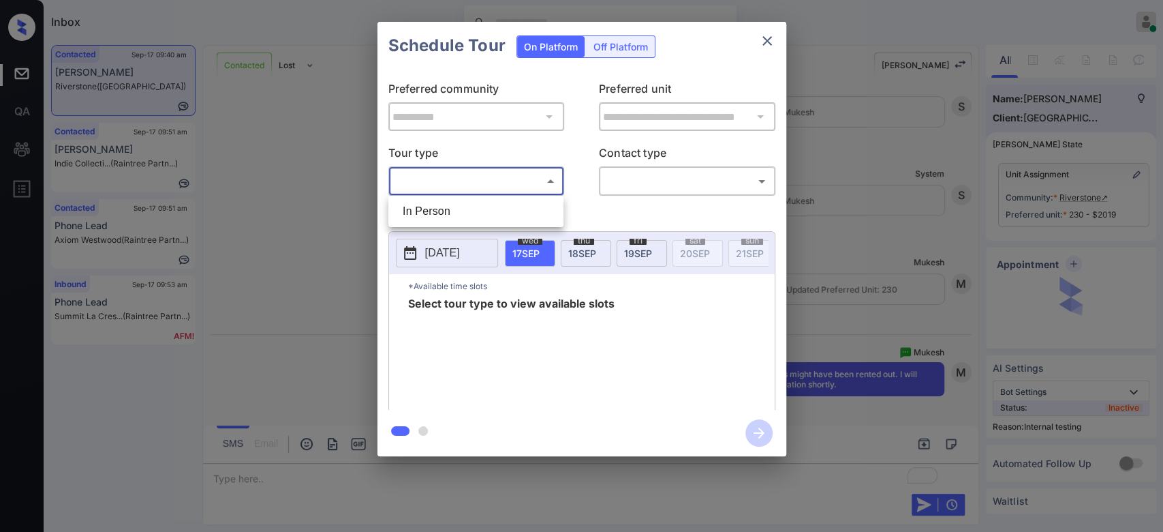
click at [395, 177] on body "Inbox Mukesh Online Set yourself offline Set yourself on break Profile Switch t…" at bounding box center [581, 266] width 1163 height 532
click at [441, 209] on li "In Person" at bounding box center [476, 211] width 168 height 25
type input "********"
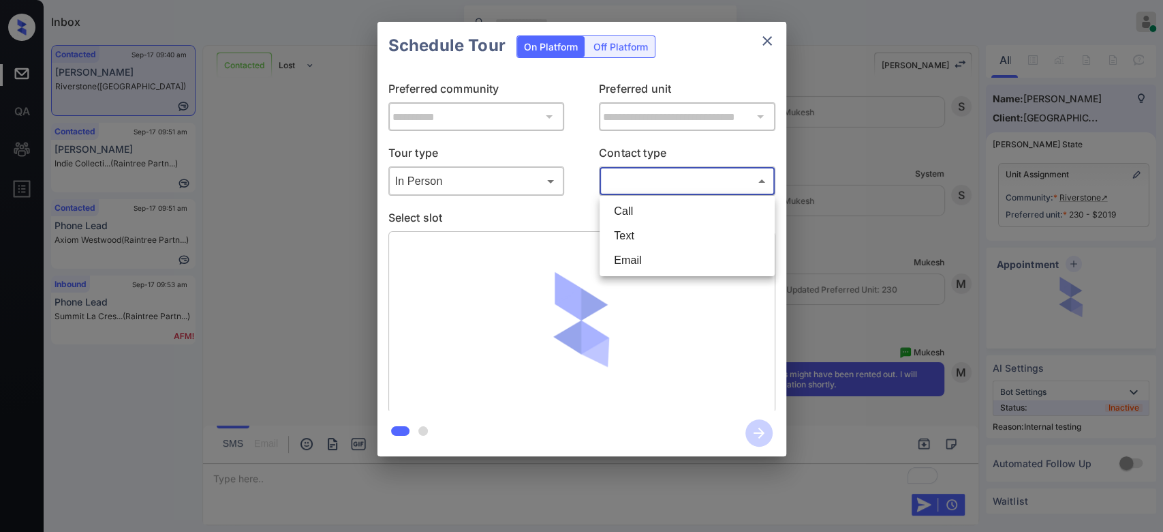
click at [656, 176] on body "Inbox Mukesh Online Set yourself offline Set yourself on break Profile Switch t…" at bounding box center [581, 266] width 1163 height 532
click at [643, 234] on li "Text" at bounding box center [687, 236] width 168 height 25
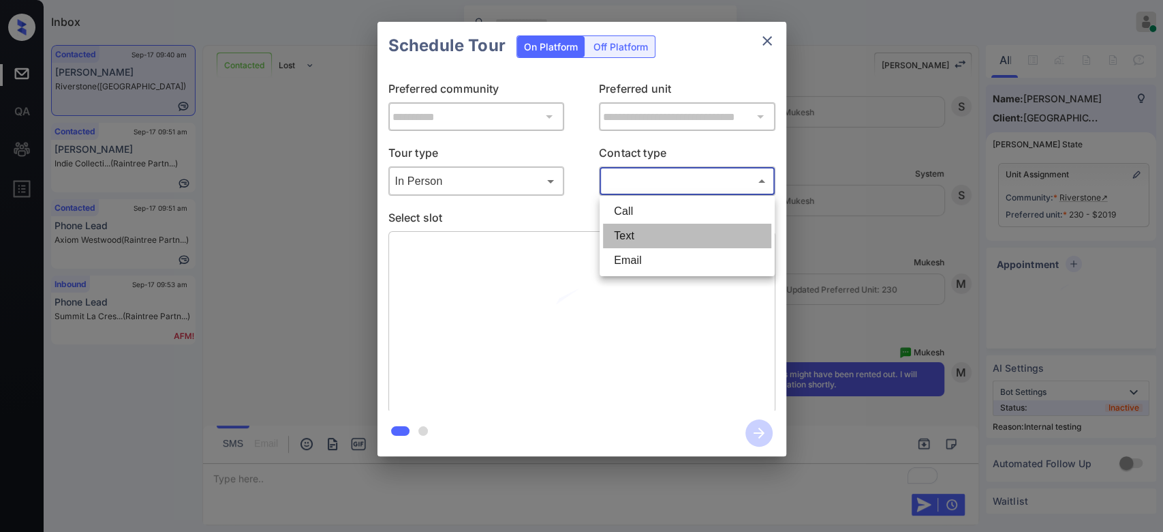
type input "****"
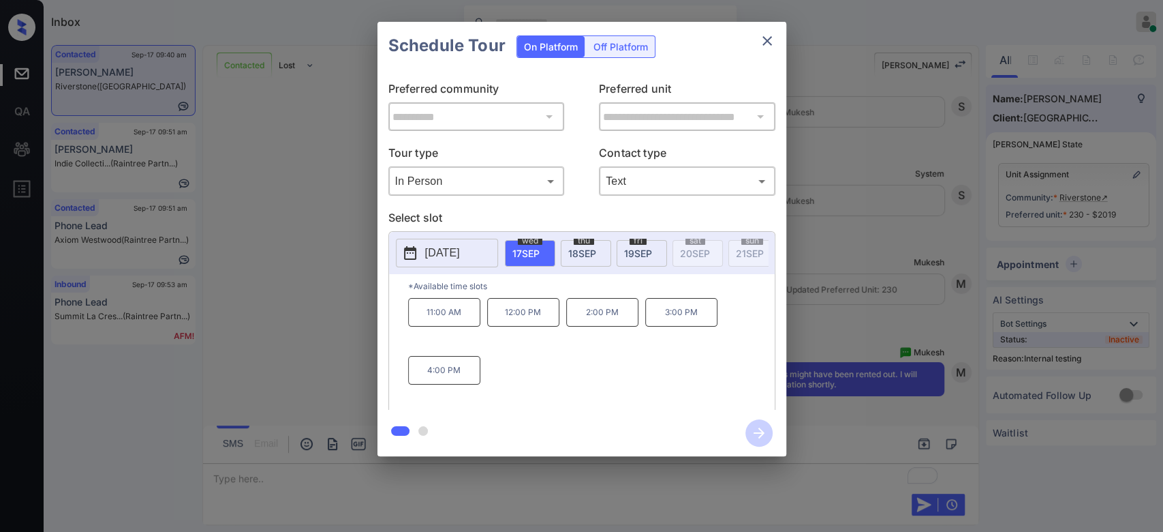
click at [611, 323] on p "2:00 PM" at bounding box center [602, 312] width 72 height 29
click at [755, 425] on icon "button" at bounding box center [759, 432] width 27 height 27
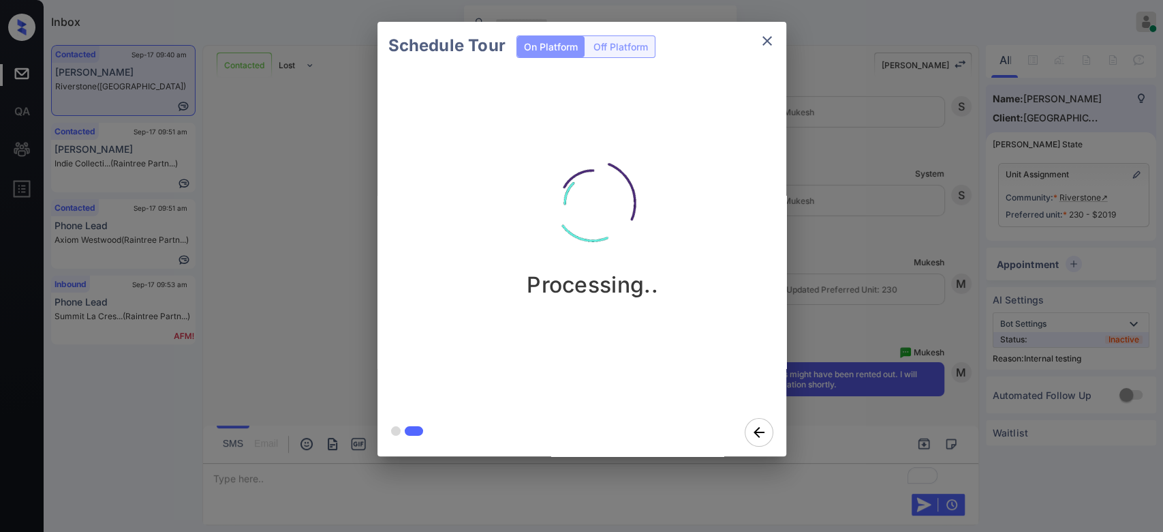
click at [829, 96] on div "Schedule Tour On Platform Off Platform Processing.." at bounding box center [581, 239] width 1163 height 478
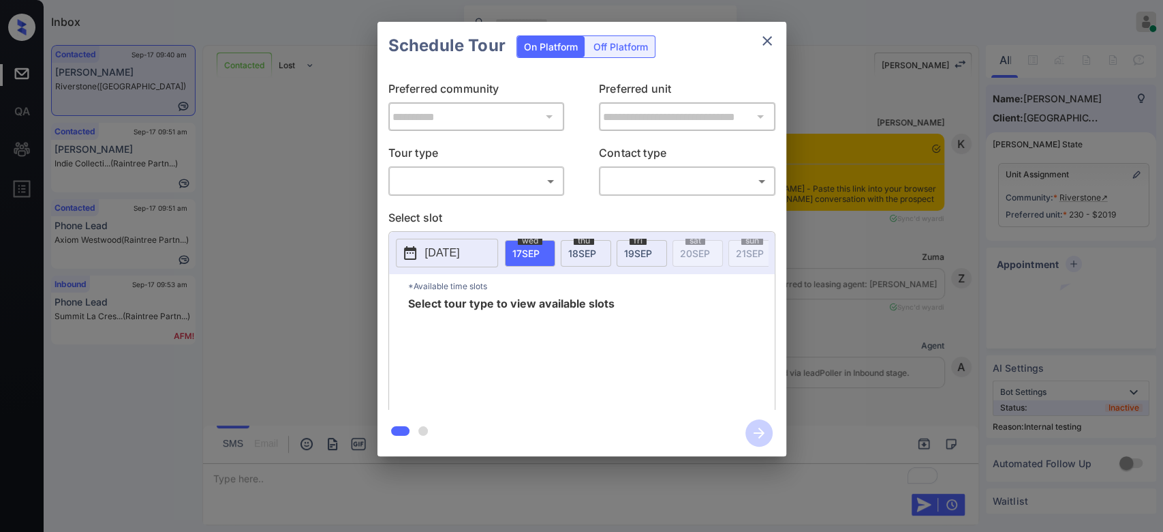
scroll to position [3250, 0]
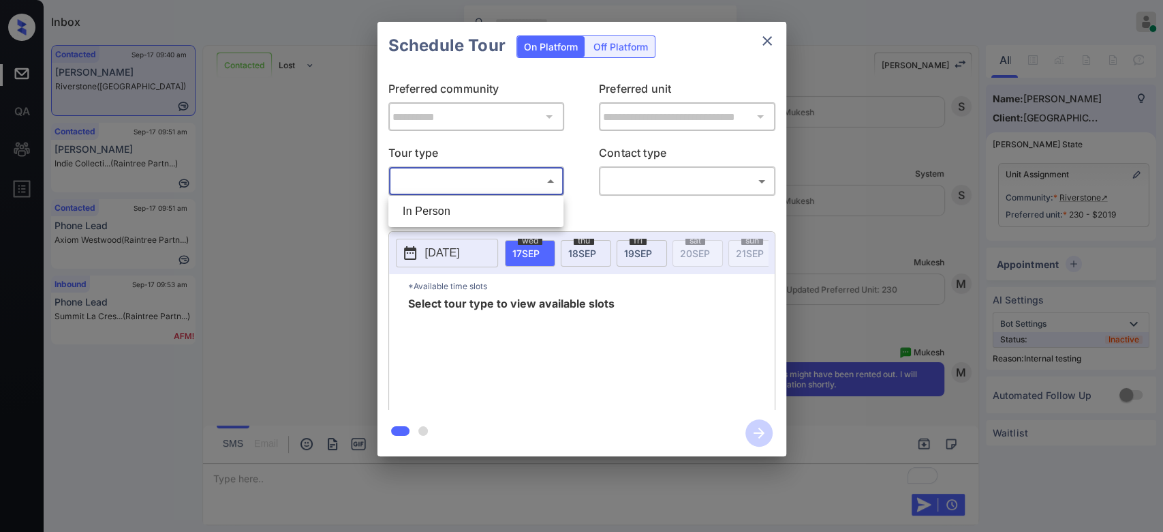
click at [532, 174] on body "Inbox Mukesh Online Set yourself offline Set yourself on break Profile Switch t…" at bounding box center [581, 266] width 1163 height 532
click at [472, 211] on li "In Person" at bounding box center [476, 211] width 168 height 25
type input "********"
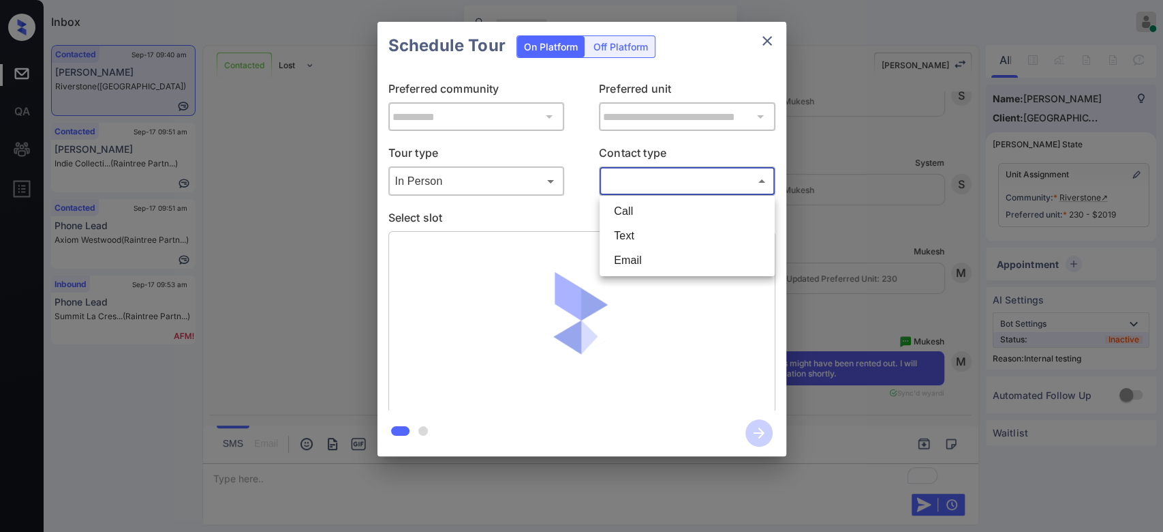
drag, startPoint x: 636, startPoint y: 180, endPoint x: 626, endPoint y: 234, distance: 54.8
click at [626, 234] on body "Inbox Mukesh Online Set yourself offline Set yourself on break Profile Switch t…" at bounding box center [581, 266] width 1163 height 532
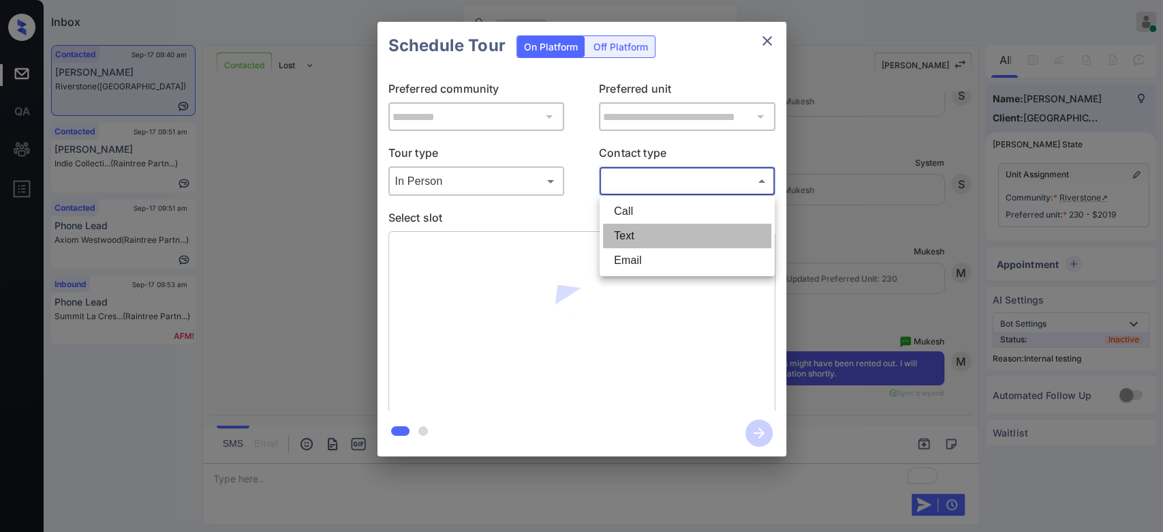
click at [626, 234] on li "Text" at bounding box center [687, 236] width 168 height 25
type input "****"
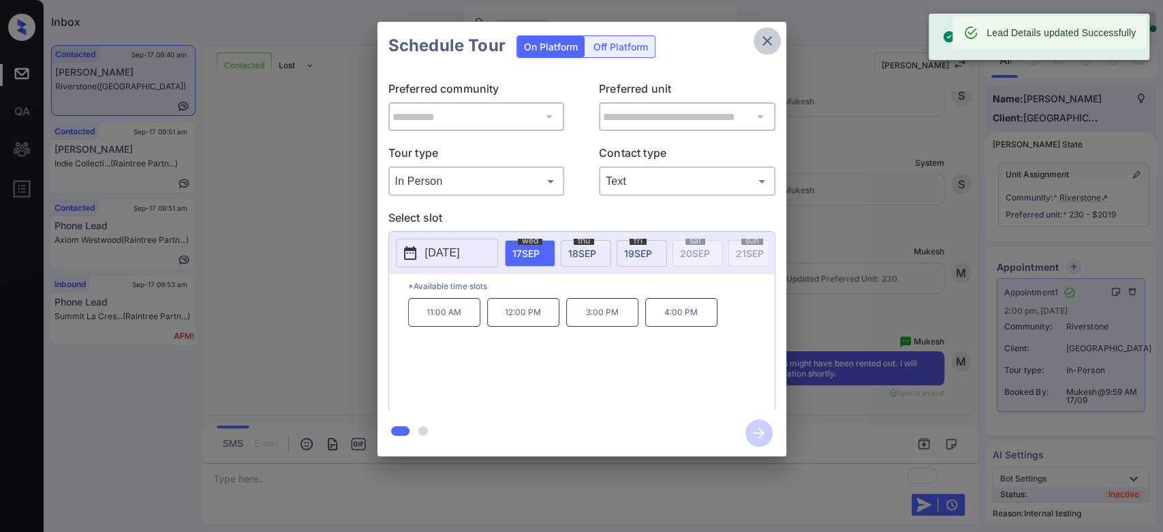
click at [762, 33] on icon "close" at bounding box center [767, 41] width 16 height 16
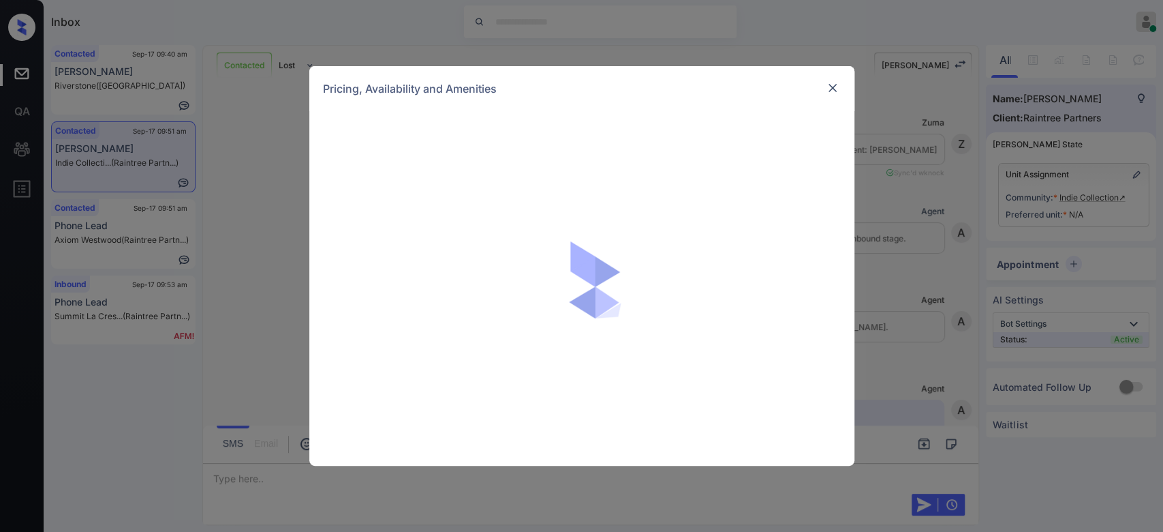
scroll to position [3947, 0]
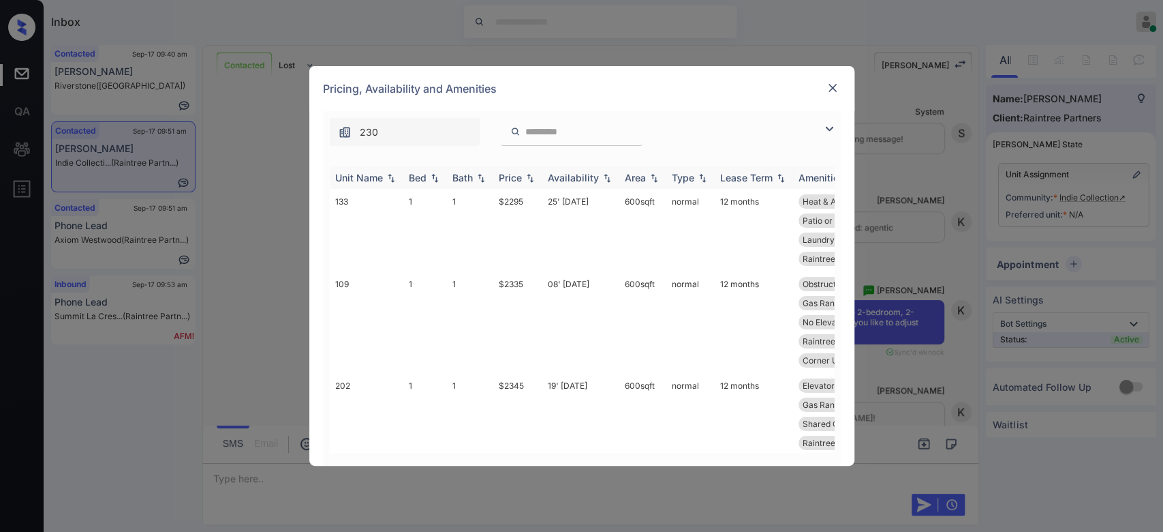
click at [515, 179] on div "Price" at bounding box center [510, 178] width 23 height 12
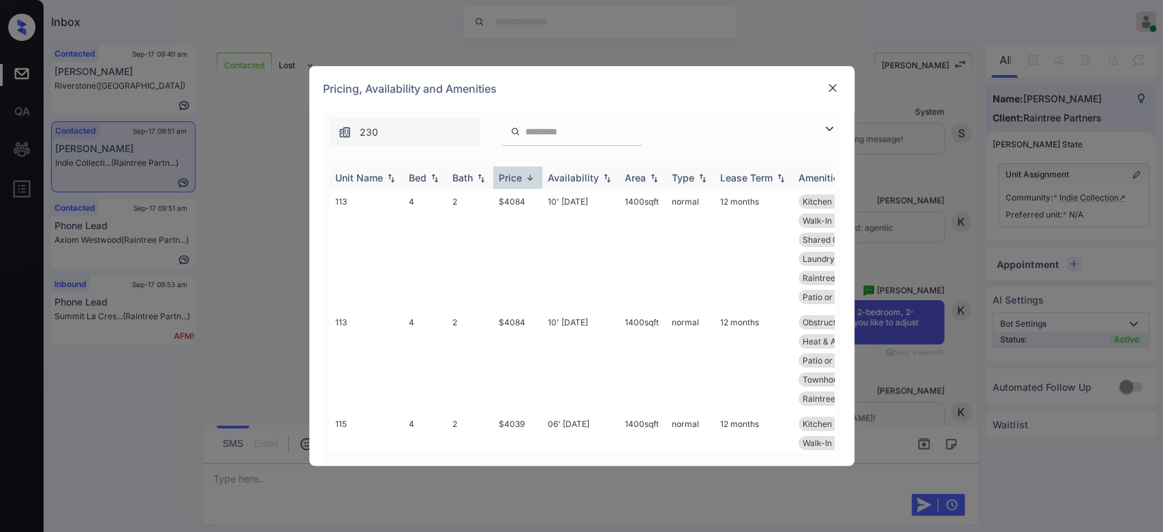
click at [515, 179] on div "Price" at bounding box center [510, 178] width 23 height 12
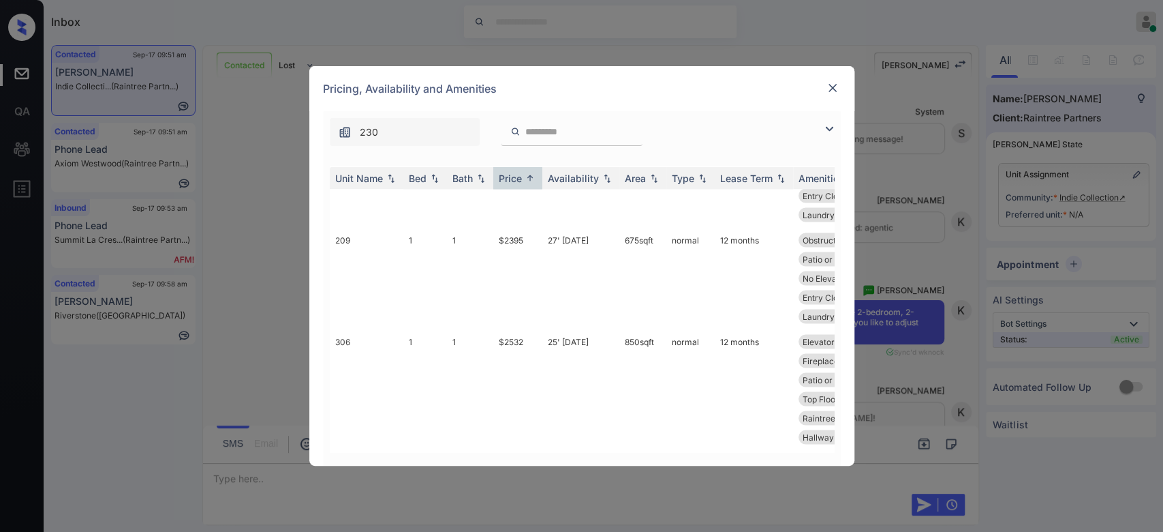
scroll to position [1764, 0]
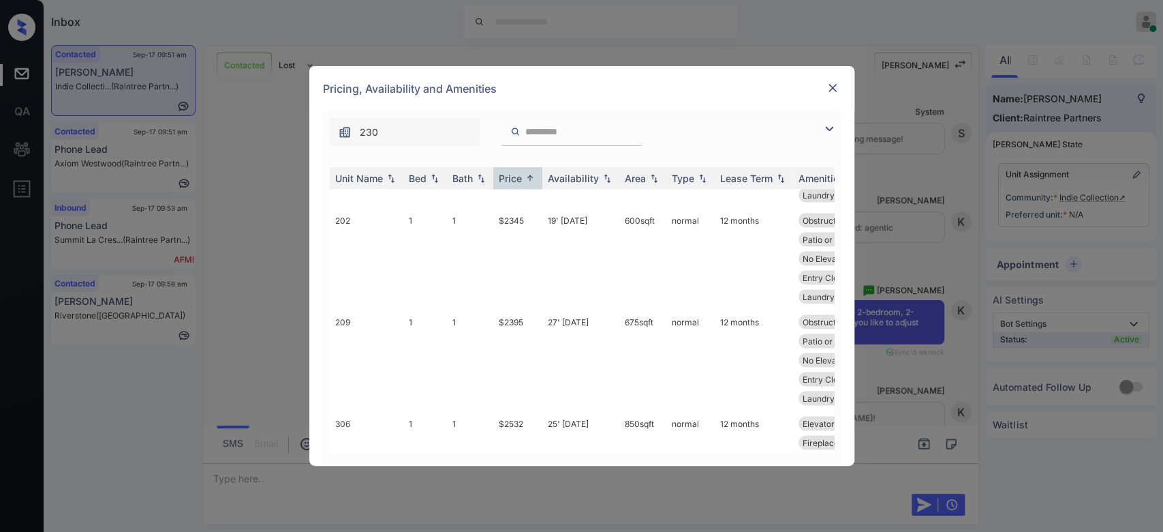
click at [834, 85] on img at bounding box center [833, 88] width 14 height 14
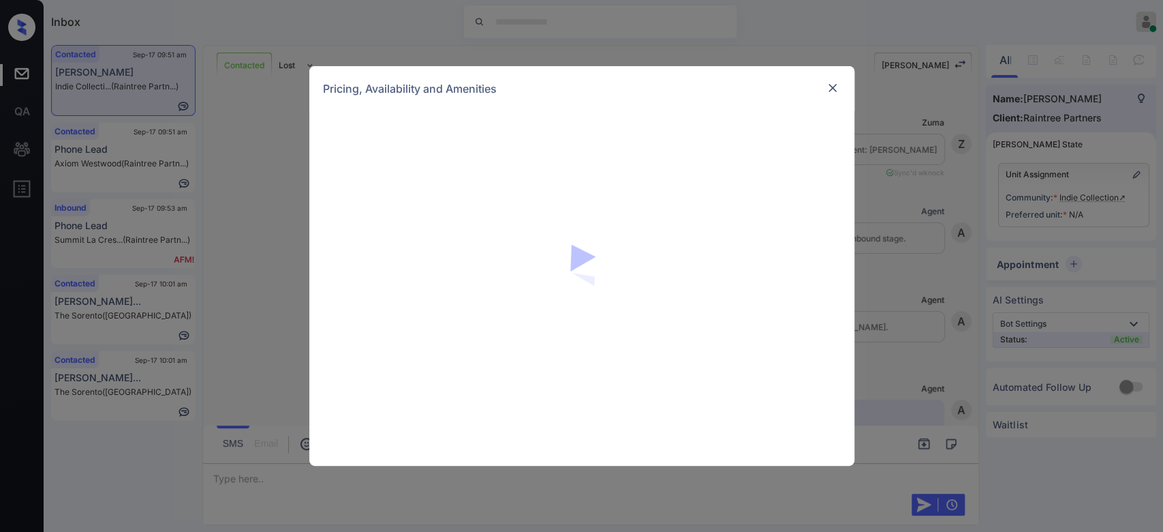
scroll to position [583, 0]
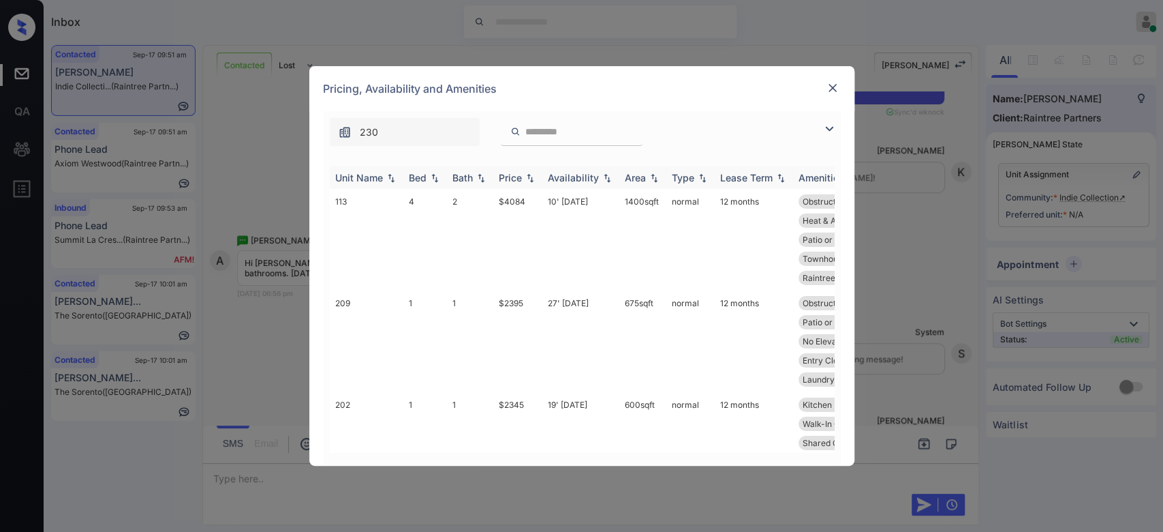
click at [523, 174] on img at bounding box center [530, 178] width 14 height 10
click at [523, 174] on img at bounding box center [530, 177] width 14 height 10
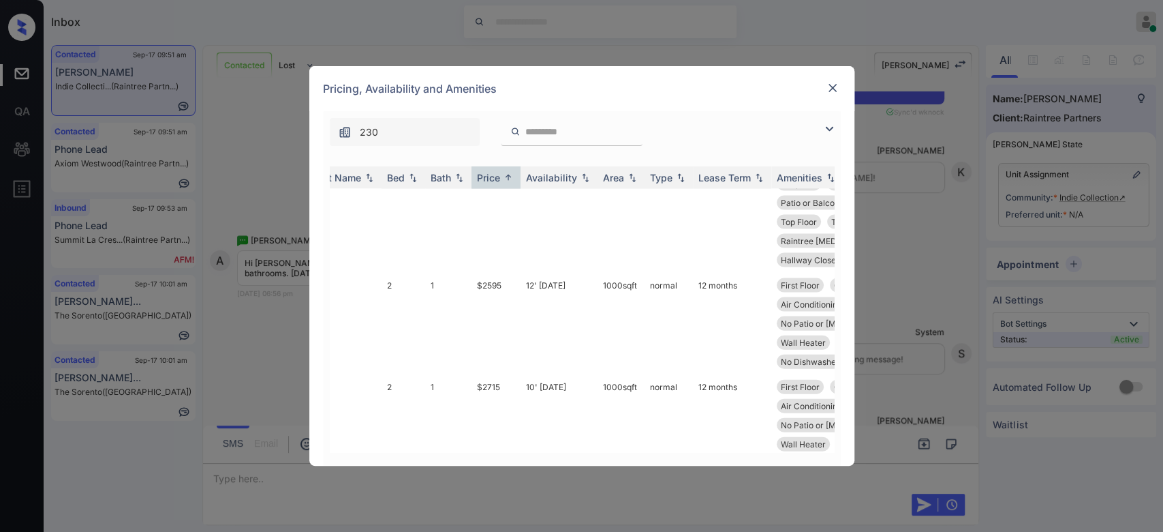
scroll to position [2023, 22]
click at [491, 475] on td "$3080" at bounding box center [496, 526] width 49 height 102
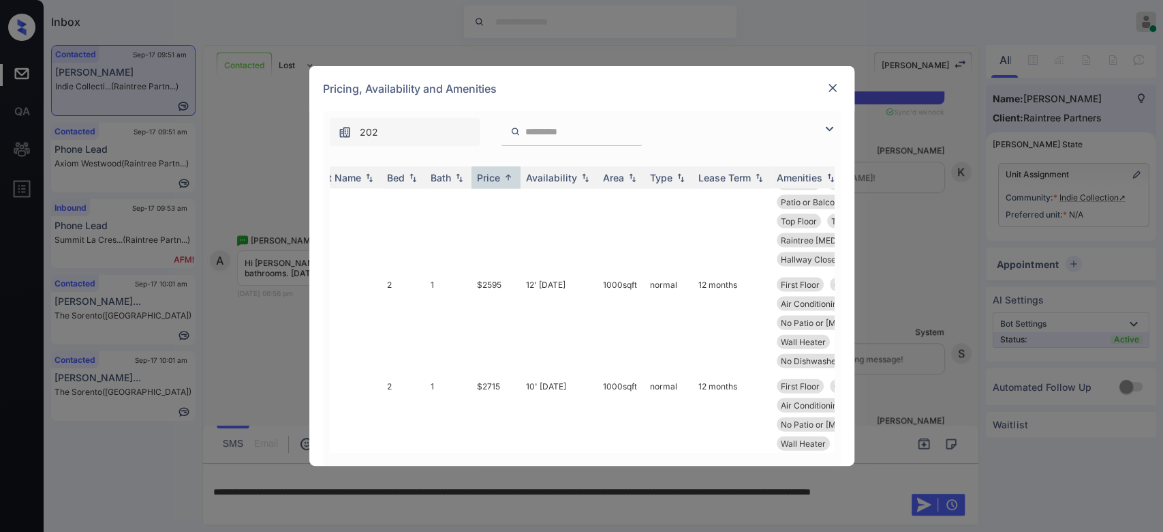
click at [828, 87] on img at bounding box center [833, 88] width 14 height 14
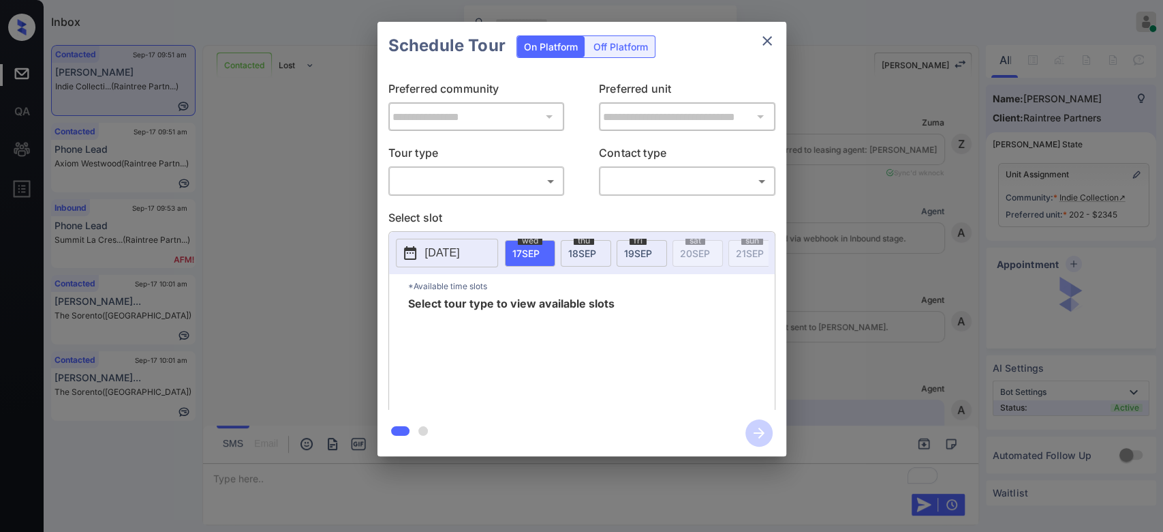
scroll to position [2617, 0]
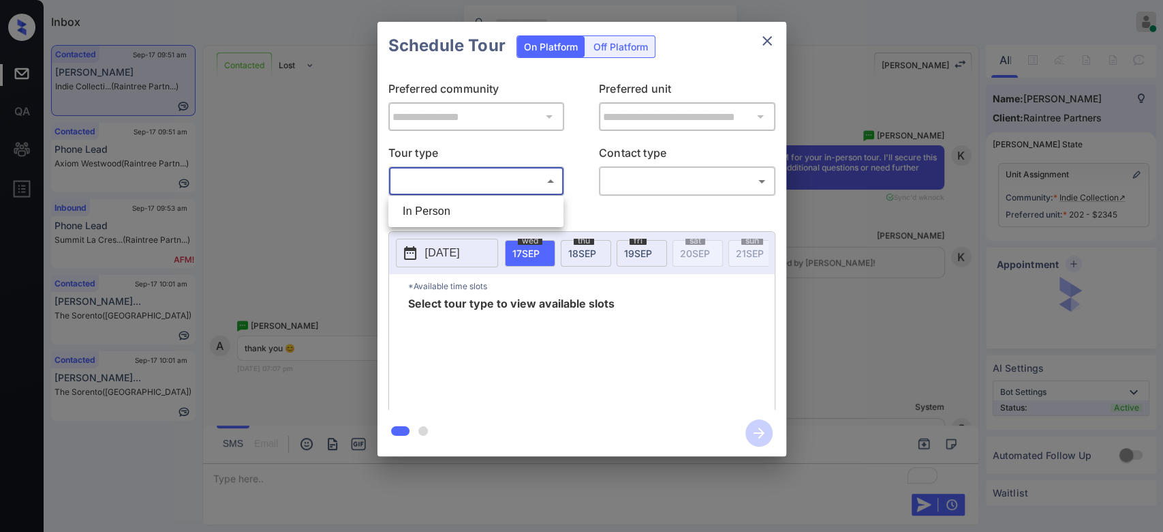
drag, startPoint x: 483, startPoint y: 175, endPoint x: 475, endPoint y: 200, distance: 26.5
click at [475, 200] on body "Inbox Mukesh Online Set yourself offline Set yourself on break Profile Switch t…" at bounding box center [581, 266] width 1163 height 532
click at [475, 200] on li "In Person" at bounding box center [476, 211] width 168 height 25
type input "********"
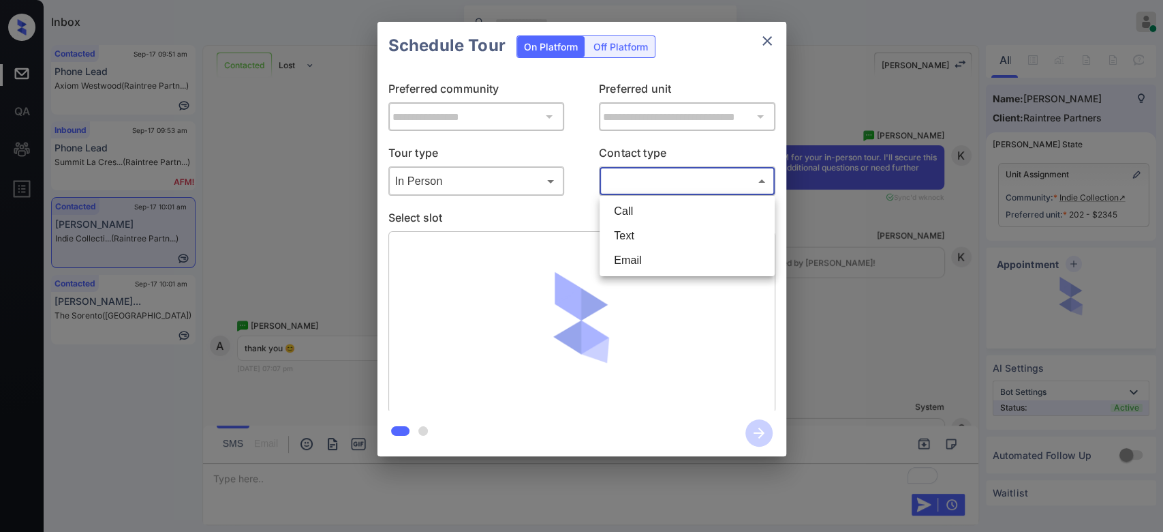
drag, startPoint x: 661, startPoint y: 177, endPoint x: 639, endPoint y: 241, distance: 68.5
click at [639, 241] on body "Inbox Mukesh Online Set yourself offline Set yourself on break Profile Switch t…" at bounding box center [581, 266] width 1163 height 532
click at [639, 241] on li "Text" at bounding box center [687, 236] width 168 height 25
type input "****"
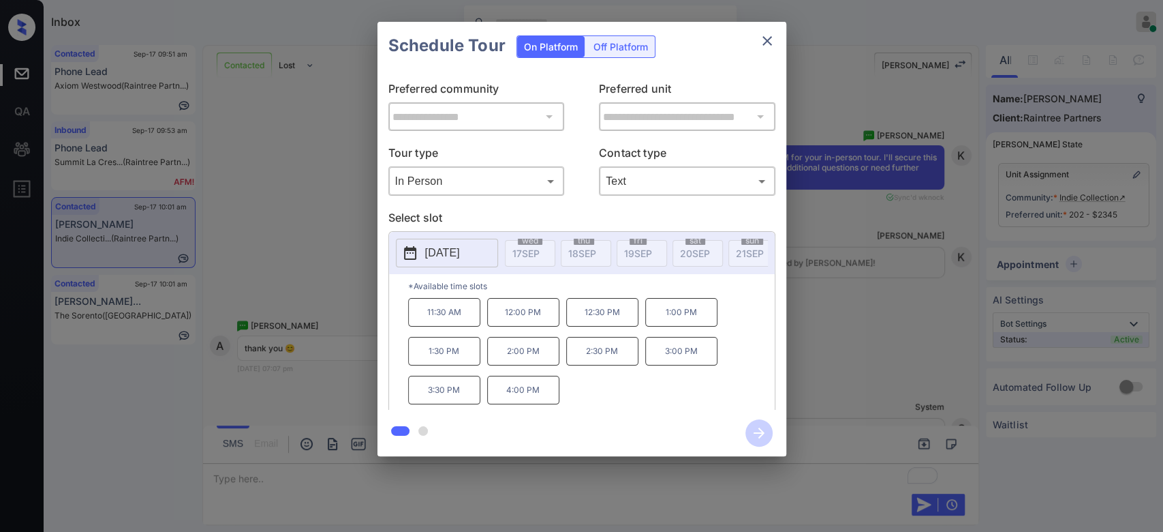
click at [460, 251] on p "[DATE]" at bounding box center [442, 253] width 35 height 16
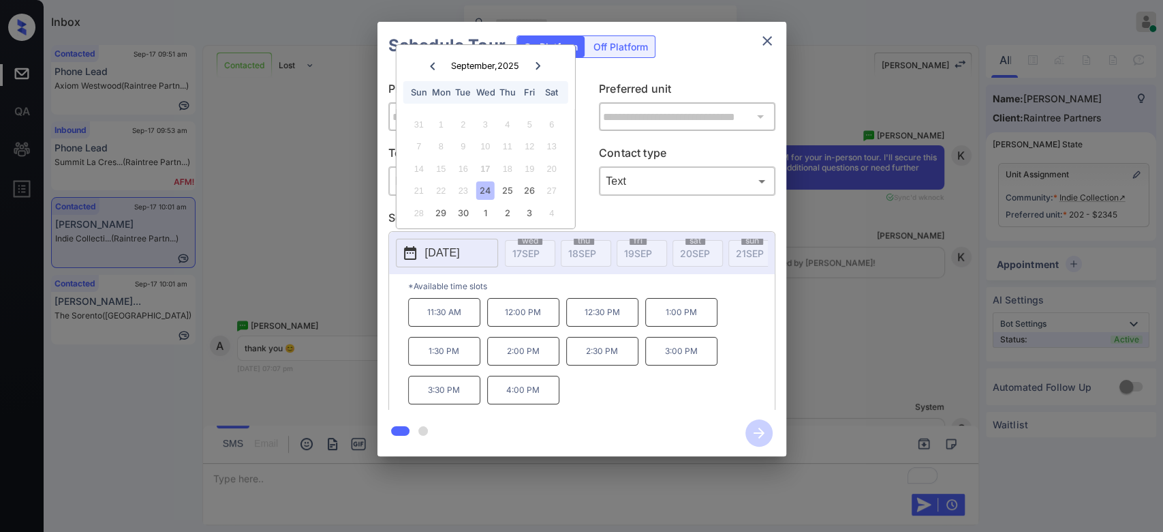
click at [767, 38] on icon "close" at bounding box center [767, 41] width 16 height 16
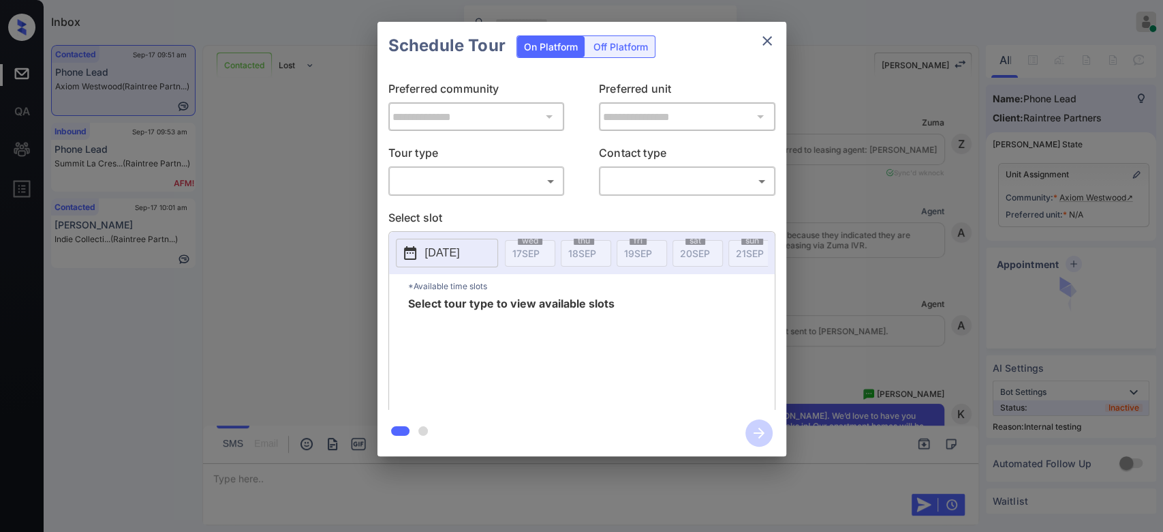
scroll to position [1445, 0]
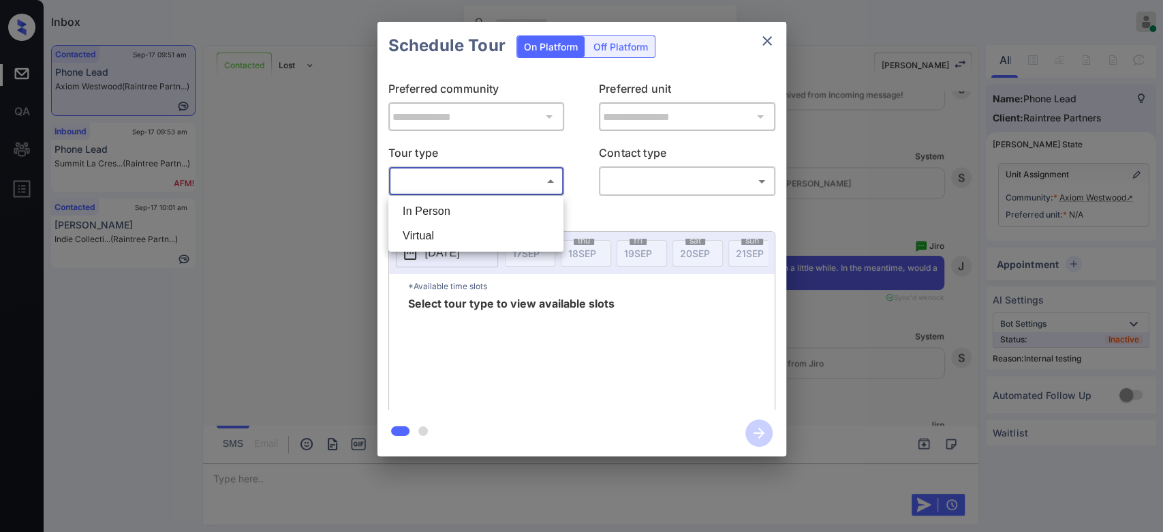
click at [510, 170] on body "Inbox Mukesh Online Set yourself offline Set yourself on break Profile Switch t…" at bounding box center [581, 266] width 1163 height 532
click at [757, 36] on div at bounding box center [581, 266] width 1163 height 532
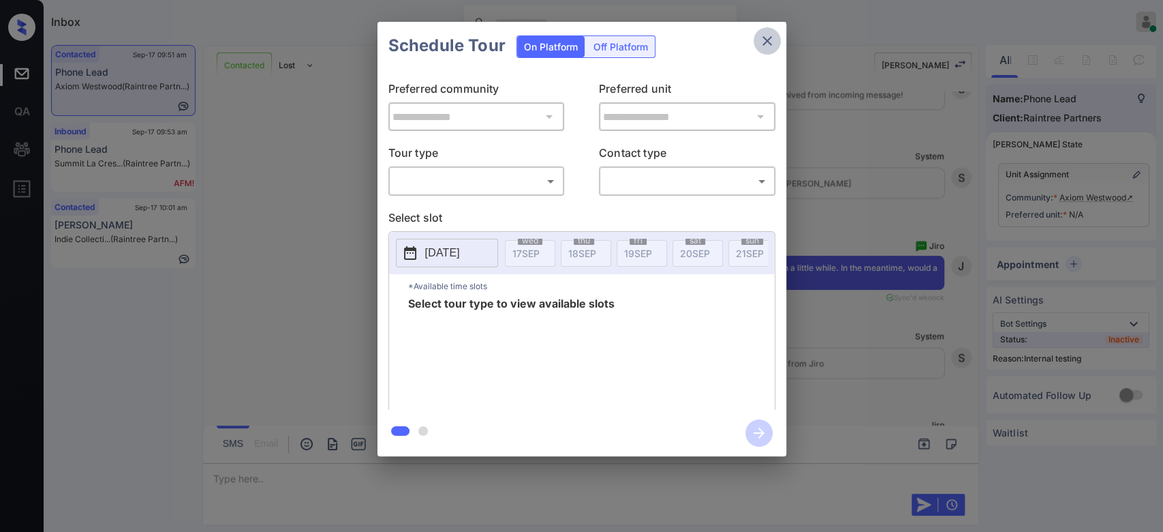
click at [773, 35] on icon "close" at bounding box center [767, 41] width 16 height 16
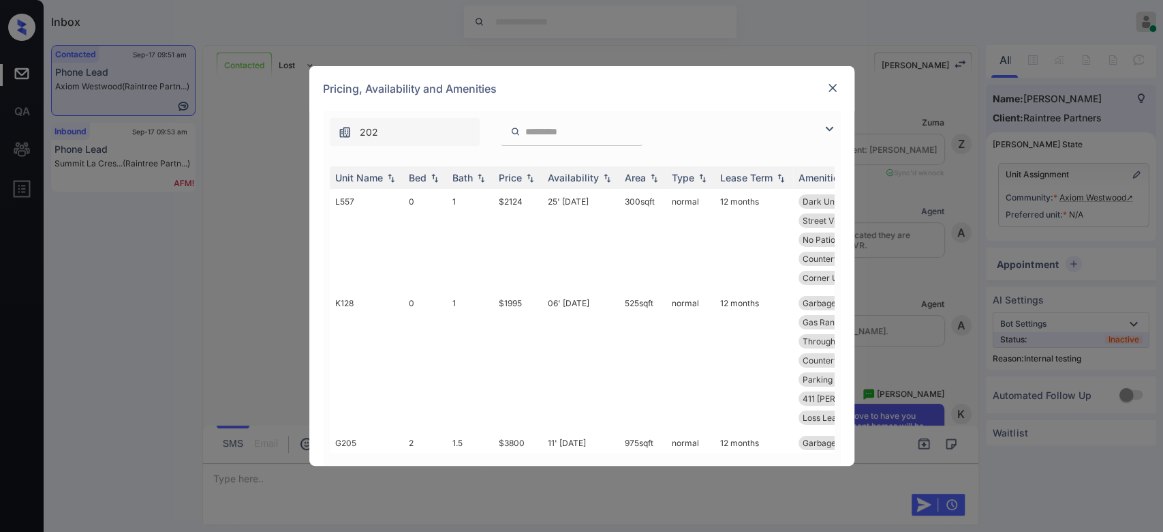
scroll to position [2551, 0]
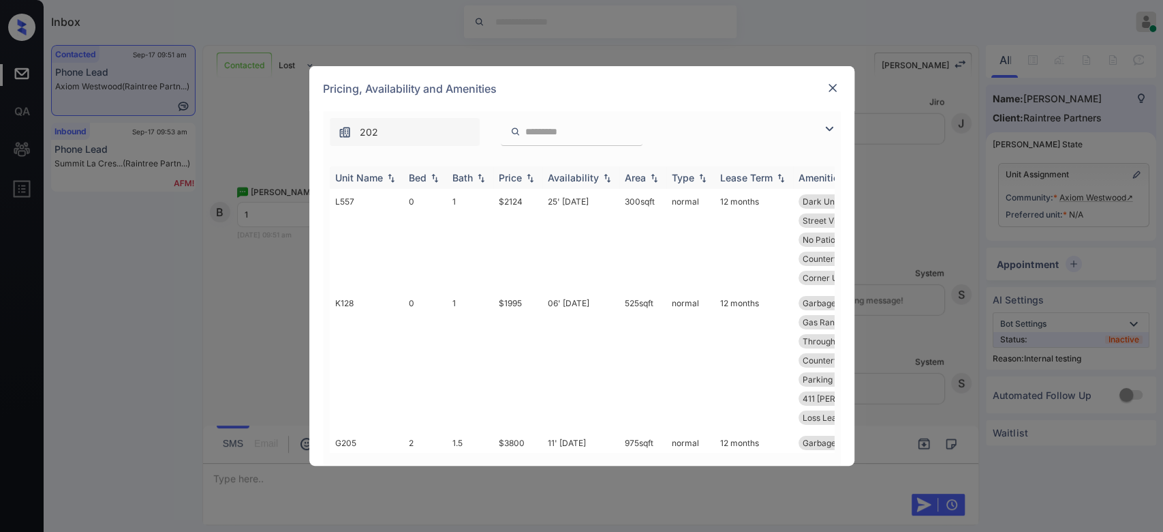
click at [512, 181] on div "Price" at bounding box center [510, 178] width 23 height 12
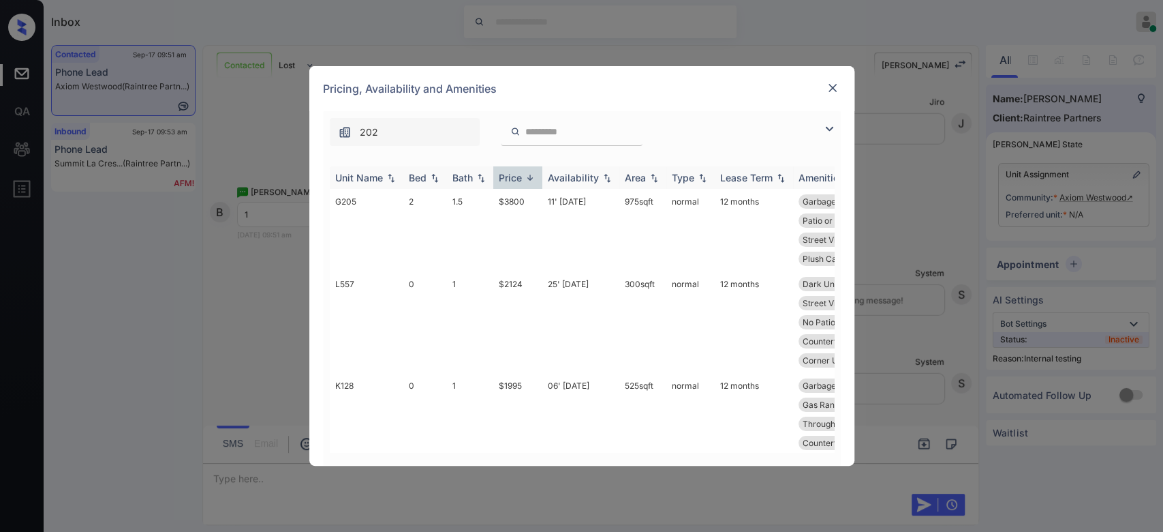
click at [512, 181] on div "Price" at bounding box center [510, 178] width 23 height 12
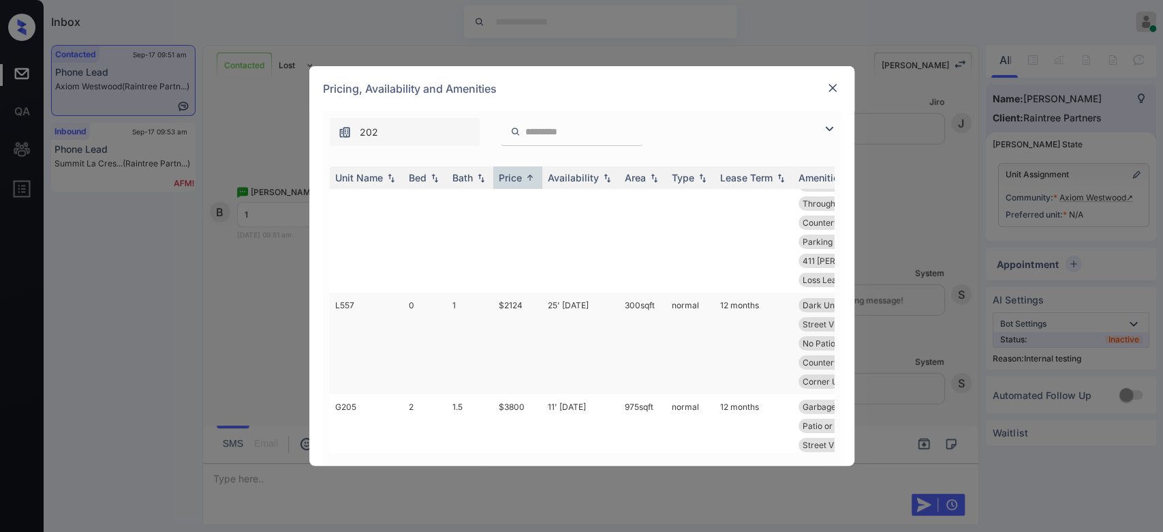
scroll to position [0, 0]
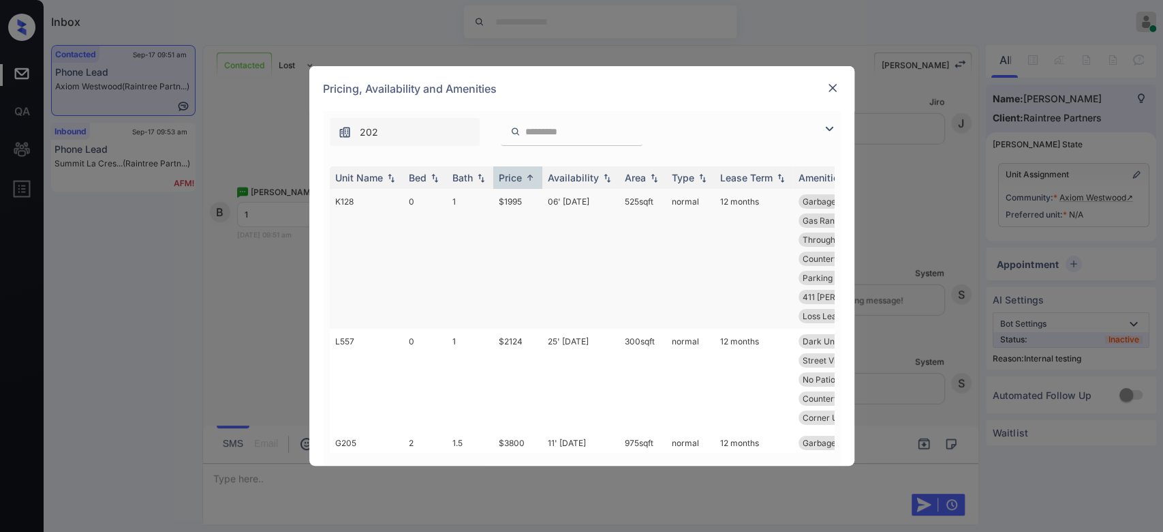
click at [509, 202] on td "$1995" at bounding box center [517, 259] width 49 height 140
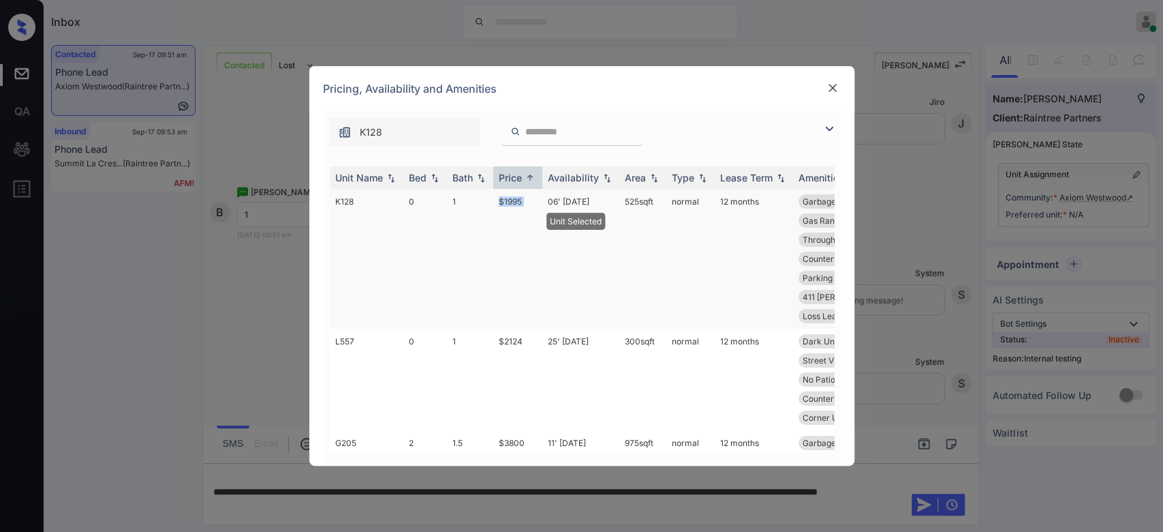
click at [509, 202] on td "$1995" at bounding box center [517, 259] width 49 height 140
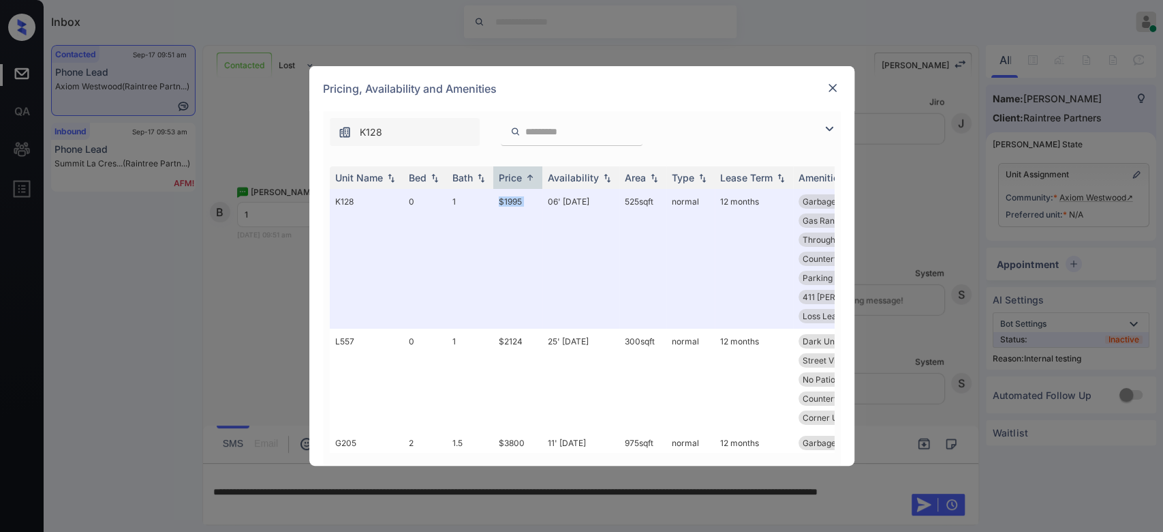
click at [834, 88] on img at bounding box center [833, 88] width 14 height 14
